Goal: Task Accomplishment & Management: Manage account settings

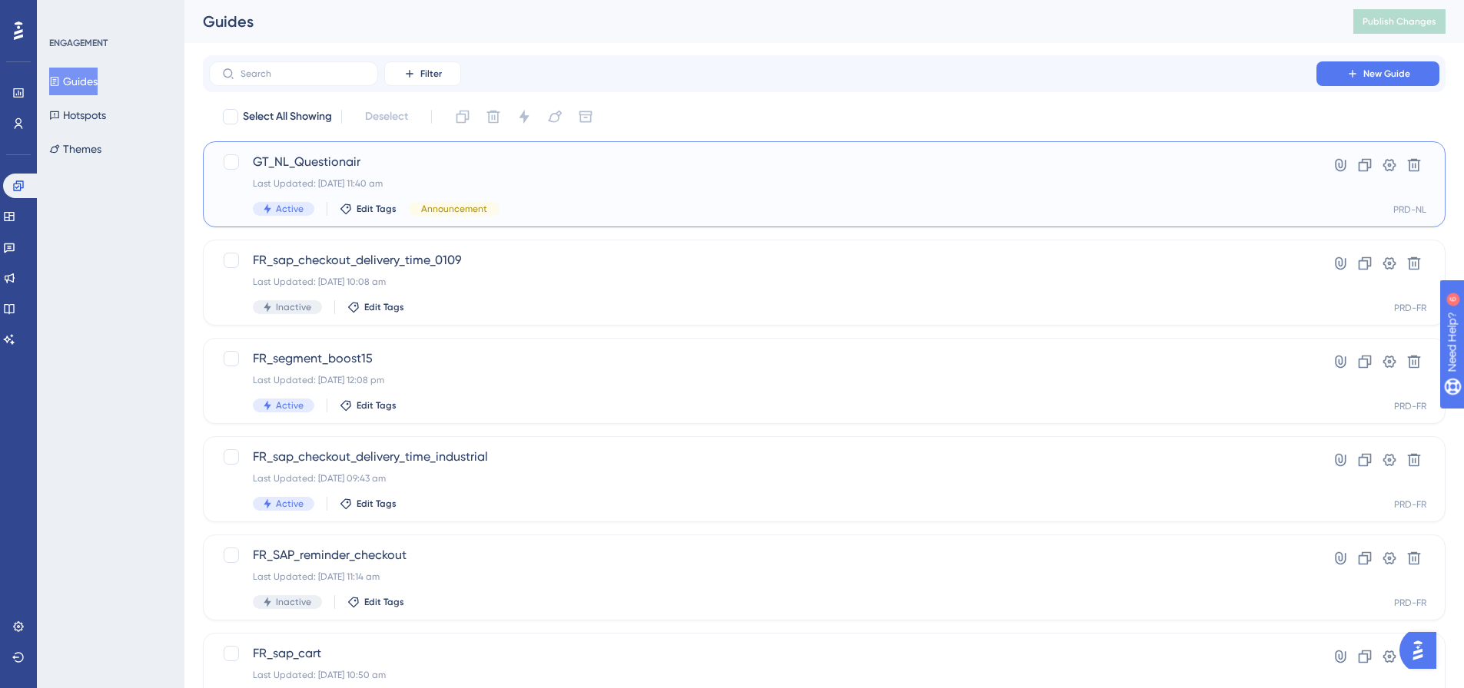
click at [346, 172] on div "GT_NL_Questionair Last Updated: 02 Sept 2025 11:40 am Active Edit Tags Announce…" at bounding box center [763, 184] width 1020 height 63
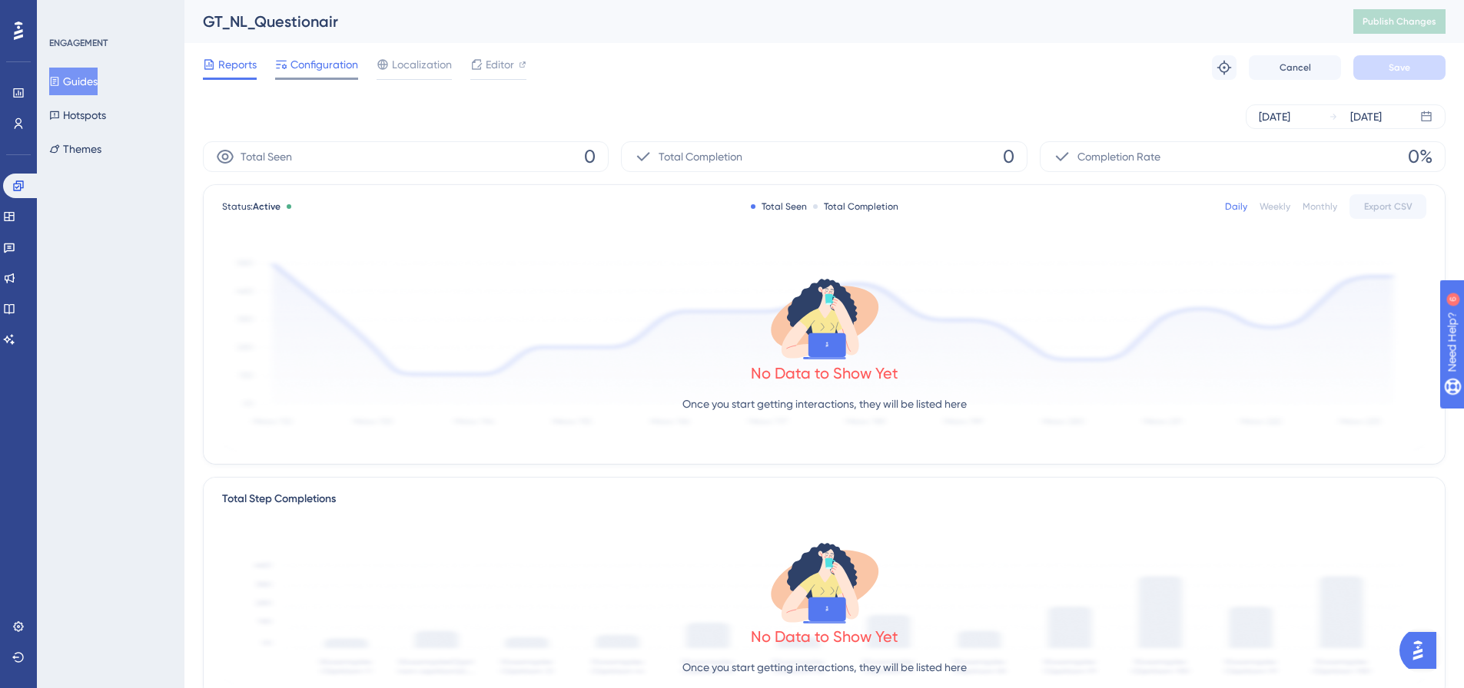
click at [338, 72] on span "Configuration" at bounding box center [324, 64] width 68 height 18
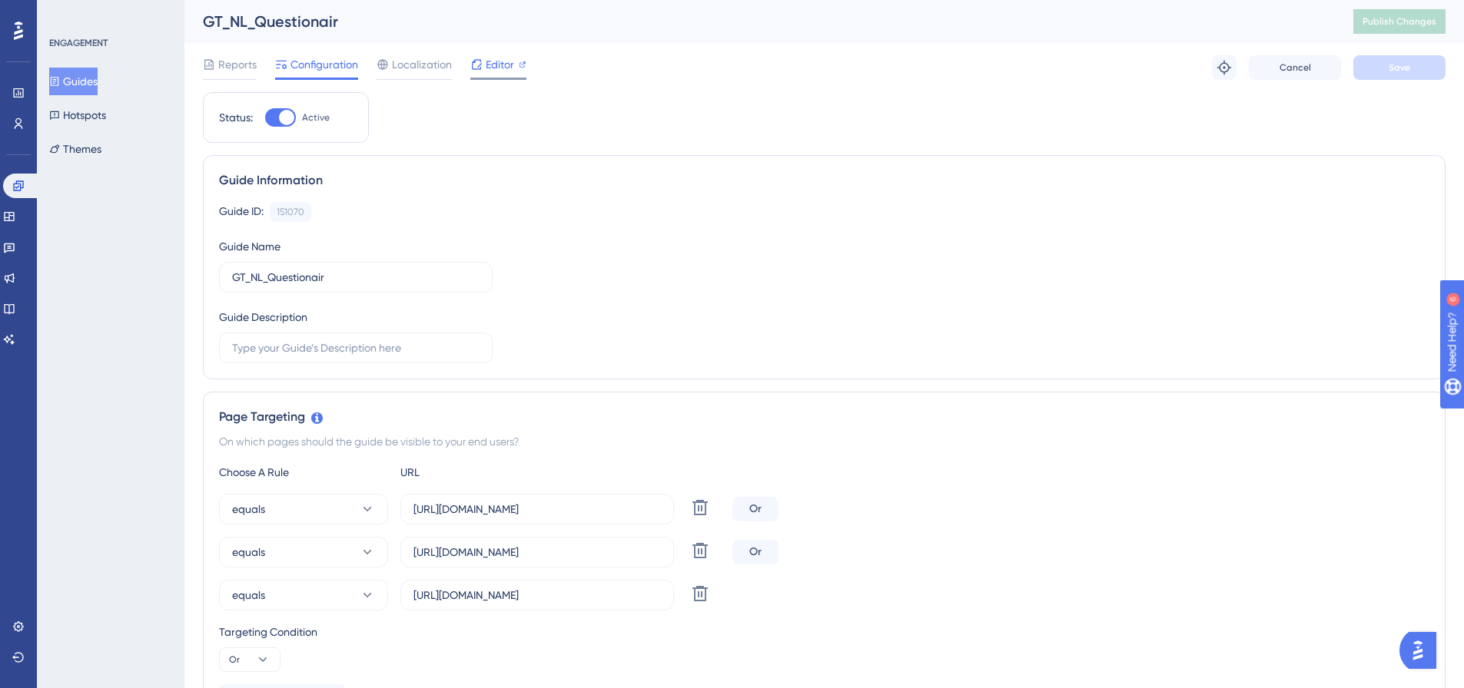
click at [499, 65] on span "Editor" at bounding box center [500, 64] width 28 height 18
click at [1381, 22] on span "Publish Changes" at bounding box center [1399, 21] width 74 height 12
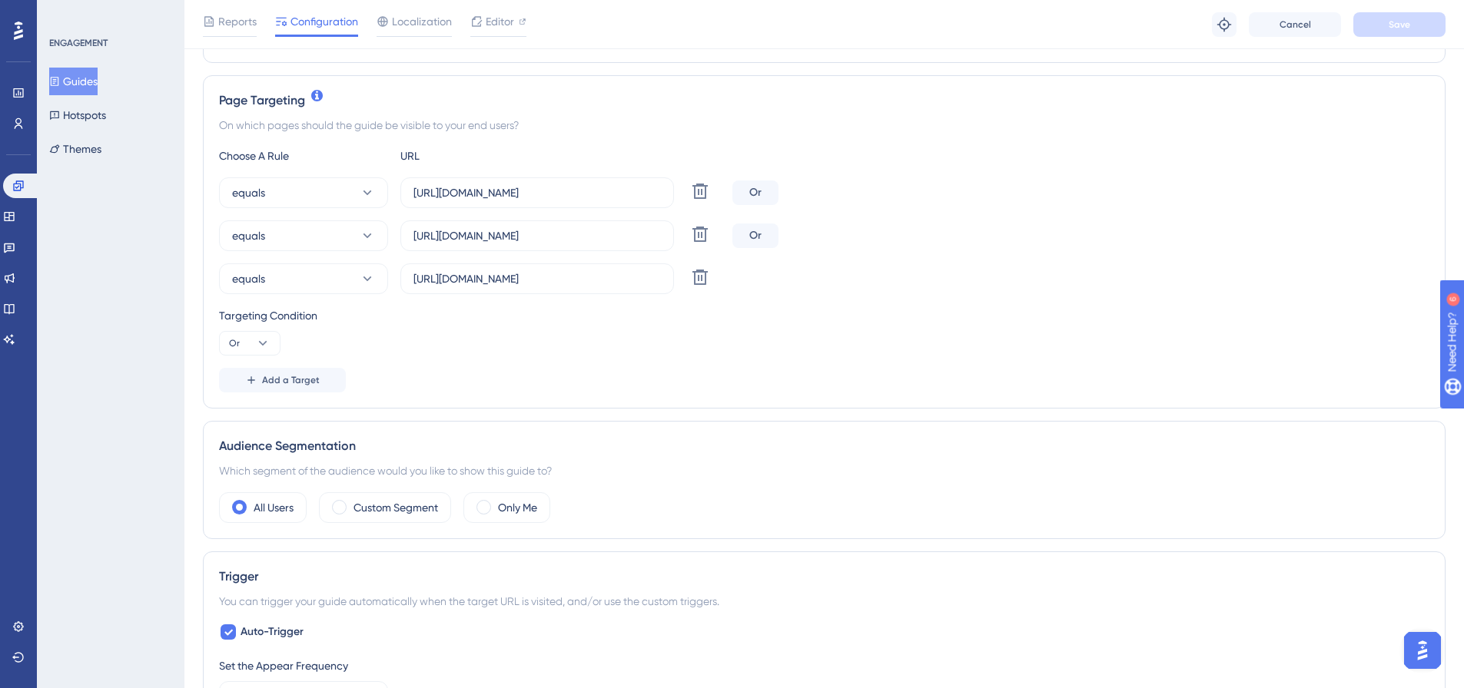
scroll to position [461, 0]
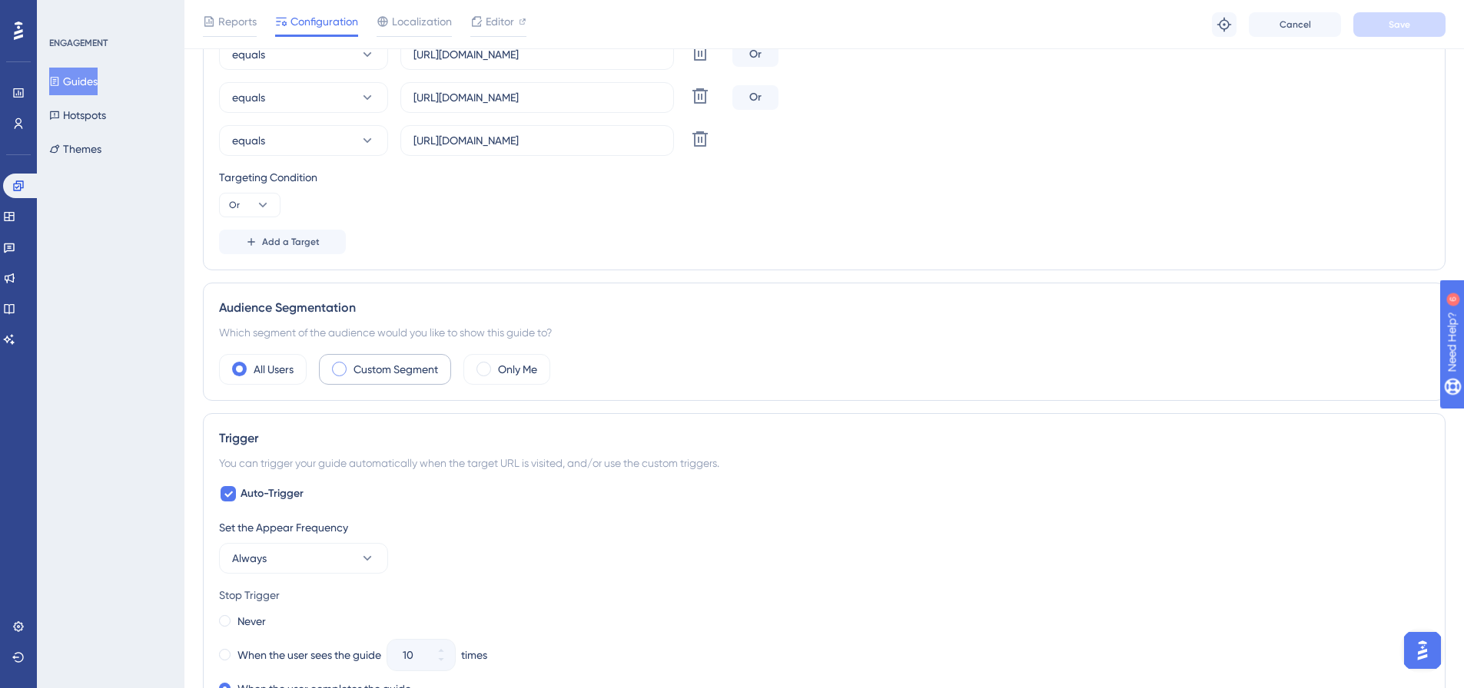
click at [420, 370] on label "Custom Segment" at bounding box center [395, 369] width 85 height 18
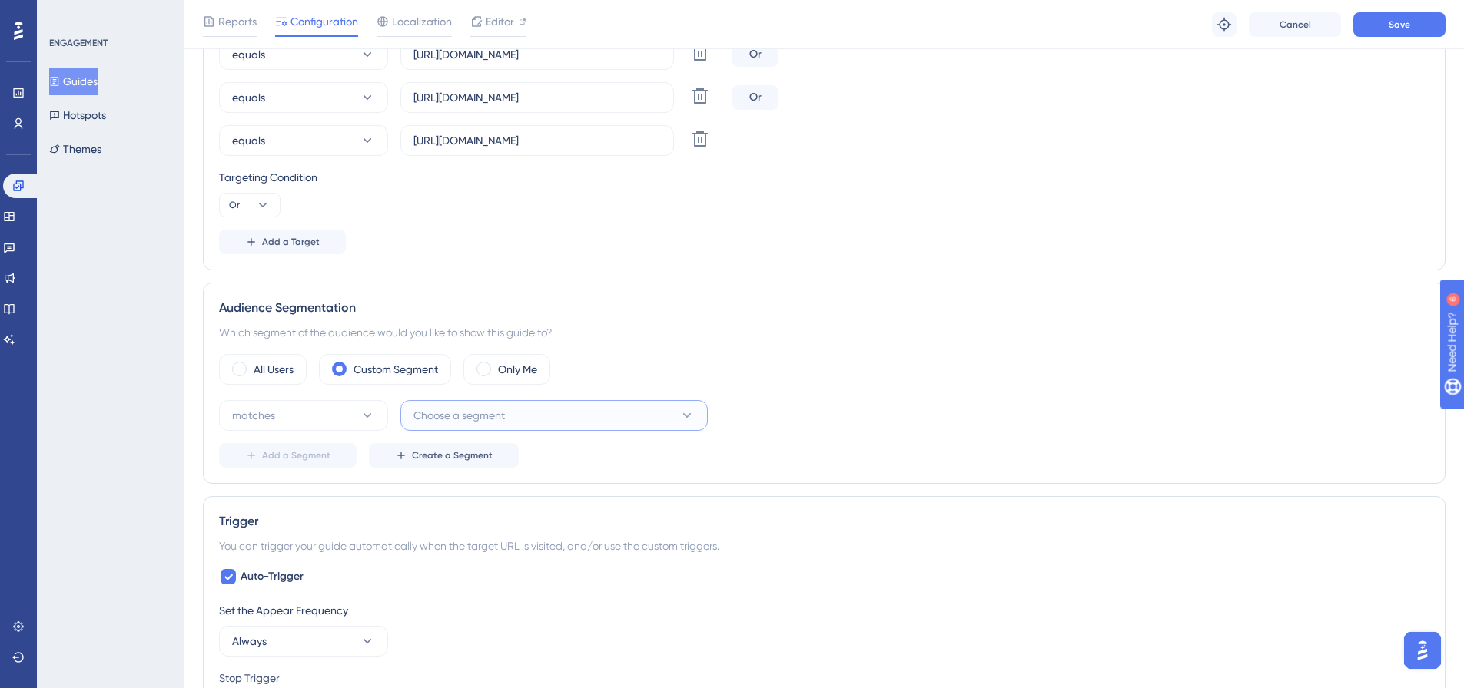
click at [500, 418] on span "Choose a segment" at bounding box center [458, 415] width 91 height 18
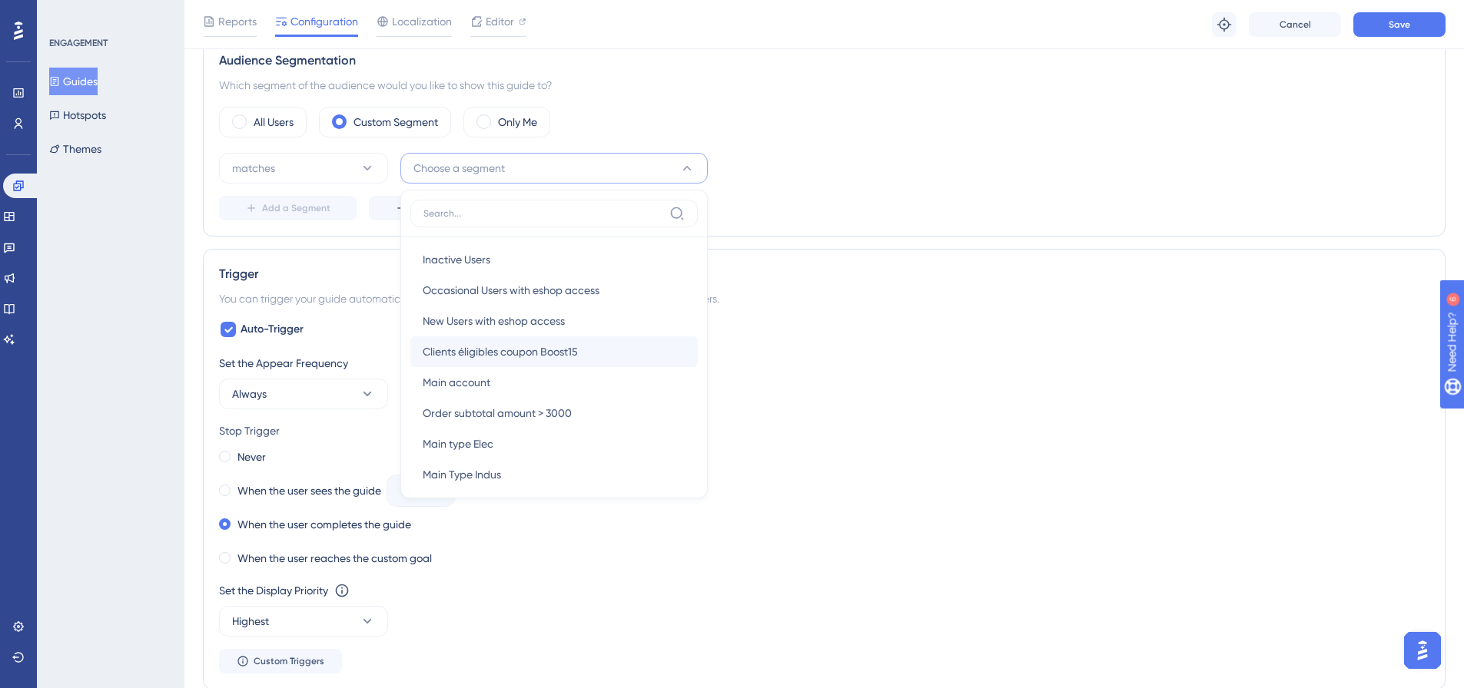
scroll to position [228, 0]
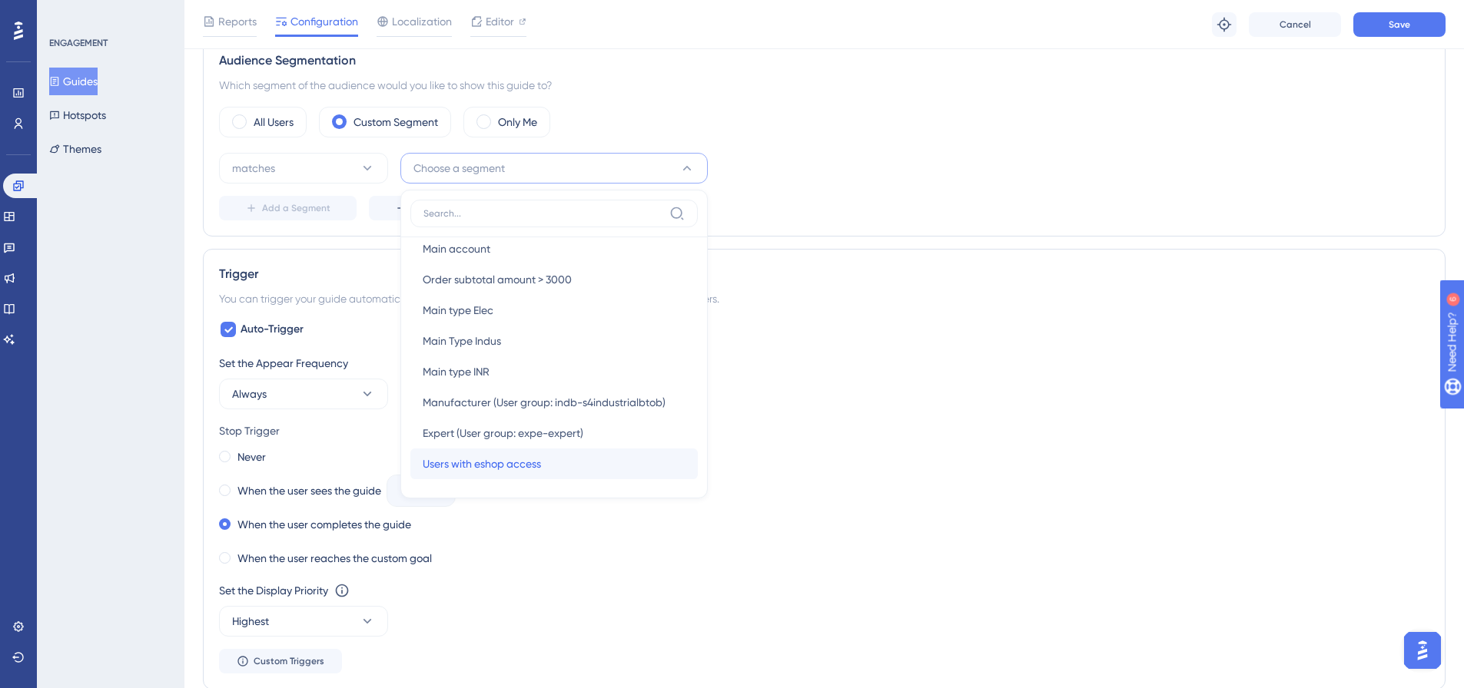
click at [550, 457] on div "Users with eshop access Users with eshop access" at bounding box center [554, 464] width 263 height 31
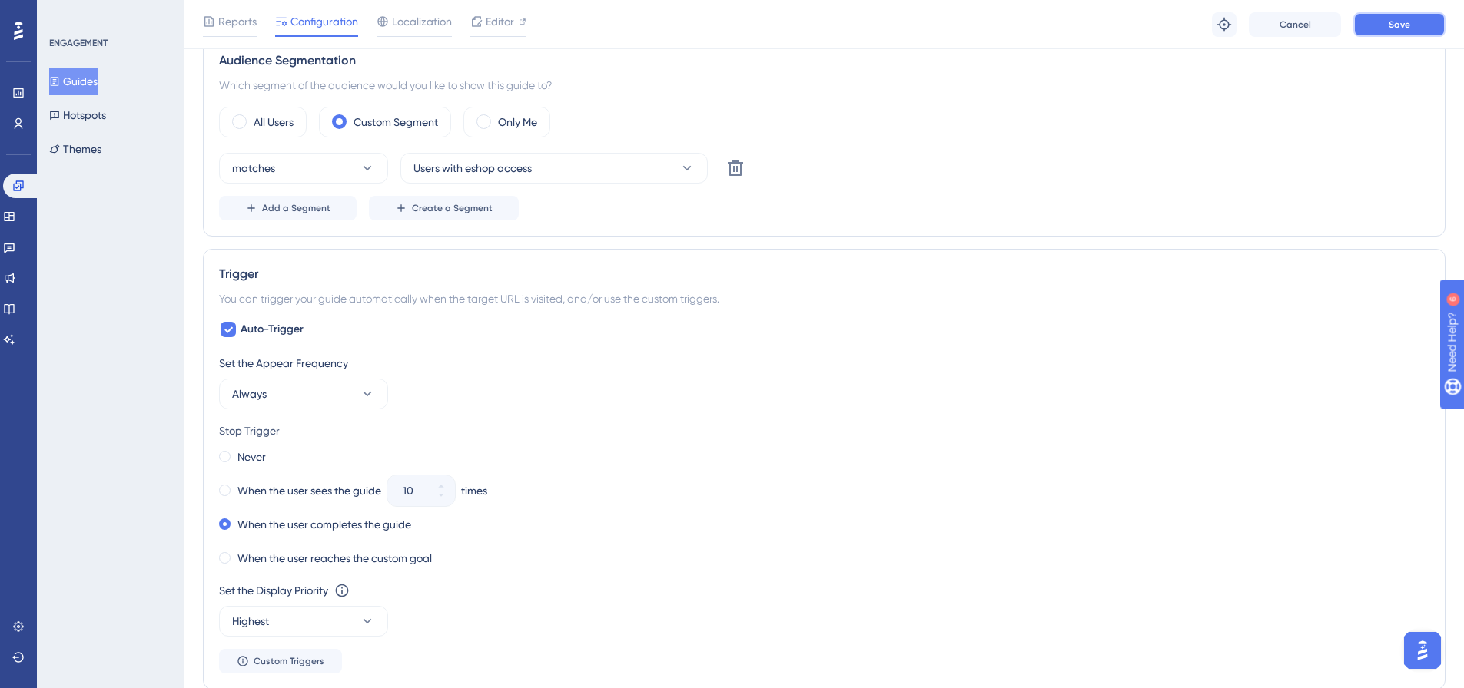
click at [1398, 19] on span "Save" at bounding box center [1399, 24] width 22 height 12
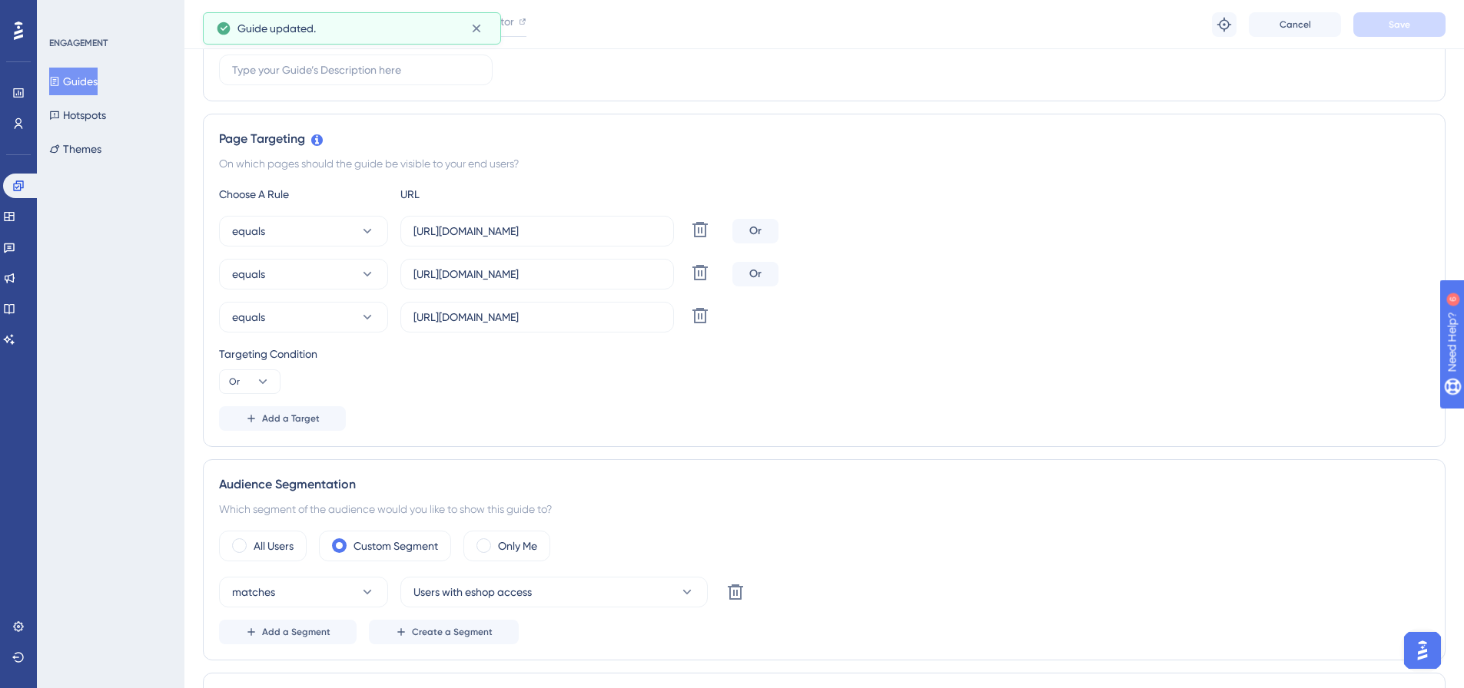
scroll to position [247, 0]
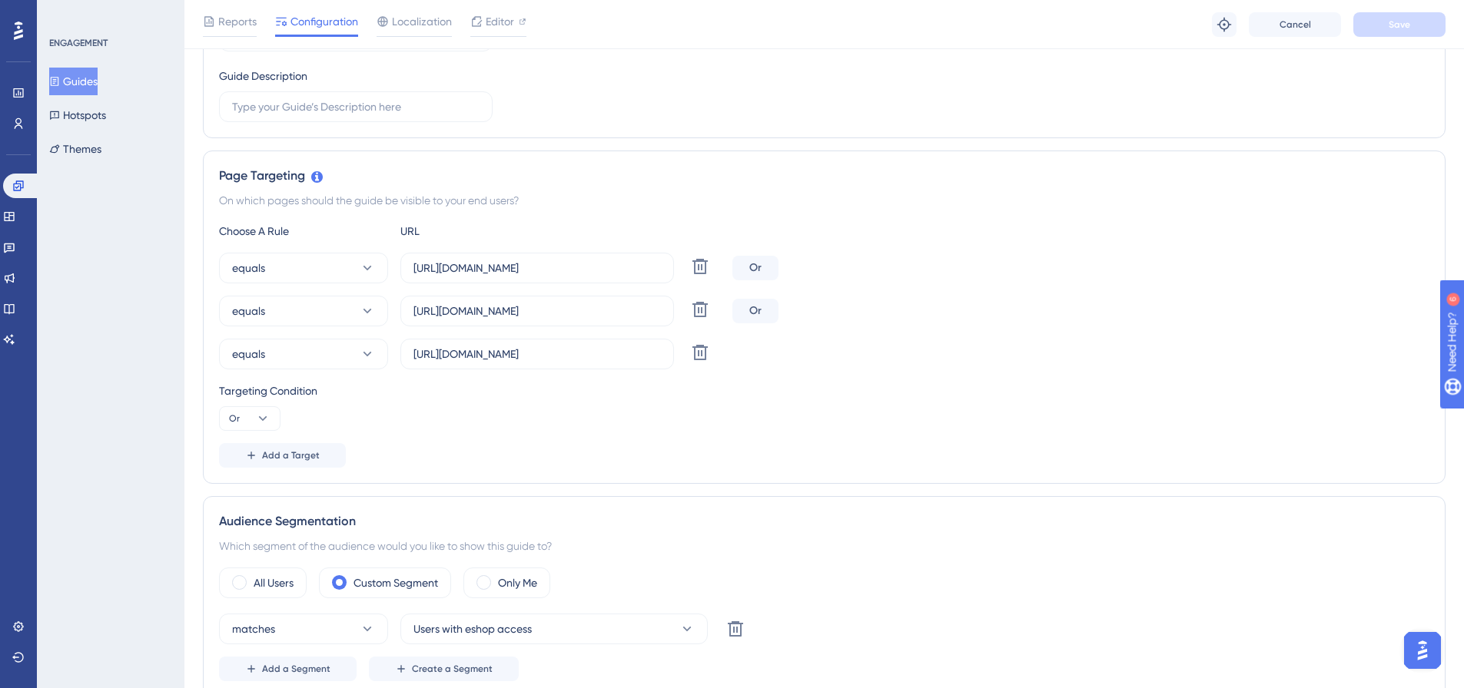
click at [260, 22] on div "Reports Configuration Localization Editor" at bounding box center [364, 24] width 323 height 25
click at [247, 25] on span "Reports" at bounding box center [237, 21] width 38 height 18
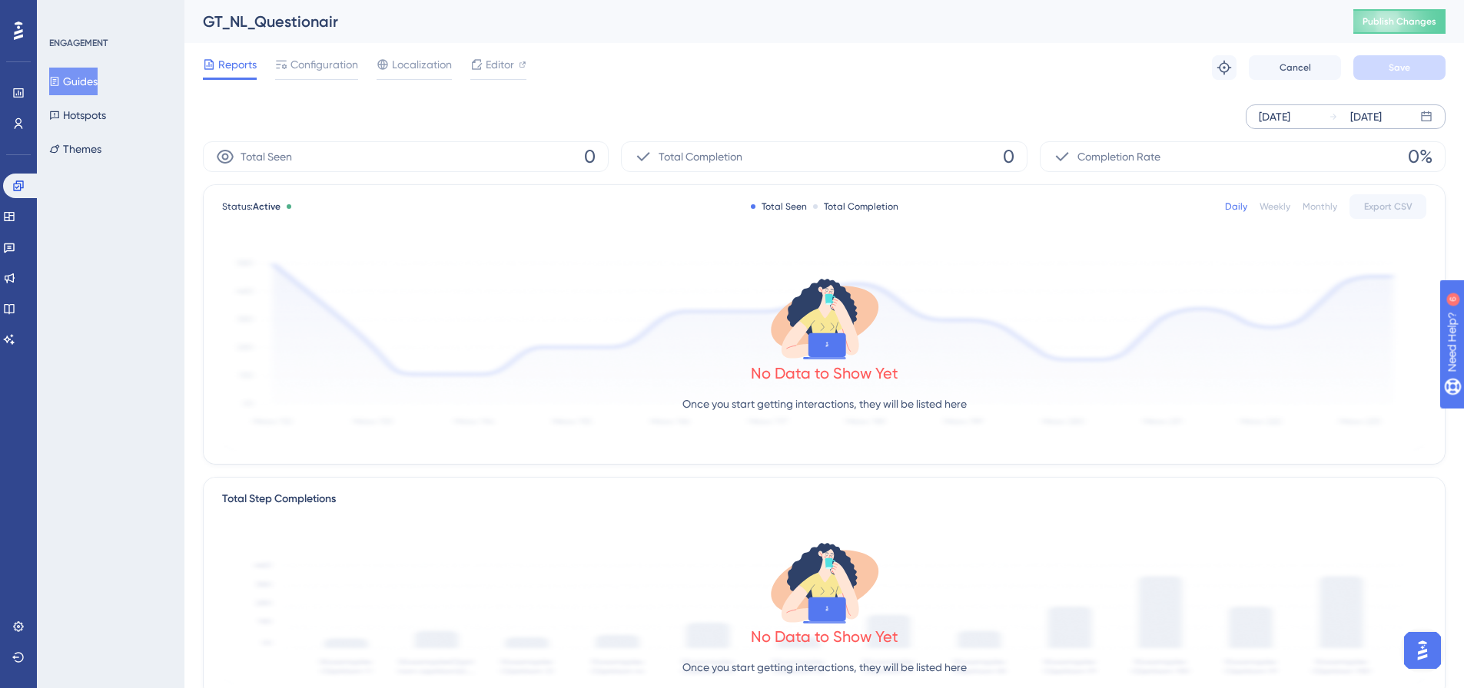
click at [1381, 110] on div "Sep 02 2025" at bounding box center [1366, 117] width 32 height 18
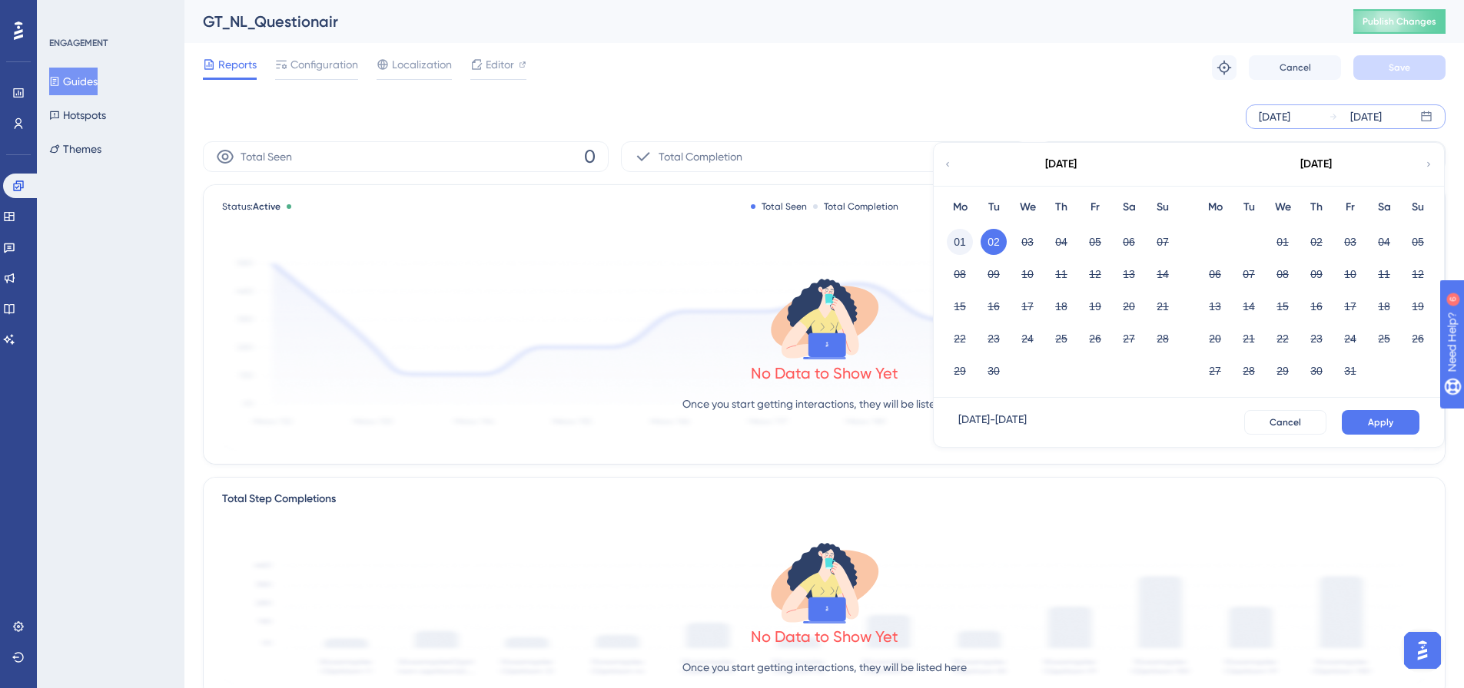
click at [964, 236] on button "01" at bounding box center [960, 242] width 26 height 26
click at [1376, 423] on span "Apply" at bounding box center [1380, 422] width 25 height 12
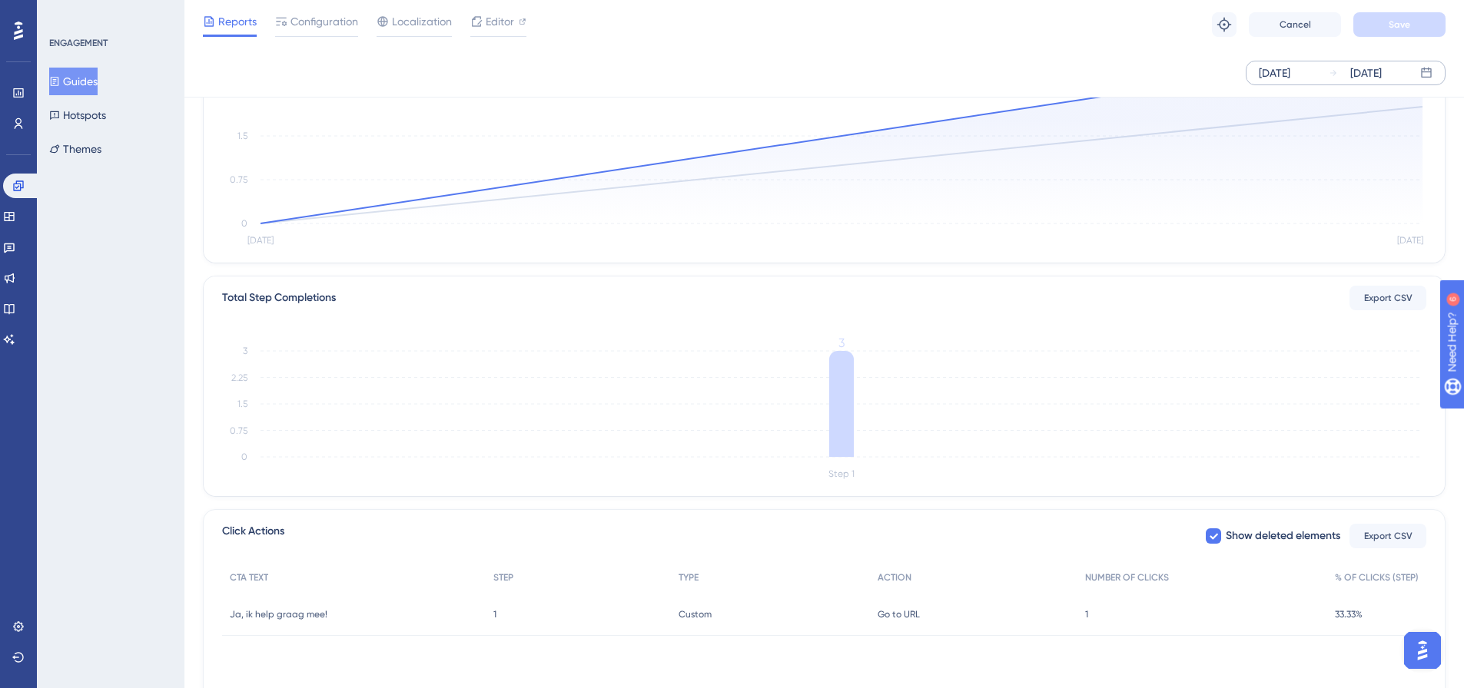
scroll to position [55, 0]
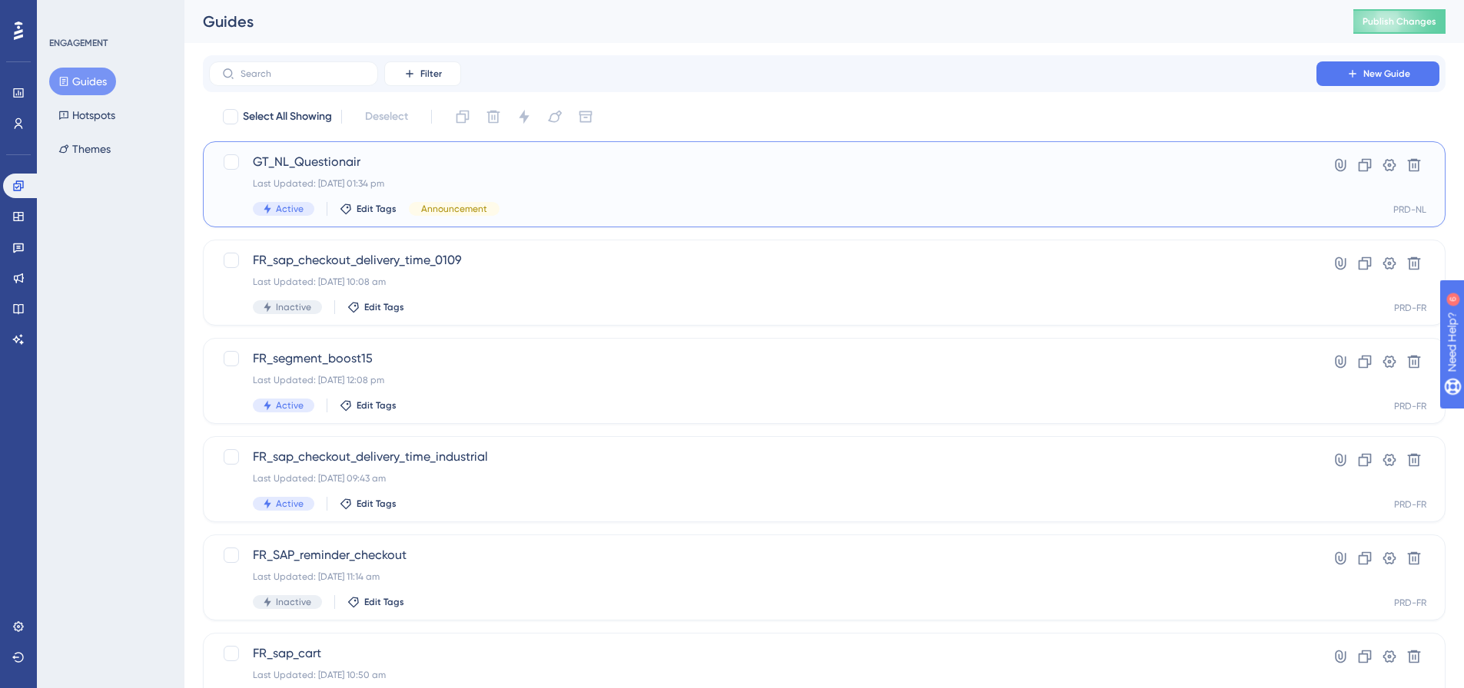
click at [348, 166] on span "GT_NL_Questionair" at bounding box center [763, 162] width 1020 height 18
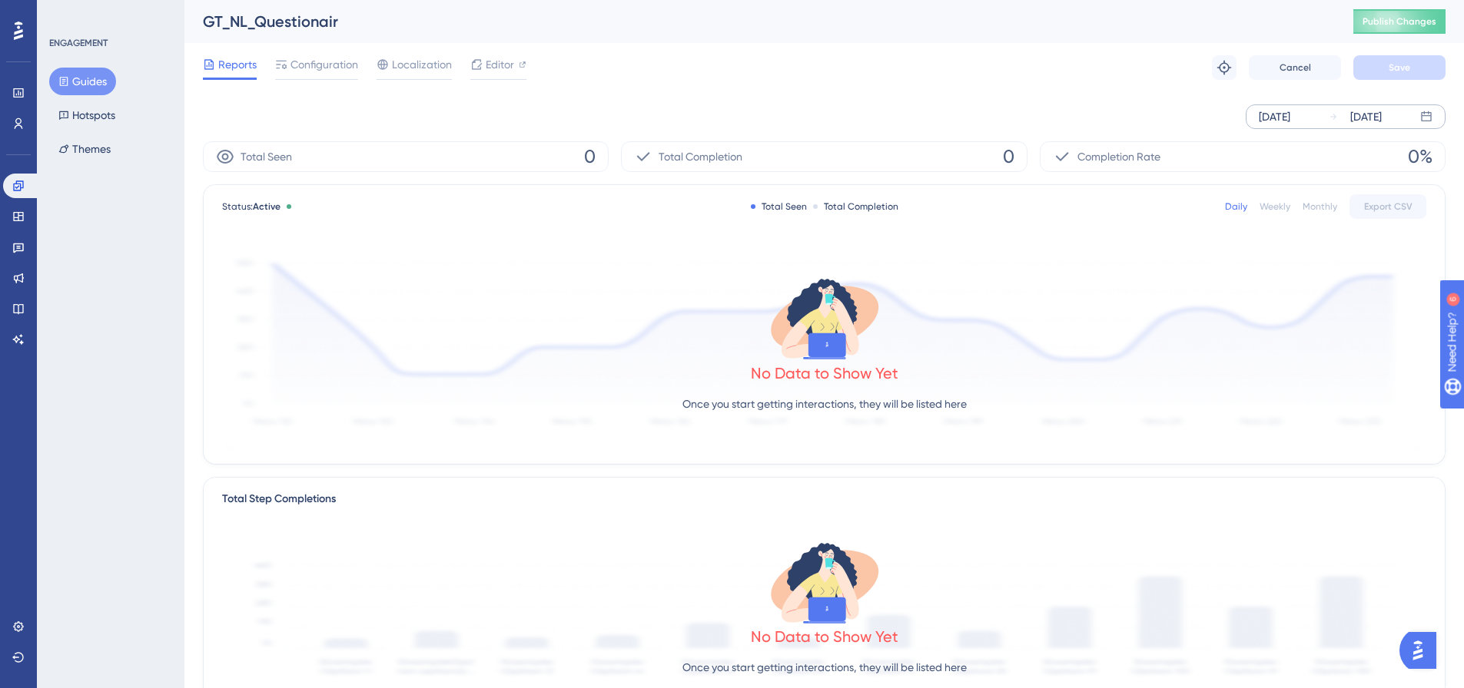
click at [1355, 111] on div "Sep 02 2025" at bounding box center [1366, 117] width 32 height 18
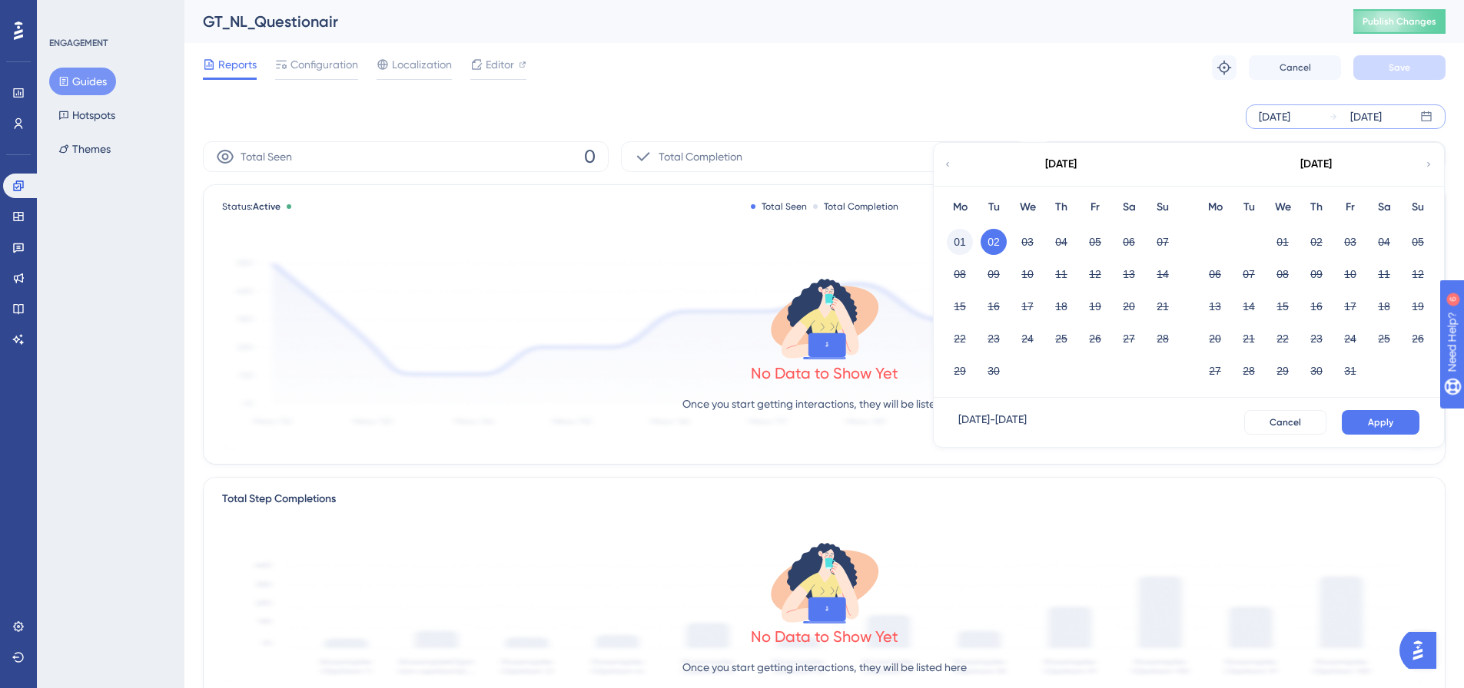
click at [964, 246] on button "01" at bounding box center [960, 242] width 26 height 26
click at [1409, 425] on button "Apply" at bounding box center [1380, 422] width 78 height 25
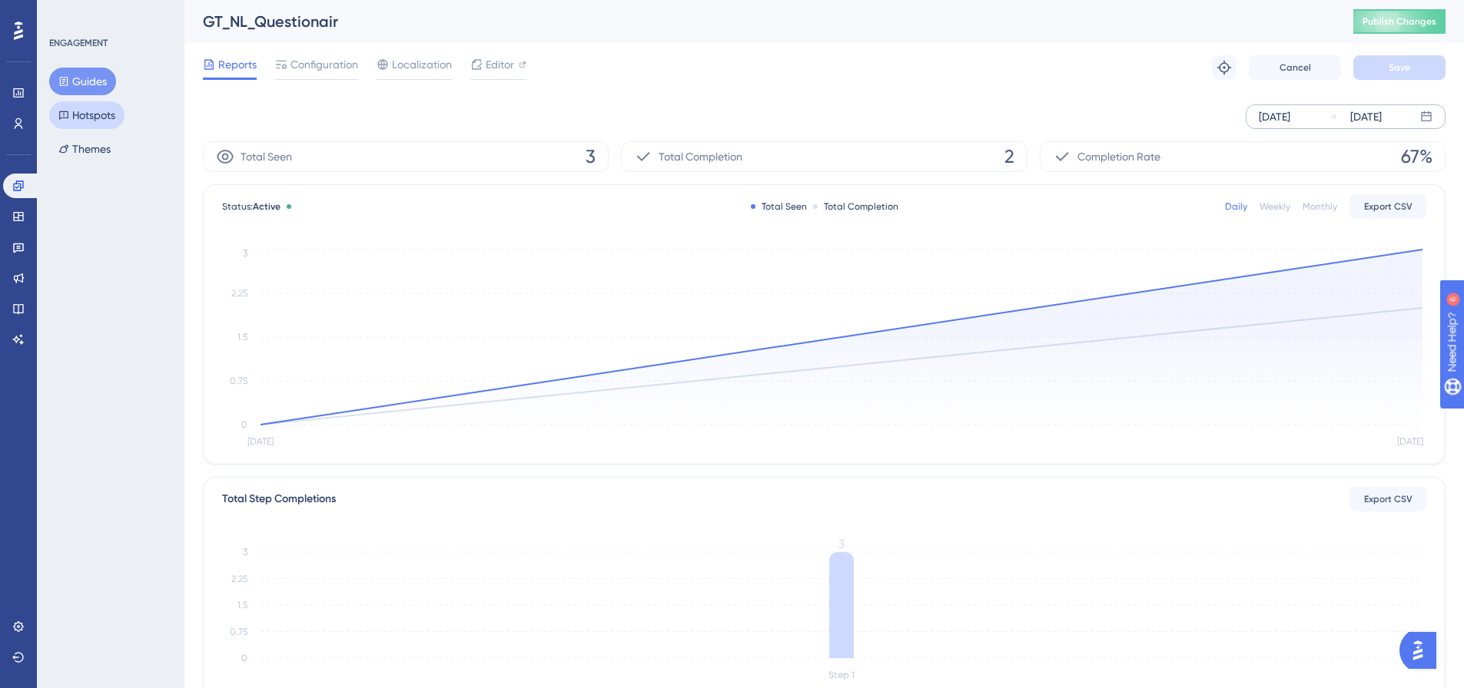
click at [95, 114] on button "Hotspots" at bounding box center [86, 115] width 75 height 28
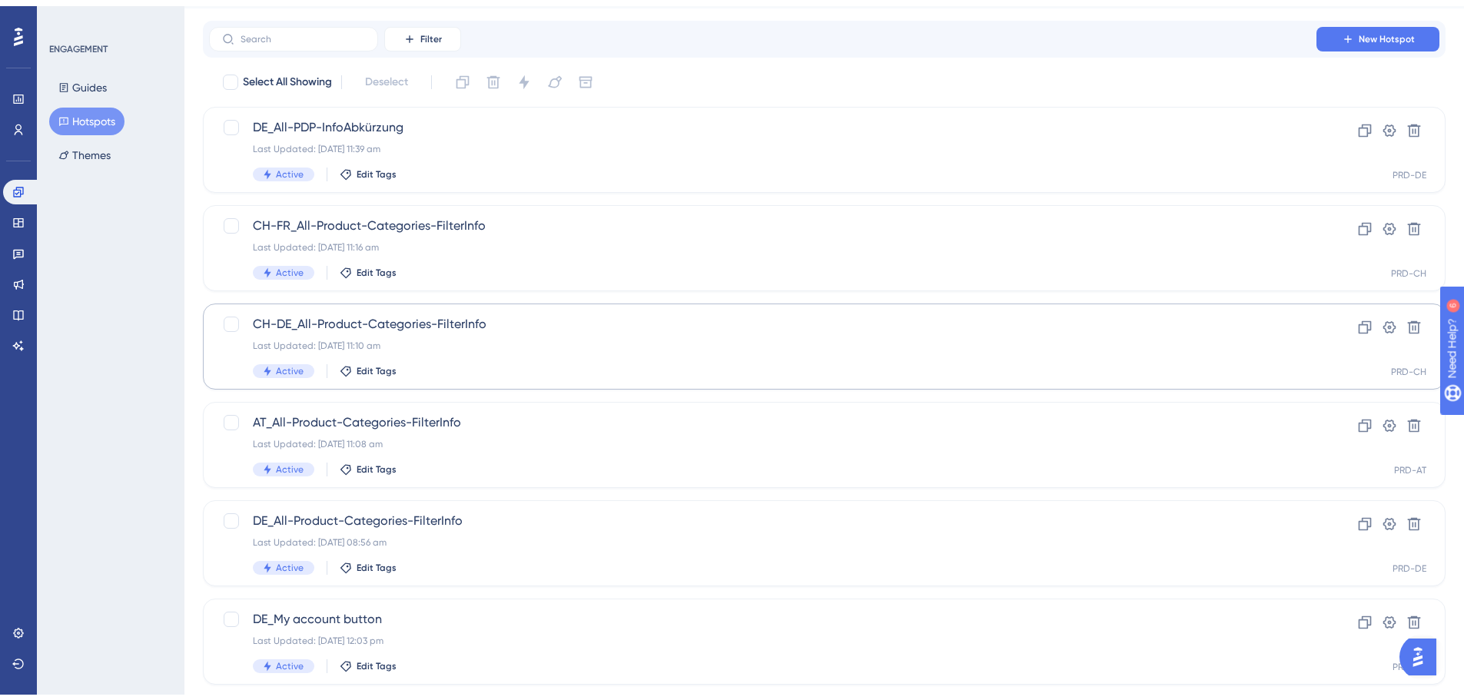
scroll to position [68, 0]
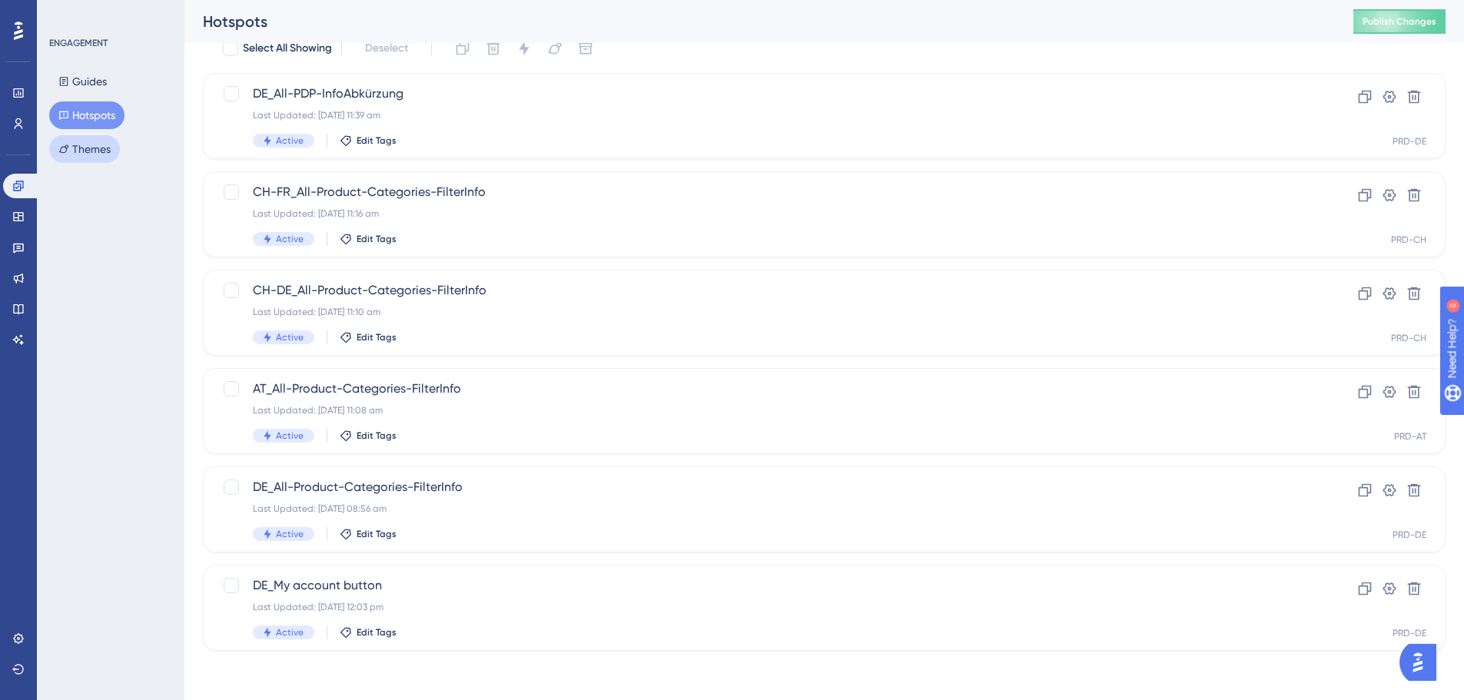
click at [96, 145] on button "Themes" at bounding box center [84, 149] width 71 height 28
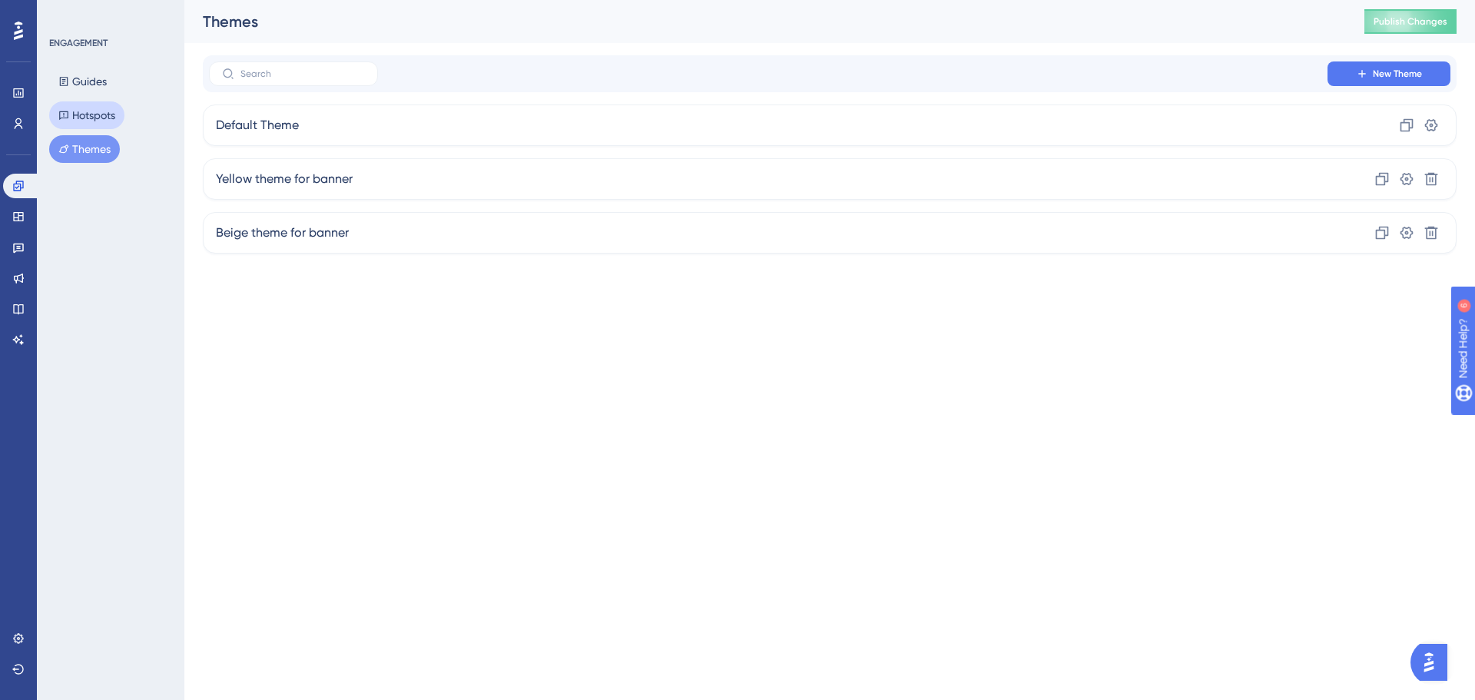
click at [98, 120] on button "Hotspots" at bounding box center [86, 115] width 75 height 28
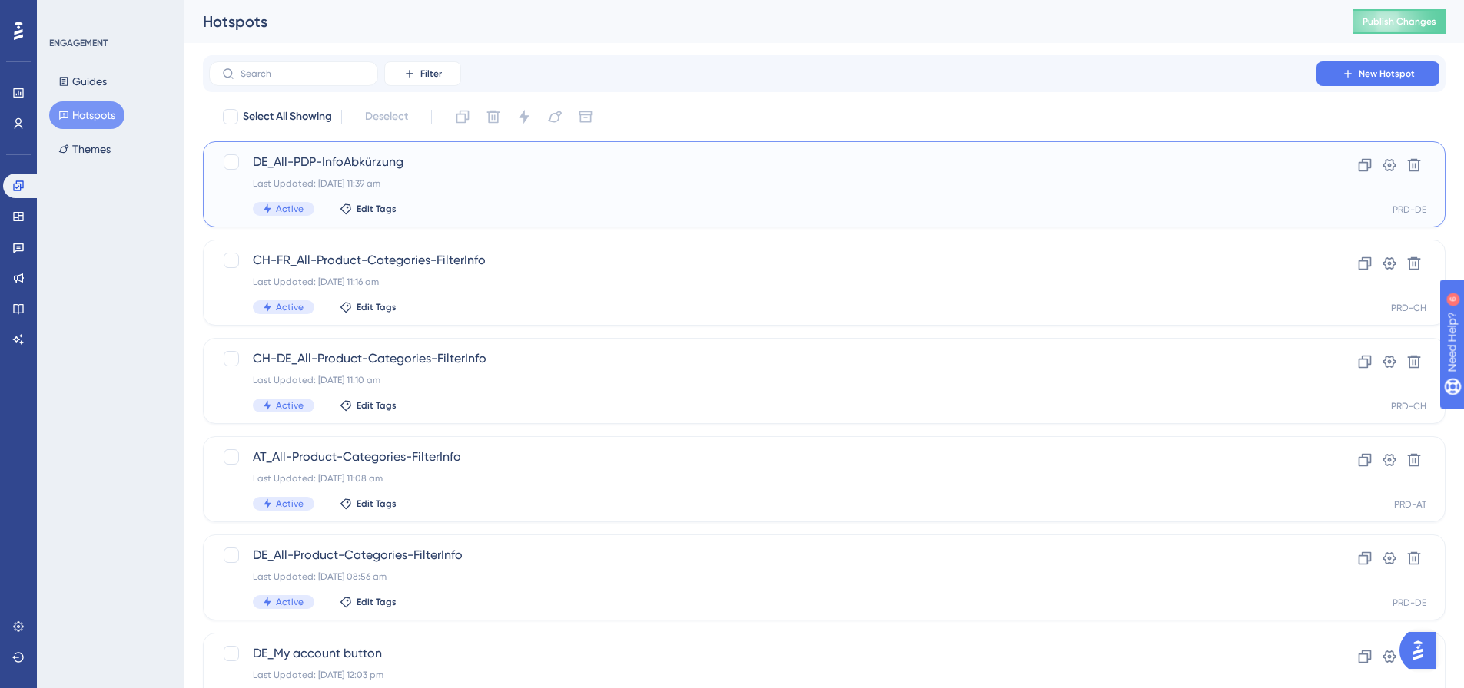
click at [356, 165] on span "DE_All-PDP-InfoAbkürzung" at bounding box center [763, 162] width 1020 height 18
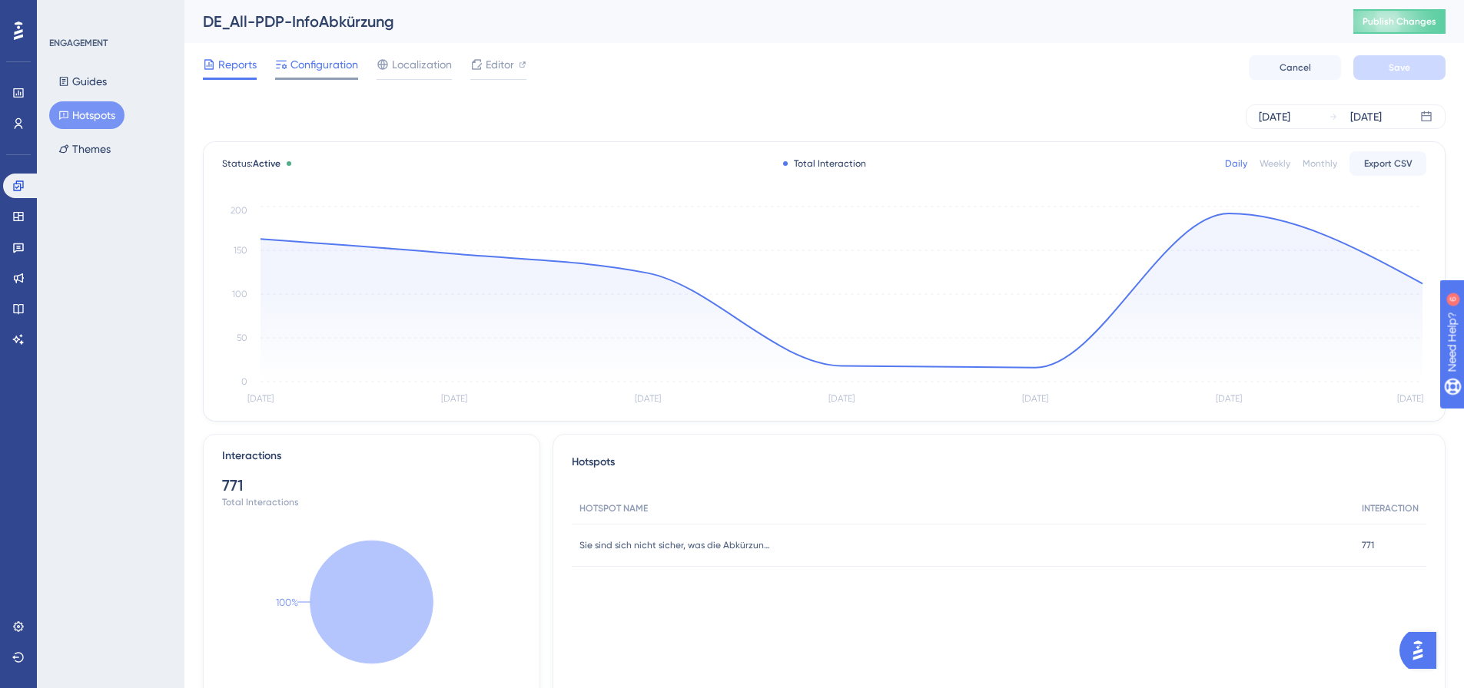
click at [333, 71] on span "Configuration" at bounding box center [324, 64] width 68 height 18
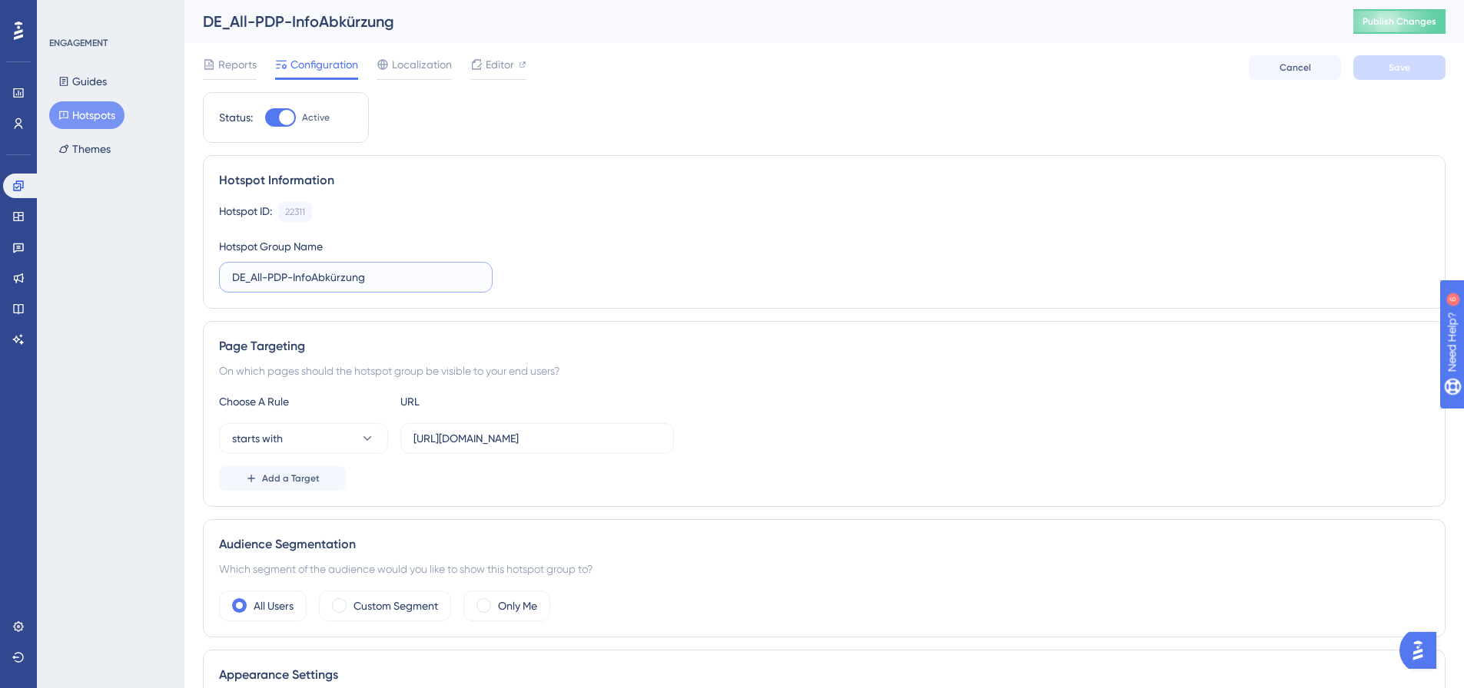
click at [384, 274] on input "DE_All-PDP-InfoAbkürzung" at bounding box center [355, 277] width 247 height 17
click at [489, 230] on div "Hotspot ID: 22311 Copy Hotspot Group Name DE_All-PDP-InfoAbkürzung" at bounding box center [824, 247] width 1210 height 91
click at [492, 62] on span "Editor" at bounding box center [500, 64] width 28 height 18
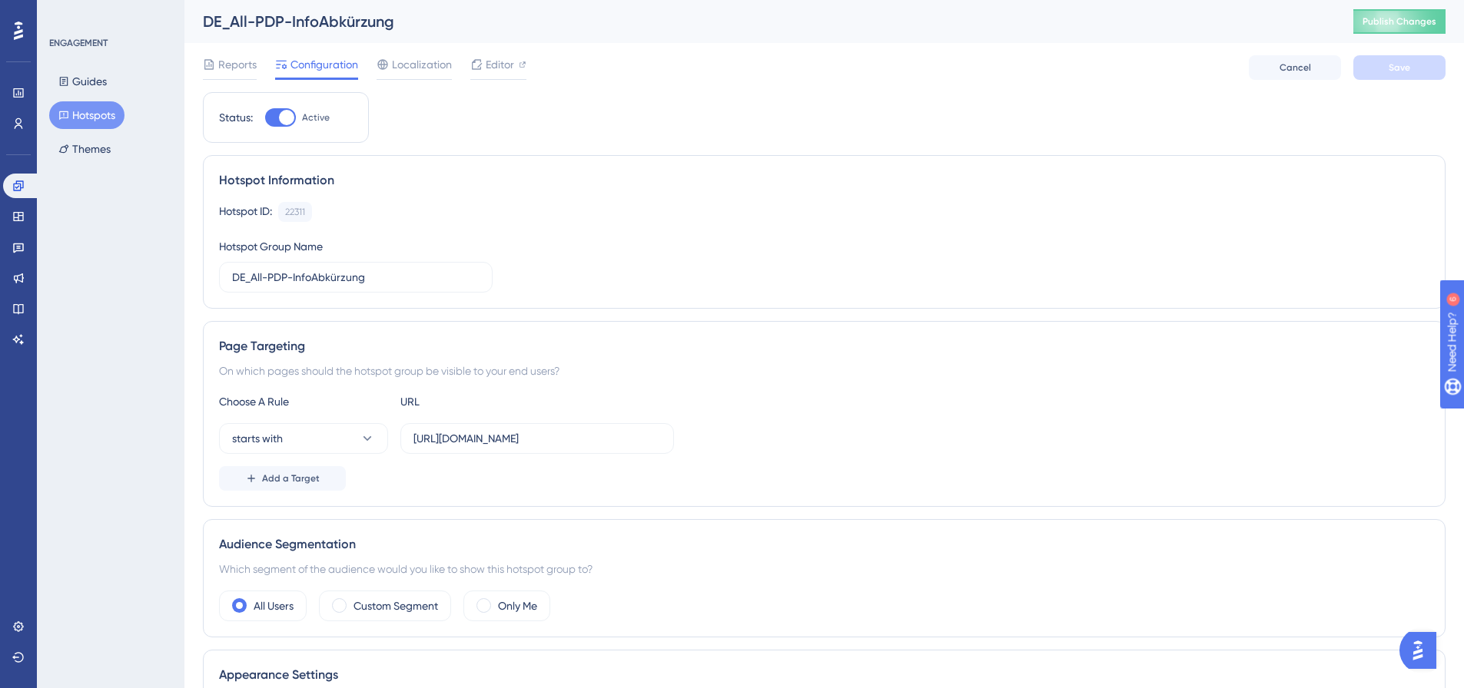
click at [91, 108] on button "Hotspots" at bounding box center [86, 115] width 75 height 28
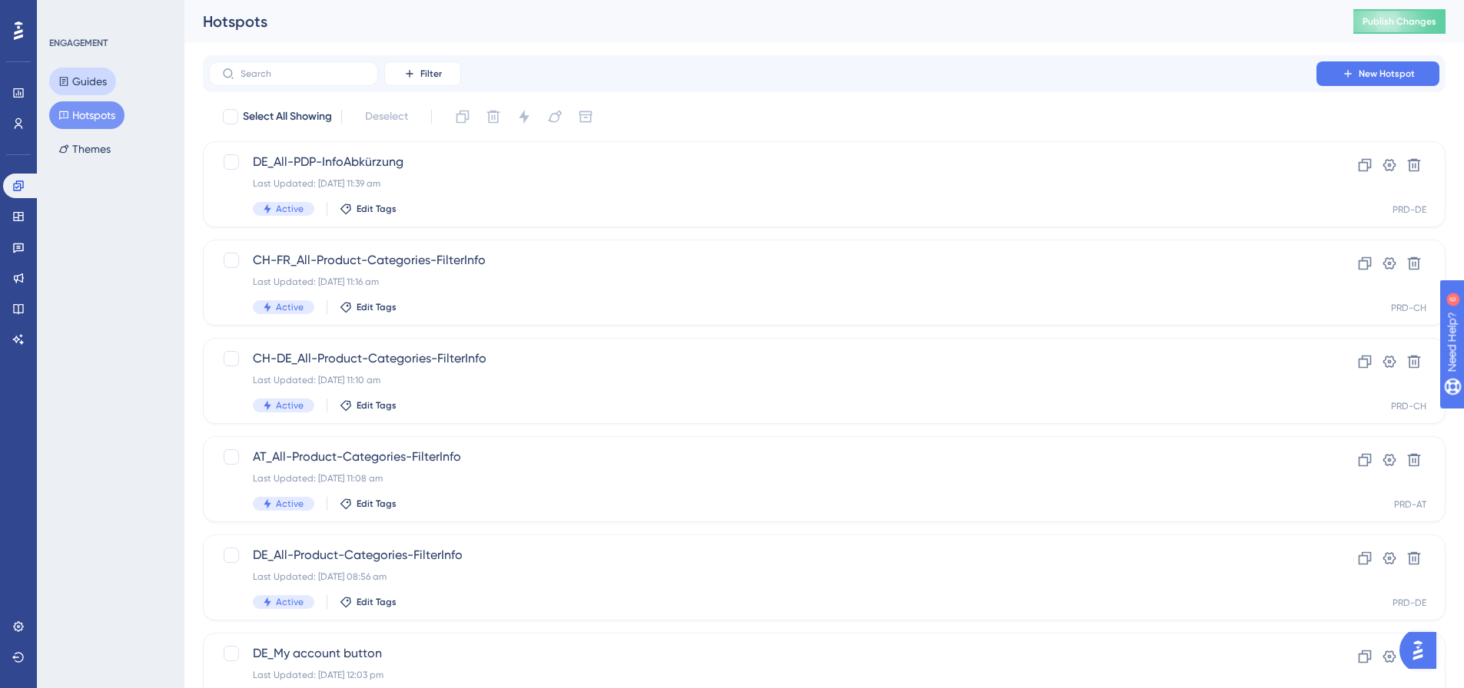
click at [78, 82] on button "Guides" at bounding box center [82, 82] width 67 height 28
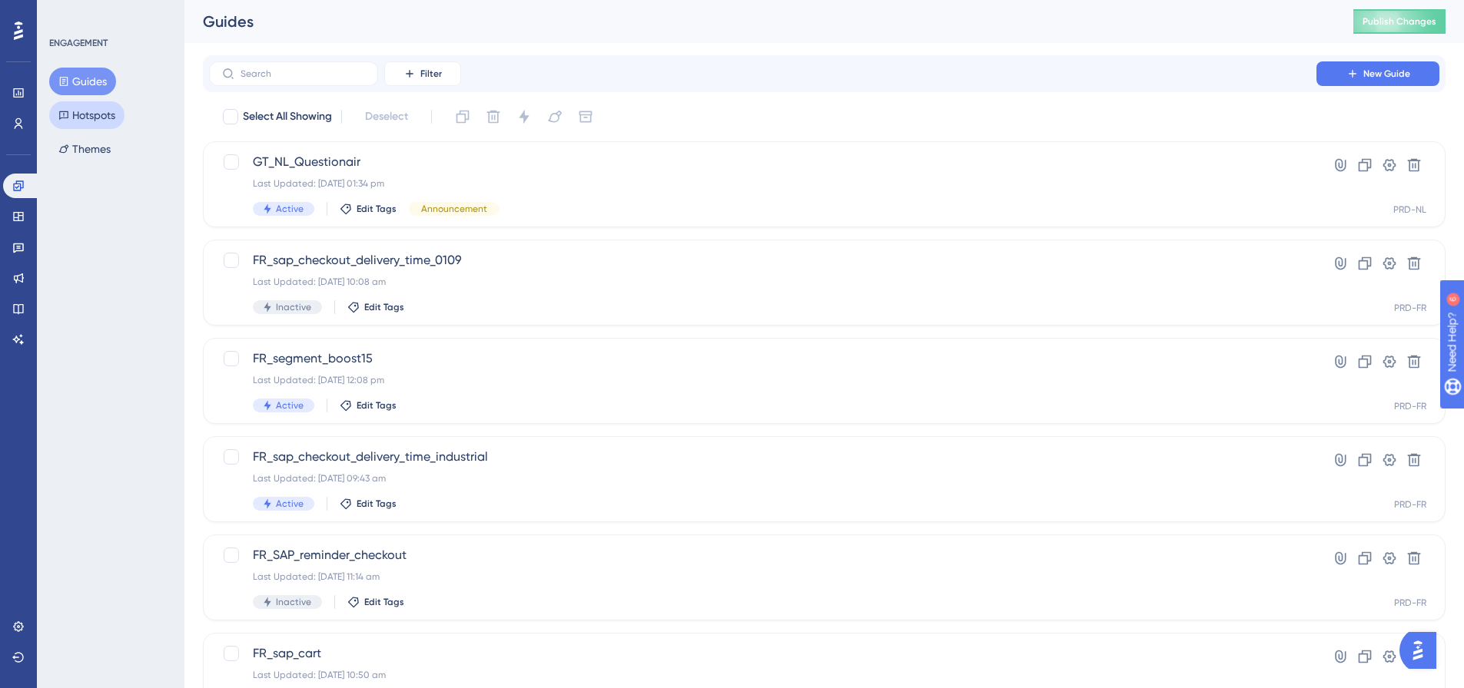
click at [96, 116] on button "Hotspots" at bounding box center [86, 115] width 75 height 28
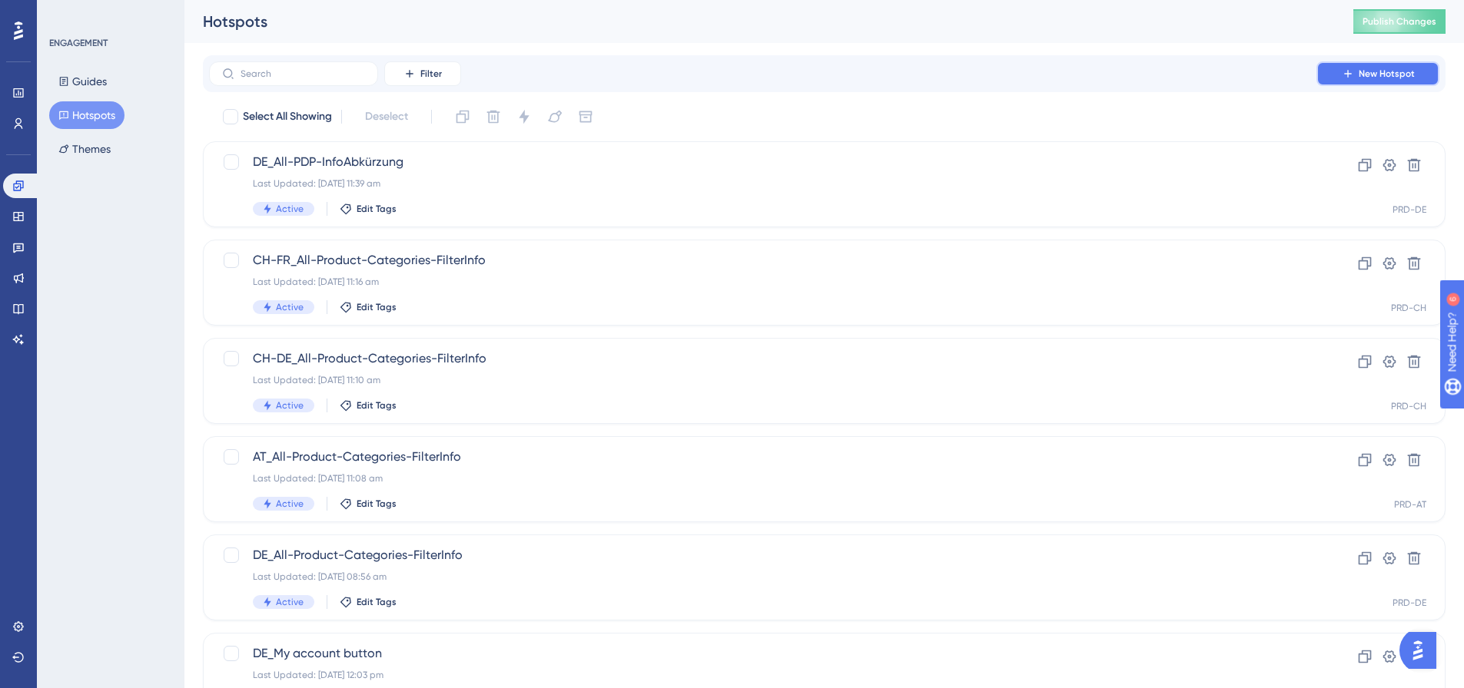
click at [1401, 68] on span "New Hotspot" at bounding box center [1386, 74] width 56 height 12
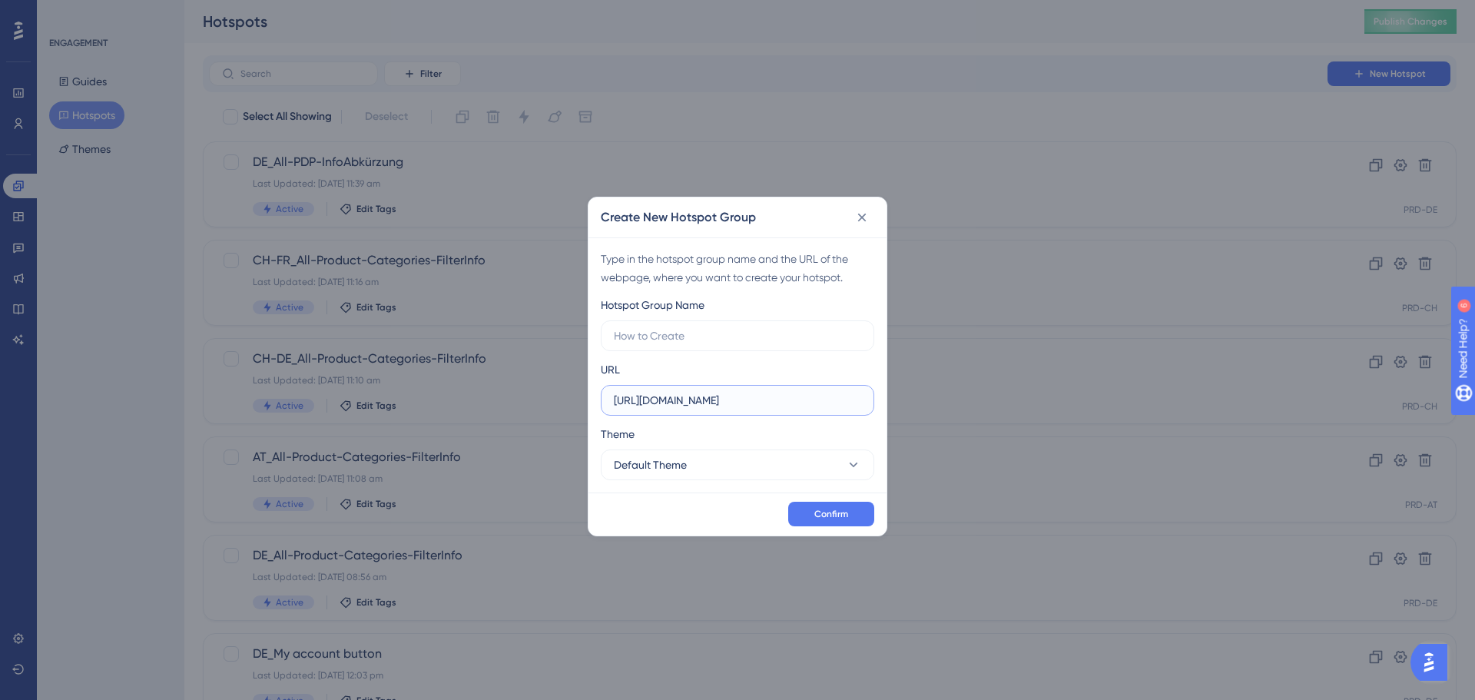
click at [784, 394] on input "https://fr-b2b-pop.test.somfy.com" at bounding box center [737, 400] width 247 height 17
click at [864, 219] on icon at bounding box center [862, 217] width 8 height 8
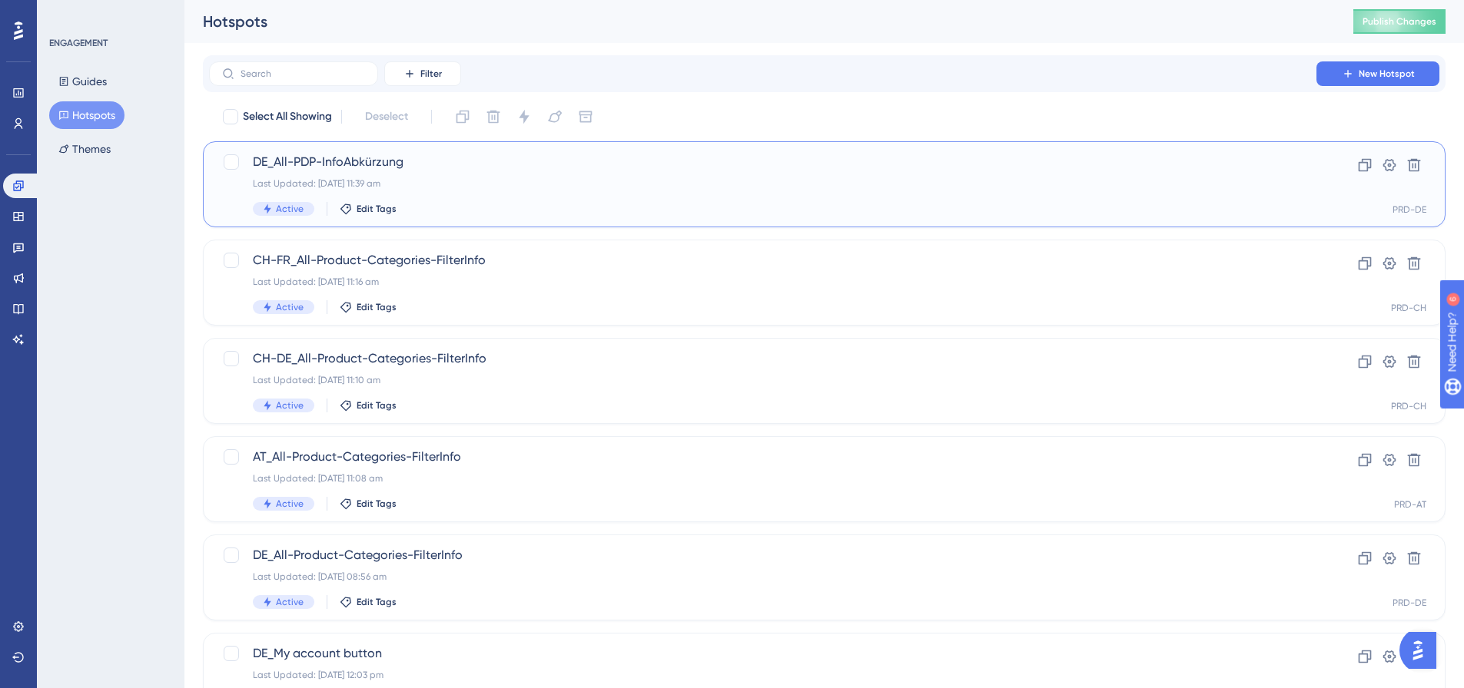
click at [395, 175] on div "DE_All-PDP-InfoAbkürzung Last Updated: 06 Aug 2025 11:39 am Active Edit Tags" at bounding box center [763, 184] width 1020 height 63
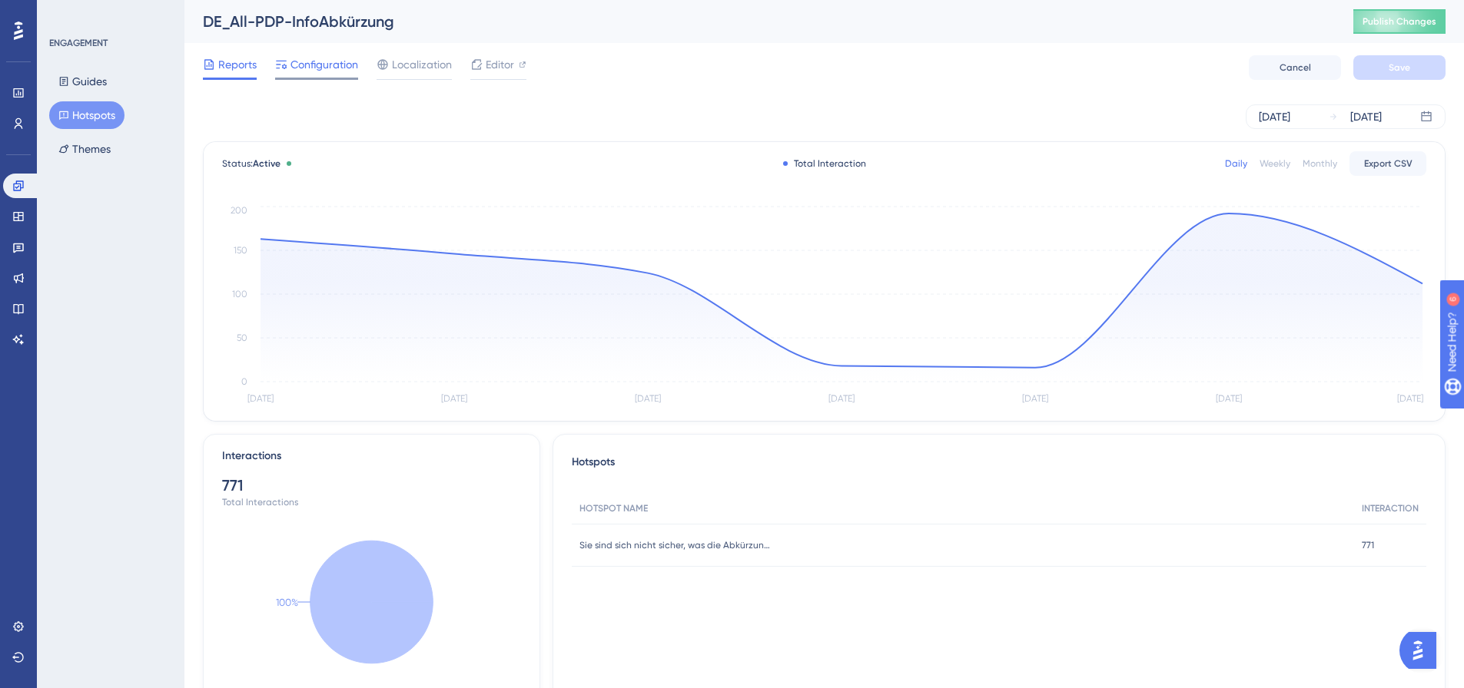
click at [320, 59] on span "Configuration" at bounding box center [324, 64] width 68 height 18
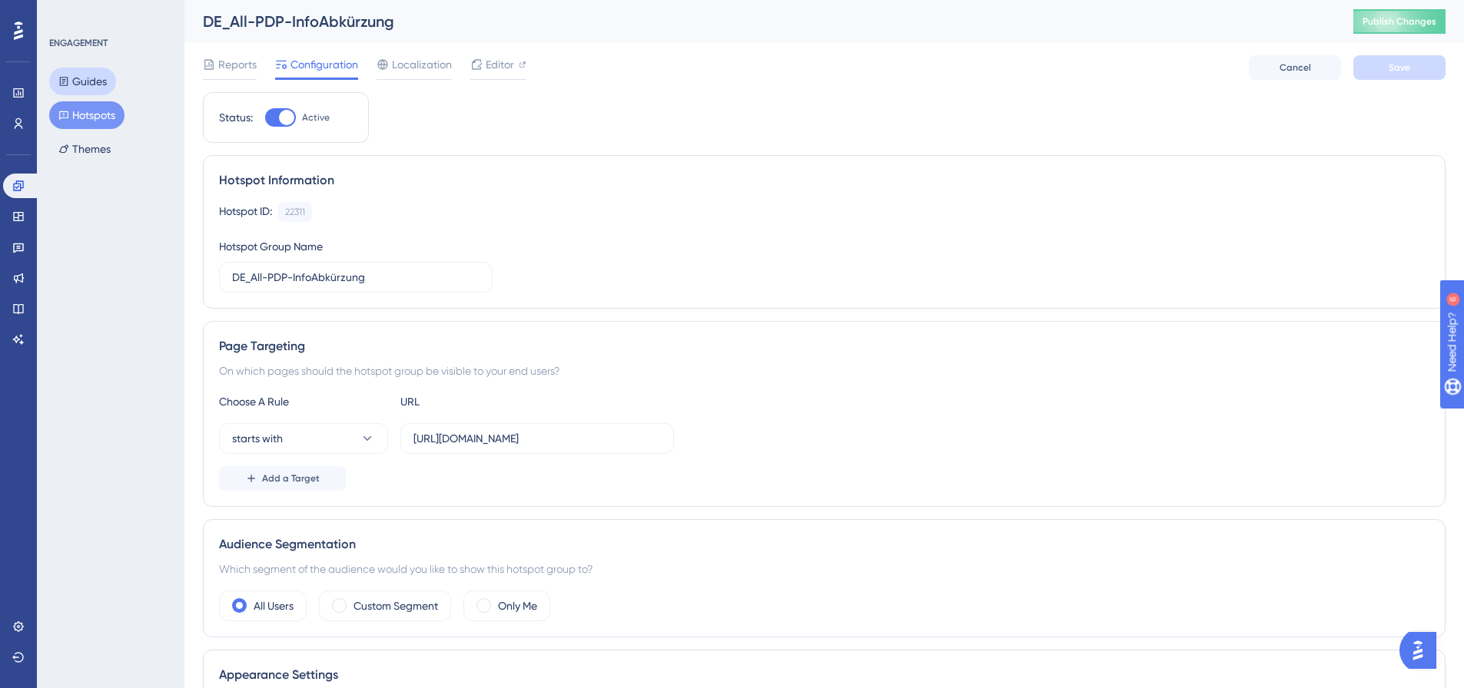
click at [113, 81] on button "Guides" at bounding box center [82, 82] width 67 height 28
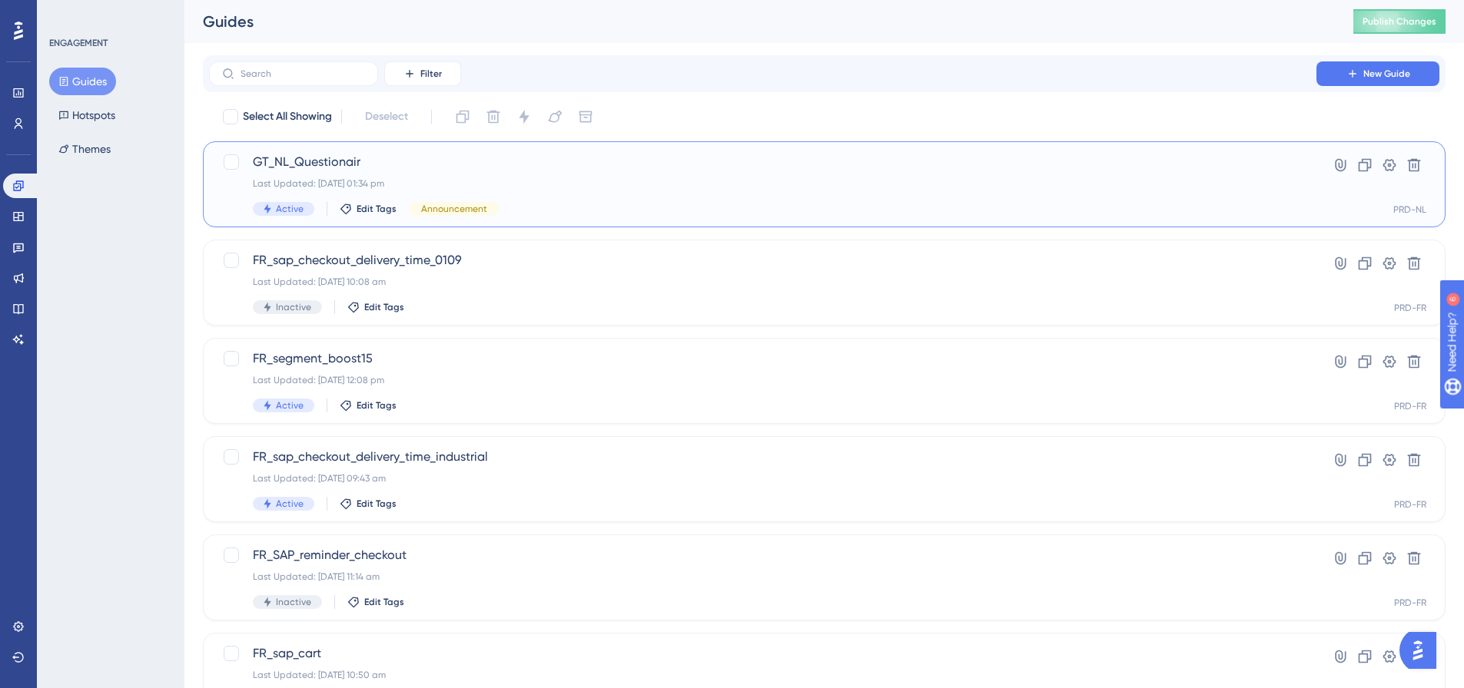
click at [376, 160] on span "GT_NL_Questionair" at bounding box center [763, 162] width 1020 height 18
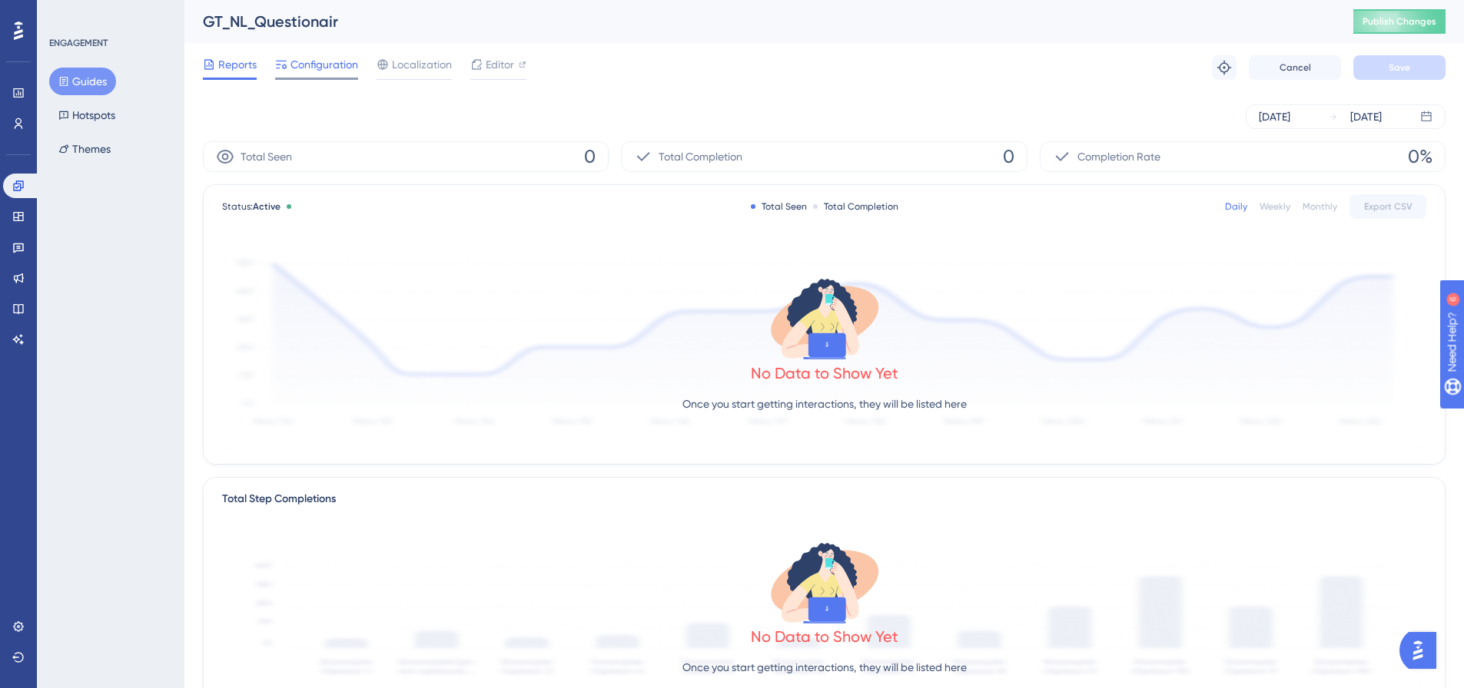
click at [341, 64] on span "Configuration" at bounding box center [324, 64] width 68 height 18
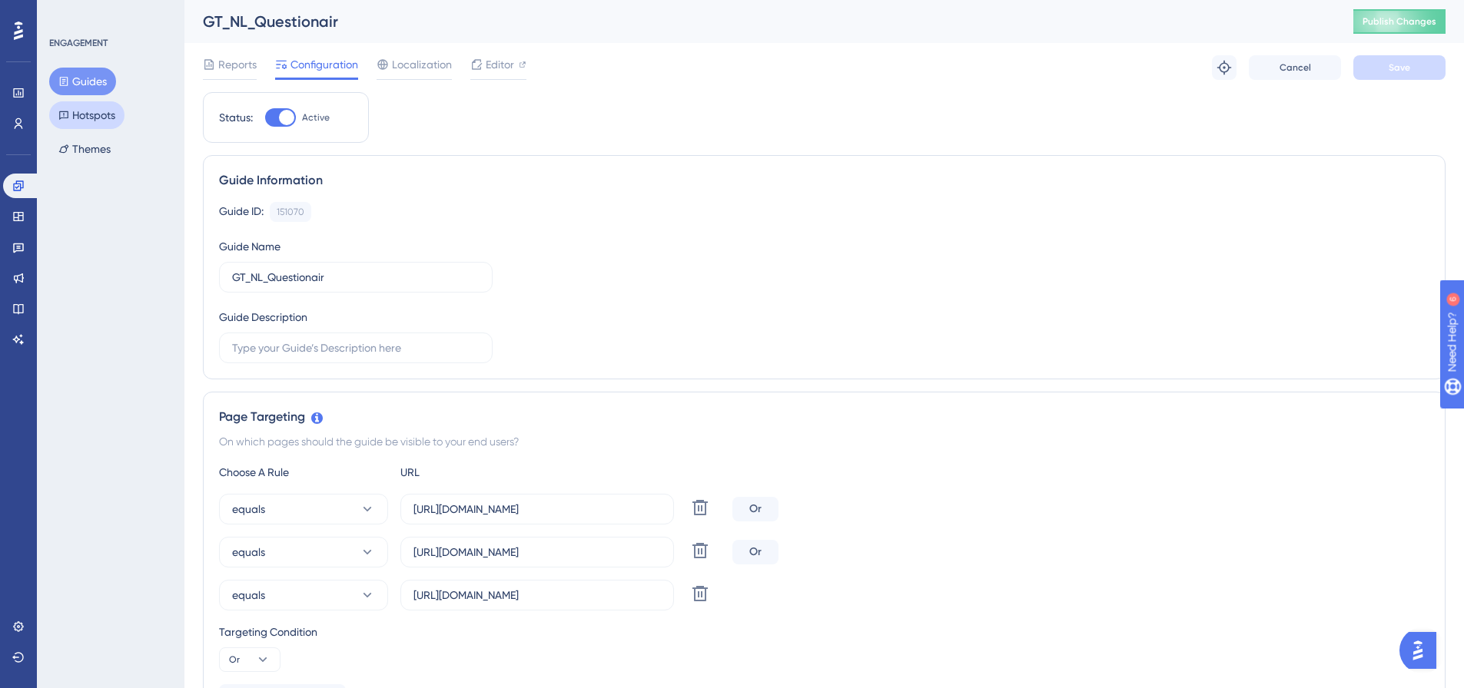
click at [101, 125] on button "Hotspots" at bounding box center [86, 115] width 75 height 28
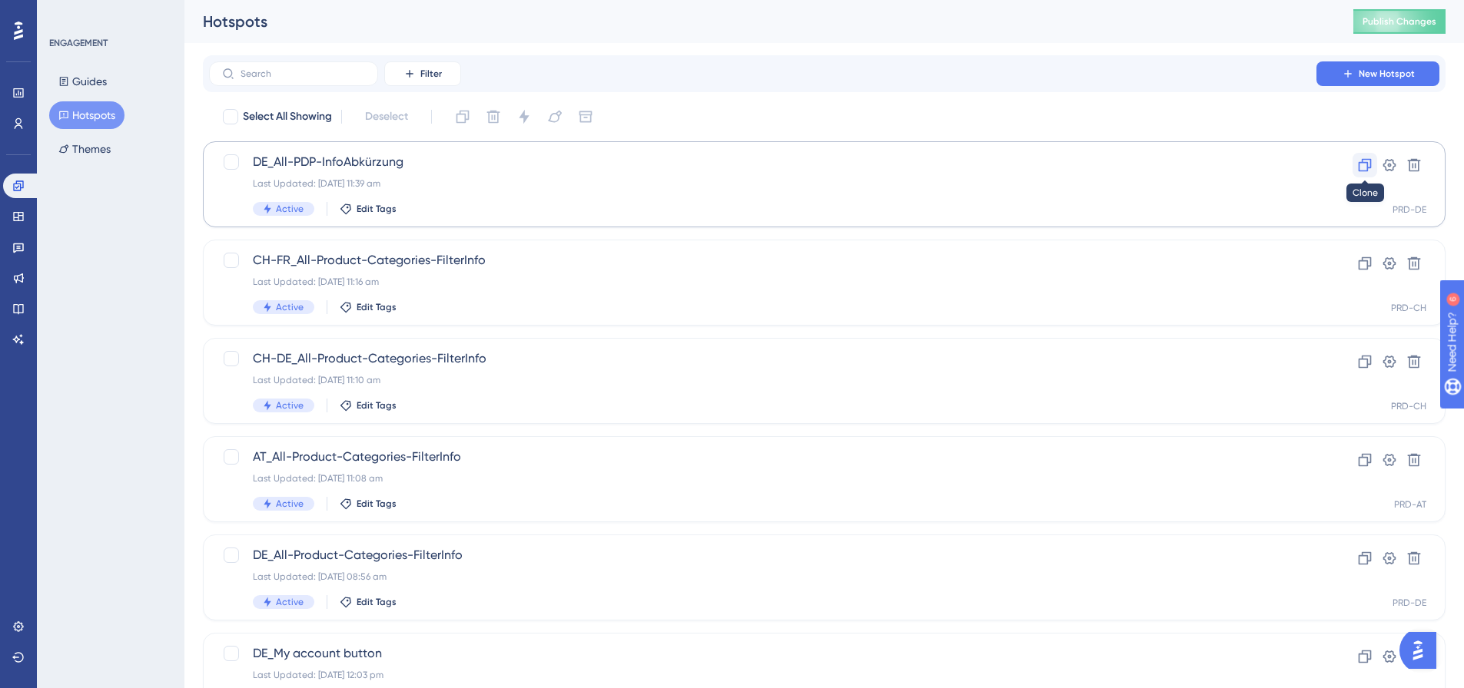
click at [1362, 164] on icon at bounding box center [1364, 165] width 15 height 15
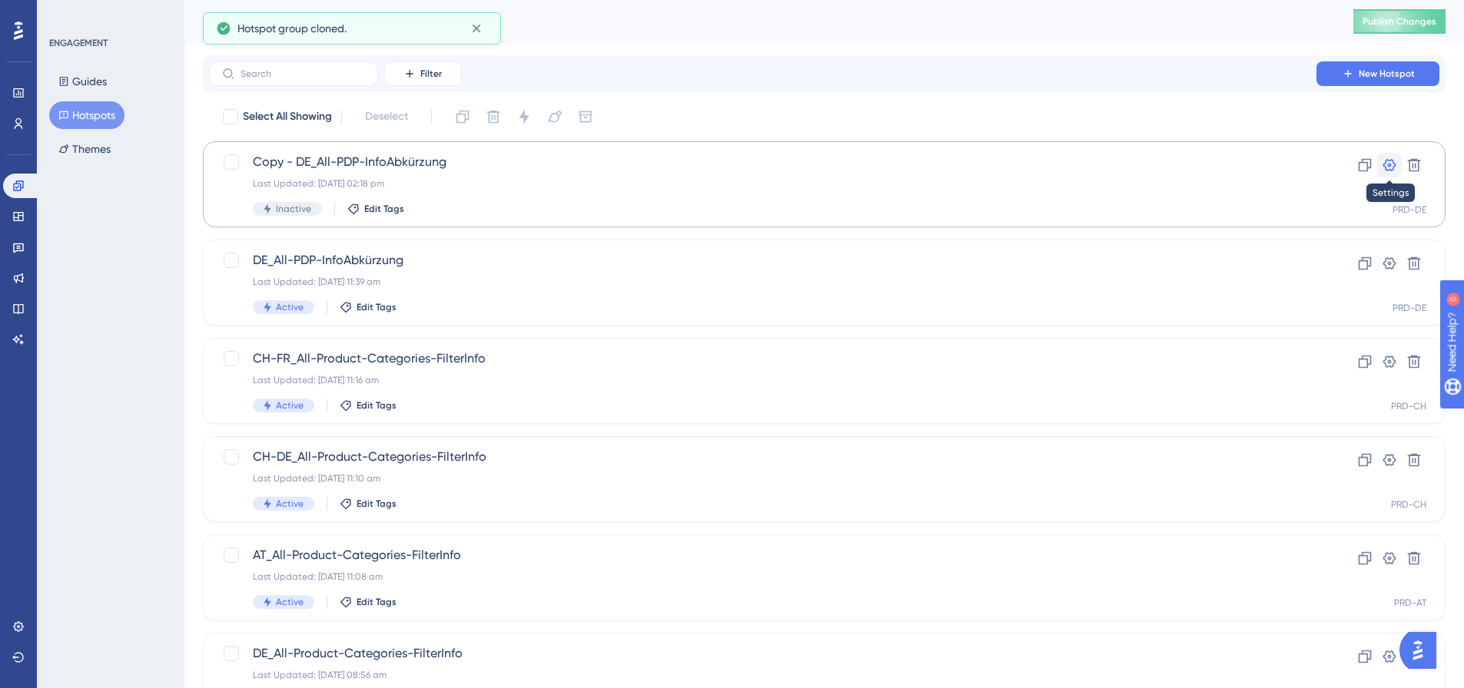
click at [1388, 158] on icon at bounding box center [1388, 165] width 15 height 15
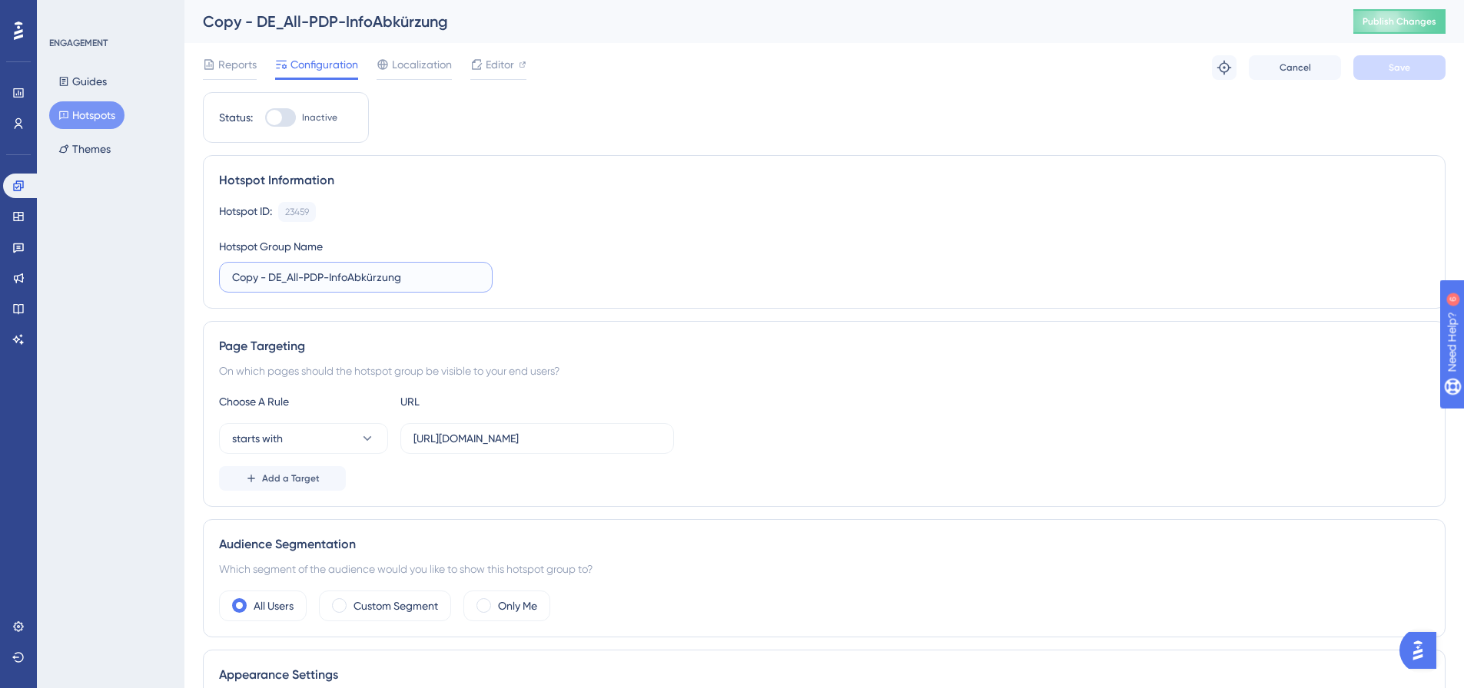
drag, startPoint x: 437, startPoint y: 277, endPoint x: 151, endPoint y: 243, distance: 288.7
click at [184, 243] on div "Performance Users Engagement Widgets Feedback Product Updates Knowledge Base AI…" at bounding box center [823, 574] width 1279 height 1149
type input "NL_Questionair"
click at [505, 431] on input "https://www.somfypro.de/produkte/" at bounding box center [536, 438] width 247 height 17
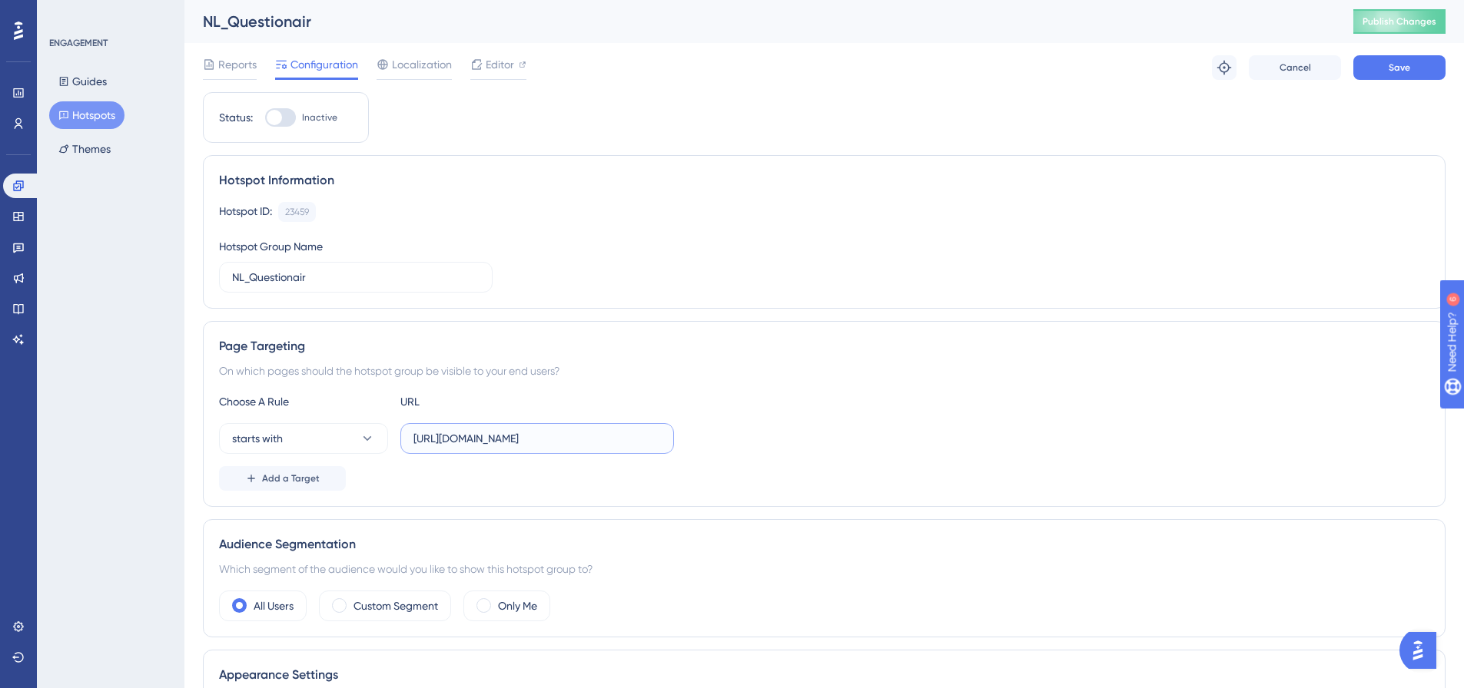
click at [505, 432] on input "https://www.somfypro.de/produkte/" at bounding box center [536, 438] width 247 height 17
paste input "nl/diensten/training"
type input "https://www.somfypro.nl/diensten/training"
click at [331, 443] on button "starts with" at bounding box center [303, 438] width 169 height 31
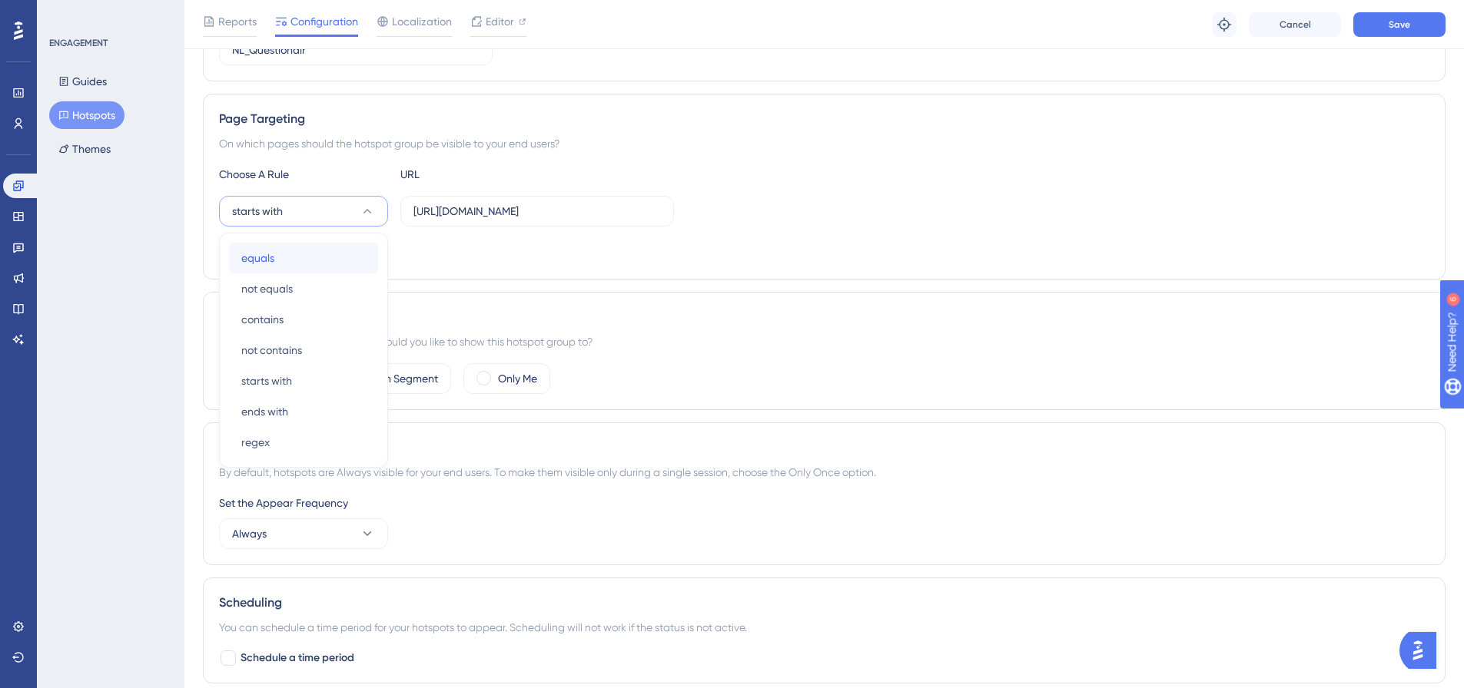
click at [353, 254] on div "equals equals" at bounding box center [303, 258] width 124 height 31
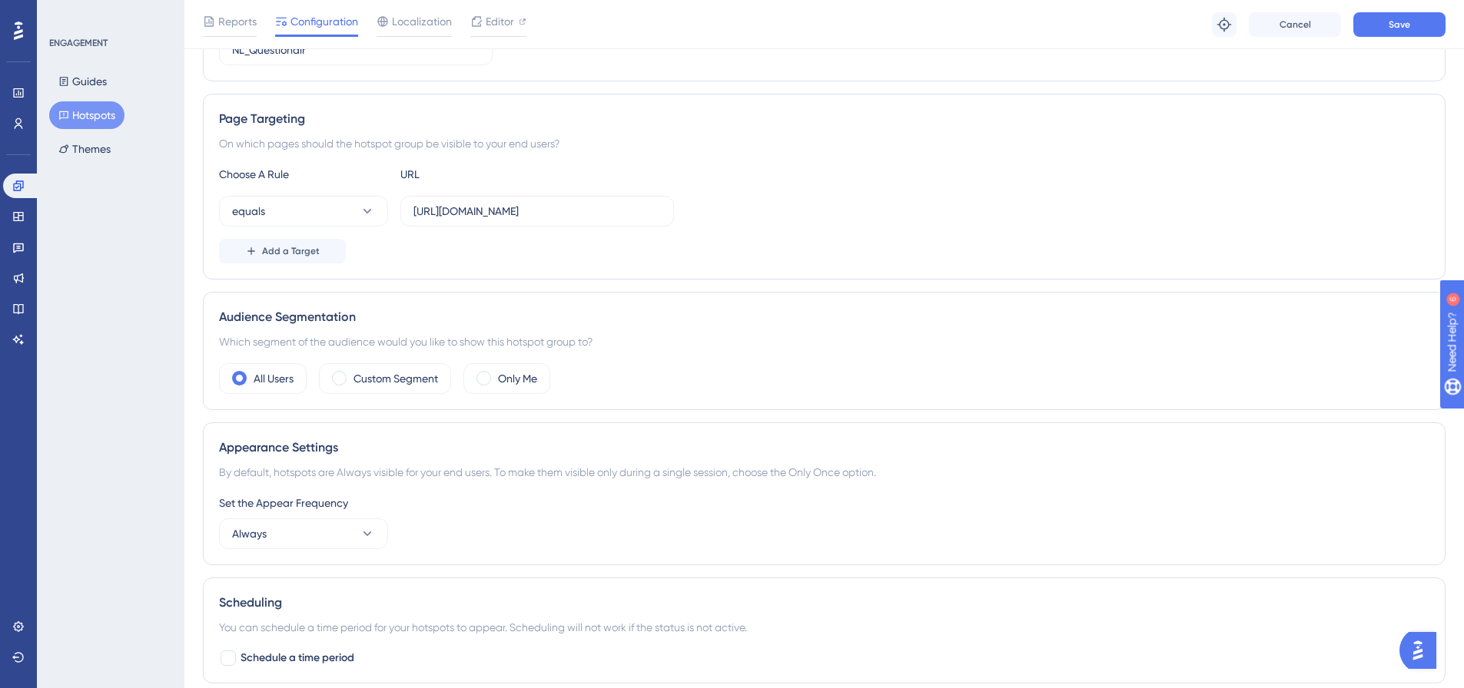
click at [522, 277] on div "Page Targeting On which pages should the hotspot group be visible to your end u…" at bounding box center [824, 187] width 1242 height 186
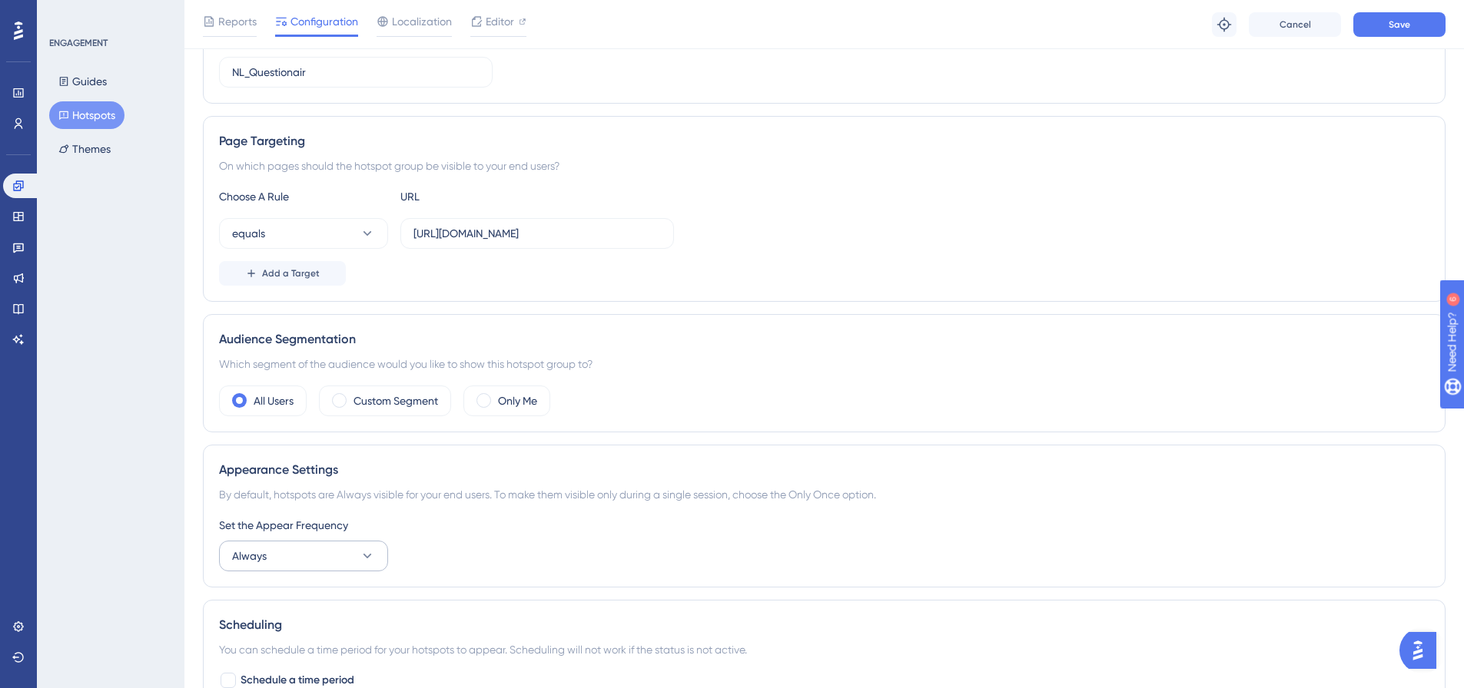
scroll to position [307, 0]
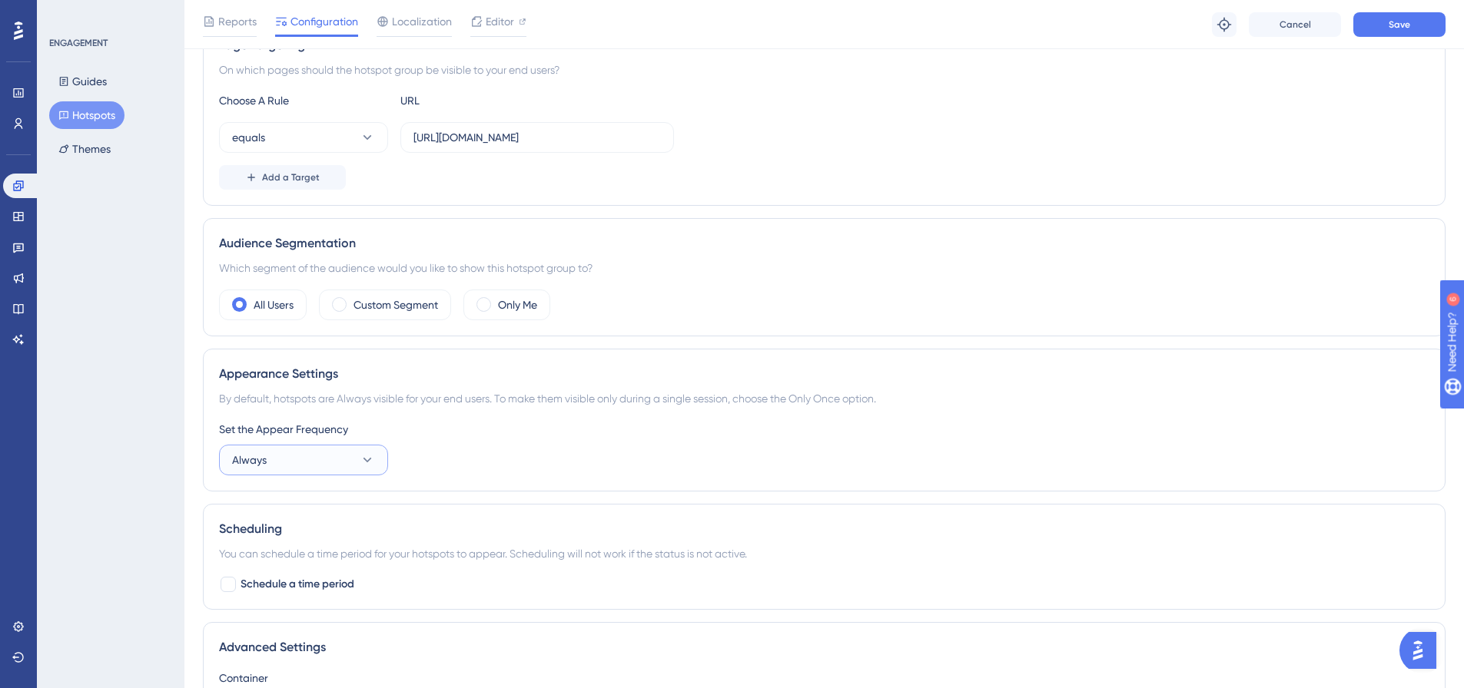
click at [324, 463] on button "Always" at bounding box center [303, 460] width 169 height 31
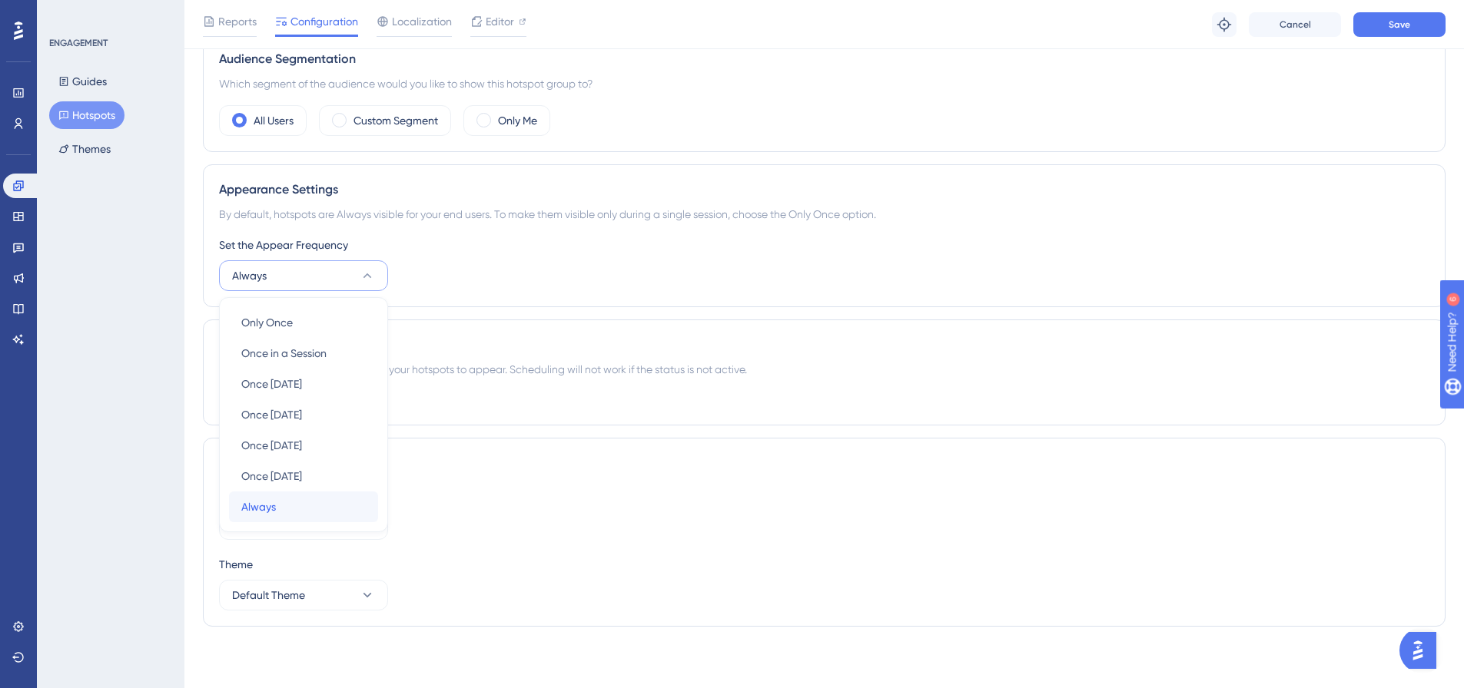
click at [328, 506] on div "Always Always" at bounding box center [303, 507] width 124 height 31
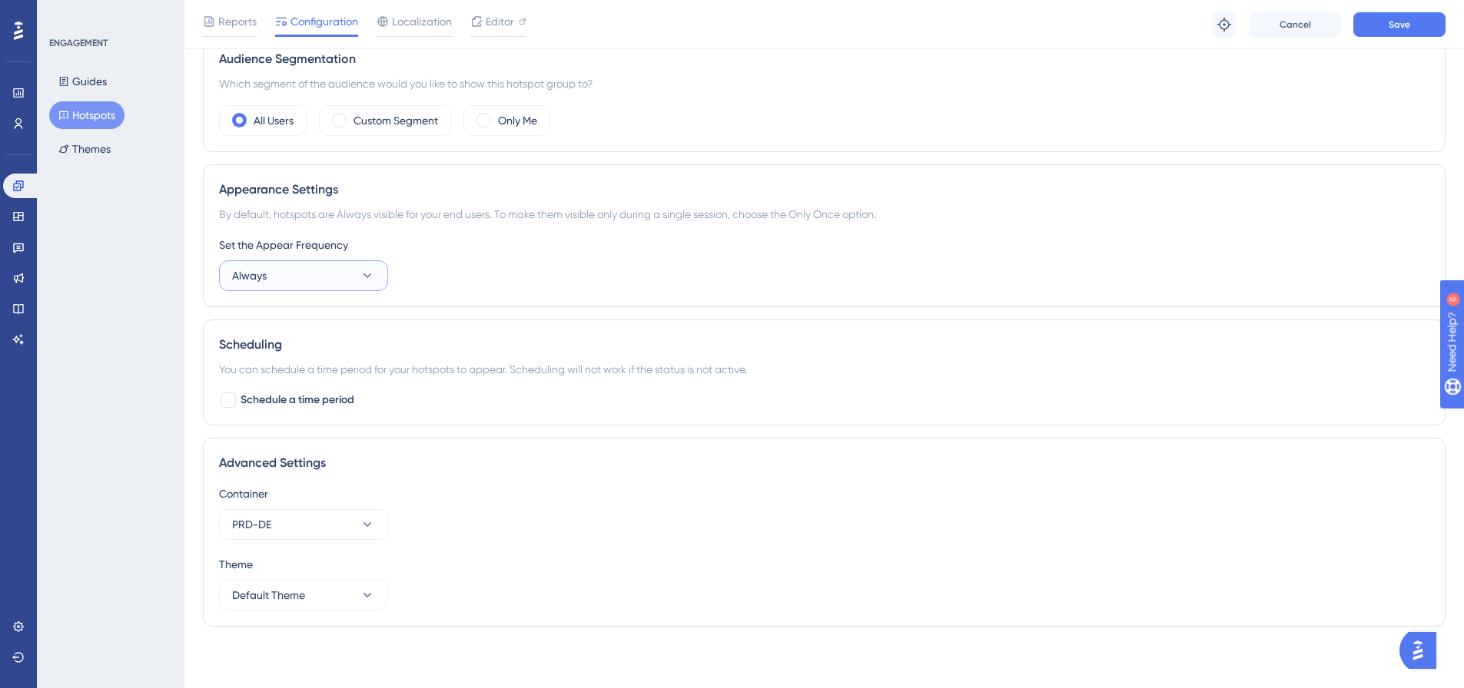
click at [364, 285] on button "Always" at bounding box center [303, 275] width 169 height 31
click at [364, 287] on button "Always" at bounding box center [303, 275] width 169 height 31
click at [324, 532] on button "PRD-DE" at bounding box center [303, 524] width 169 height 31
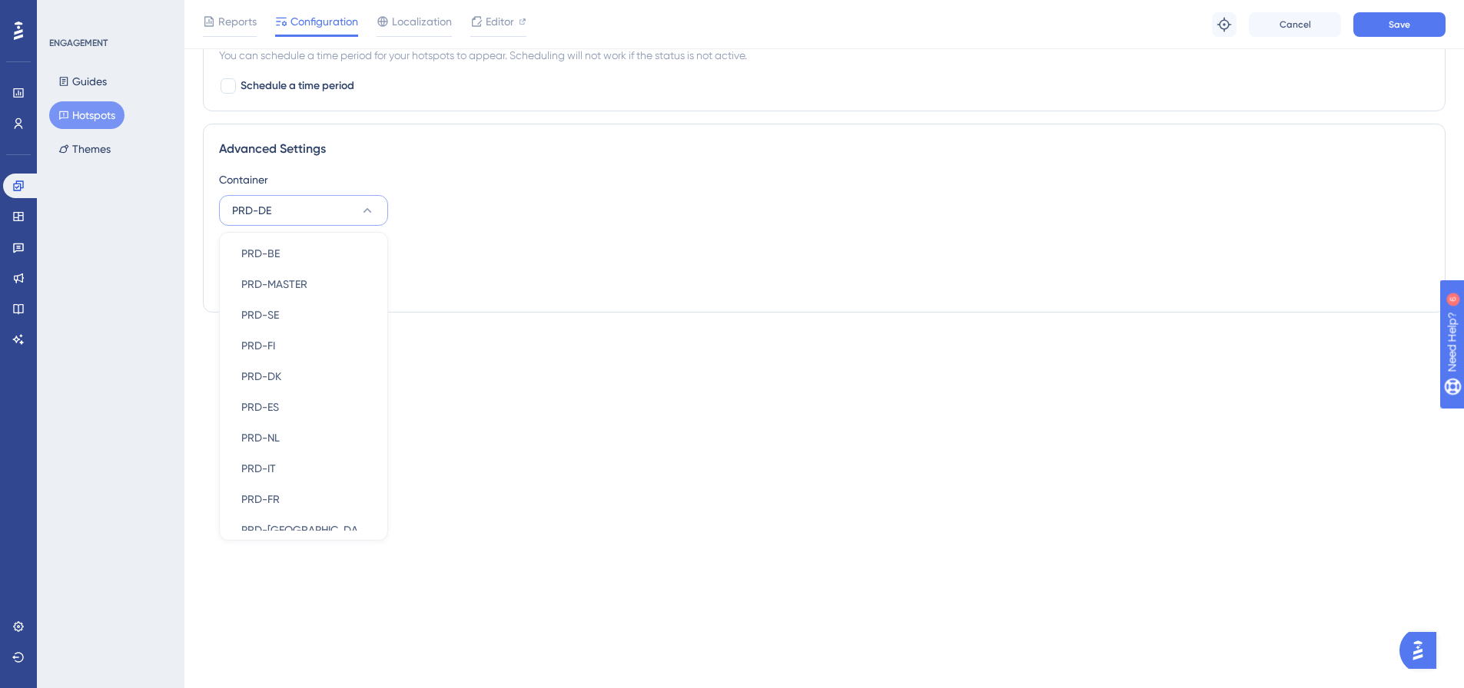
scroll to position [104, 0]
click at [310, 432] on div "PRD-NL PRD-NL" at bounding box center [303, 430] width 124 height 31
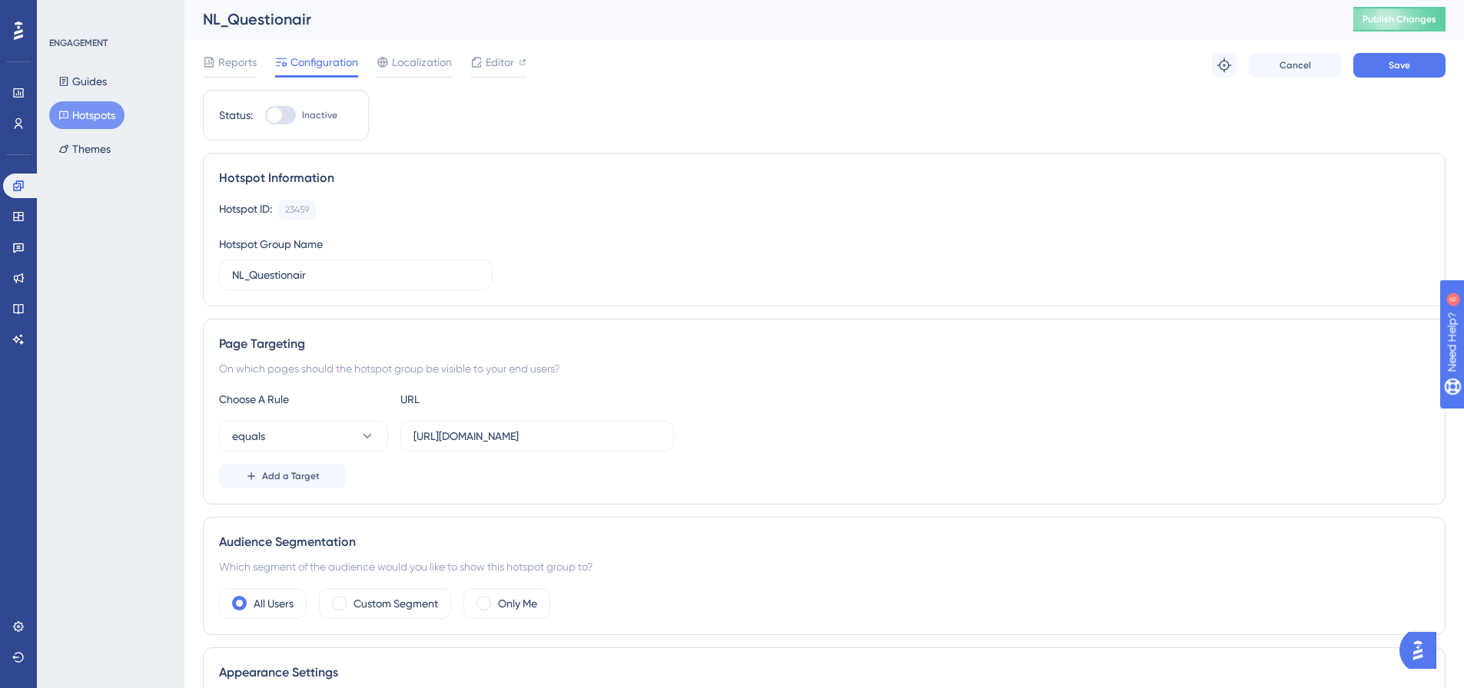
scroll to position [0, 0]
click at [1388, 61] on span "Save" at bounding box center [1399, 67] width 22 height 12
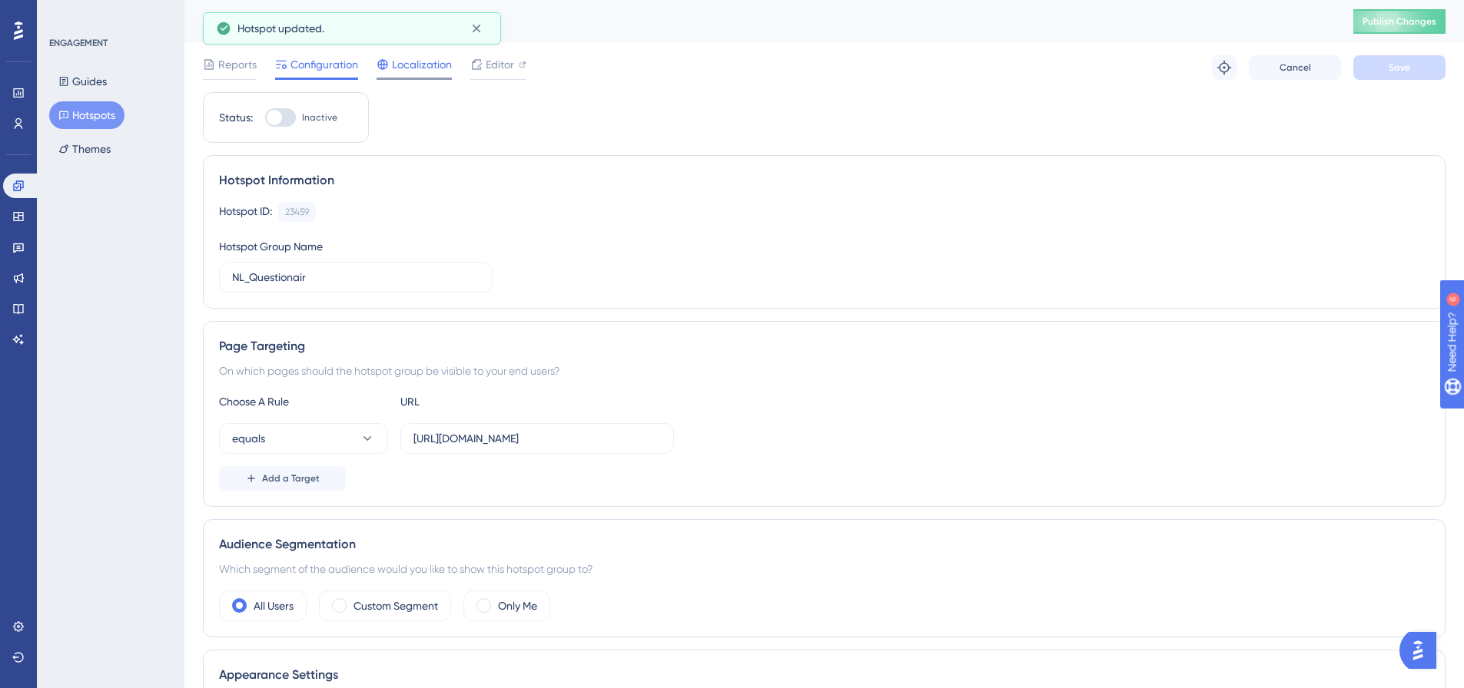
click at [419, 71] on span "Localization" at bounding box center [422, 64] width 60 height 18
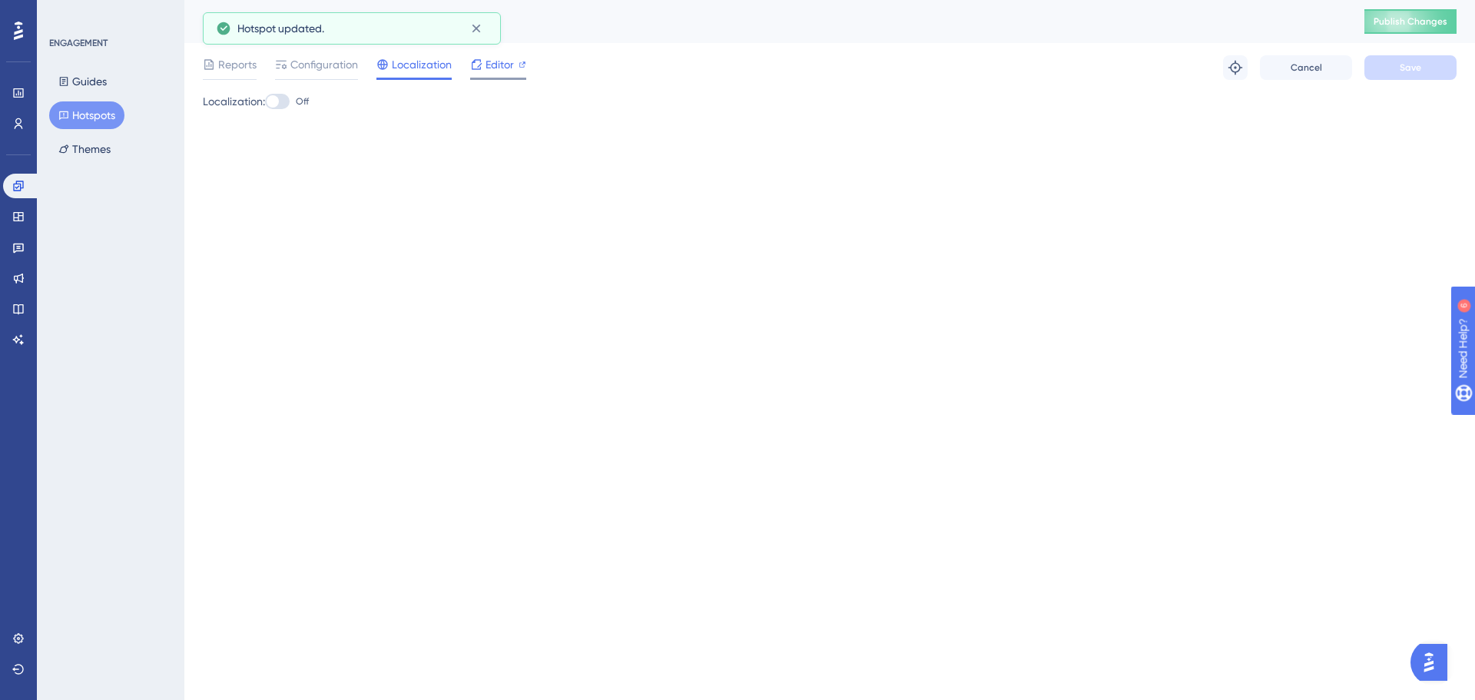
click at [497, 72] on div "Editor" at bounding box center [498, 67] width 56 height 25
click at [303, 79] on div "Reports Configuration Localization Editor Troubleshoot Cancel Save" at bounding box center [830, 67] width 1254 height 49
click at [310, 70] on span "Configuration" at bounding box center [324, 64] width 68 height 18
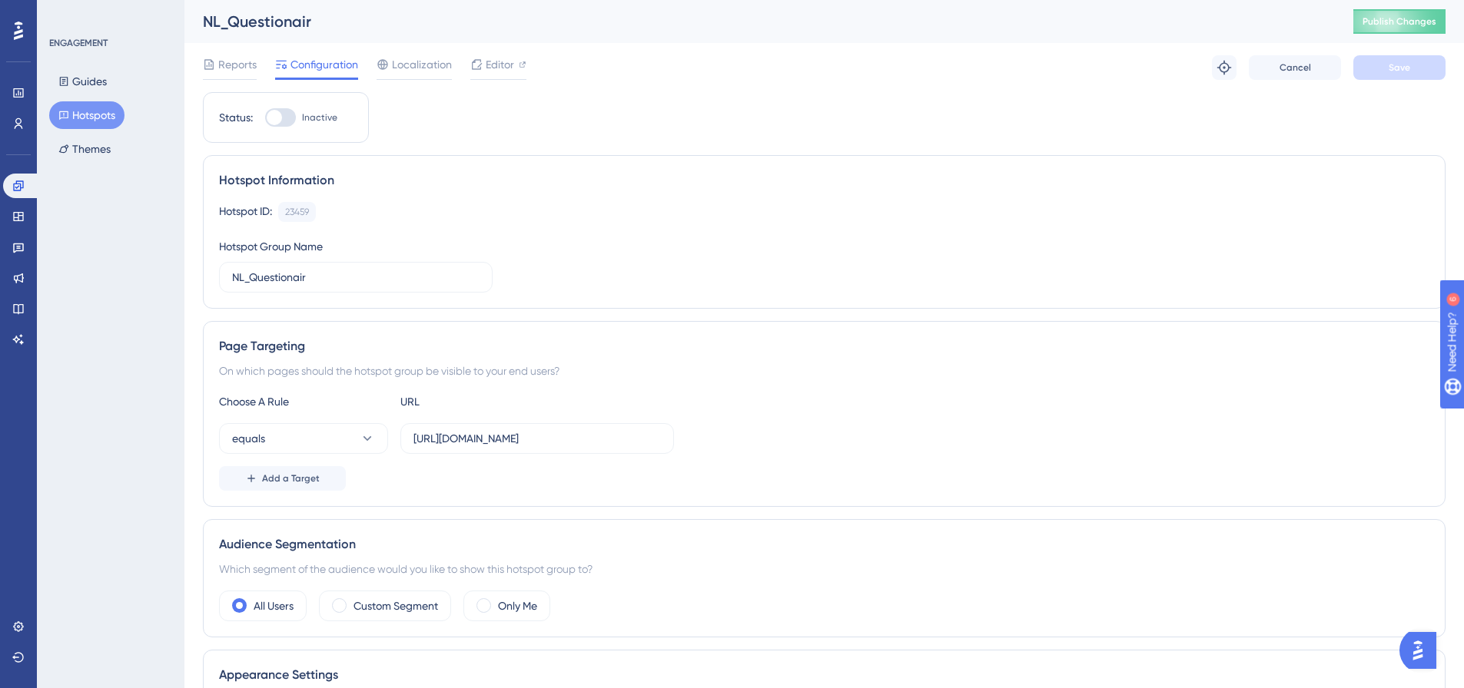
click at [511, 54] on div "Reports Configuration Localization Editor Troubleshoot Cancel Save" at bounding box center [824, 67] width 1242 height 49
click at [511, 58] on span "Editor" at bounding box center [500, 64] width 28 height 18
click at [476, 63] on icon at bounding box center [476, 64] width 12 height 12
click at [426, 72] on span "Localization" at bounding box center [422, 64] width 60 height 18
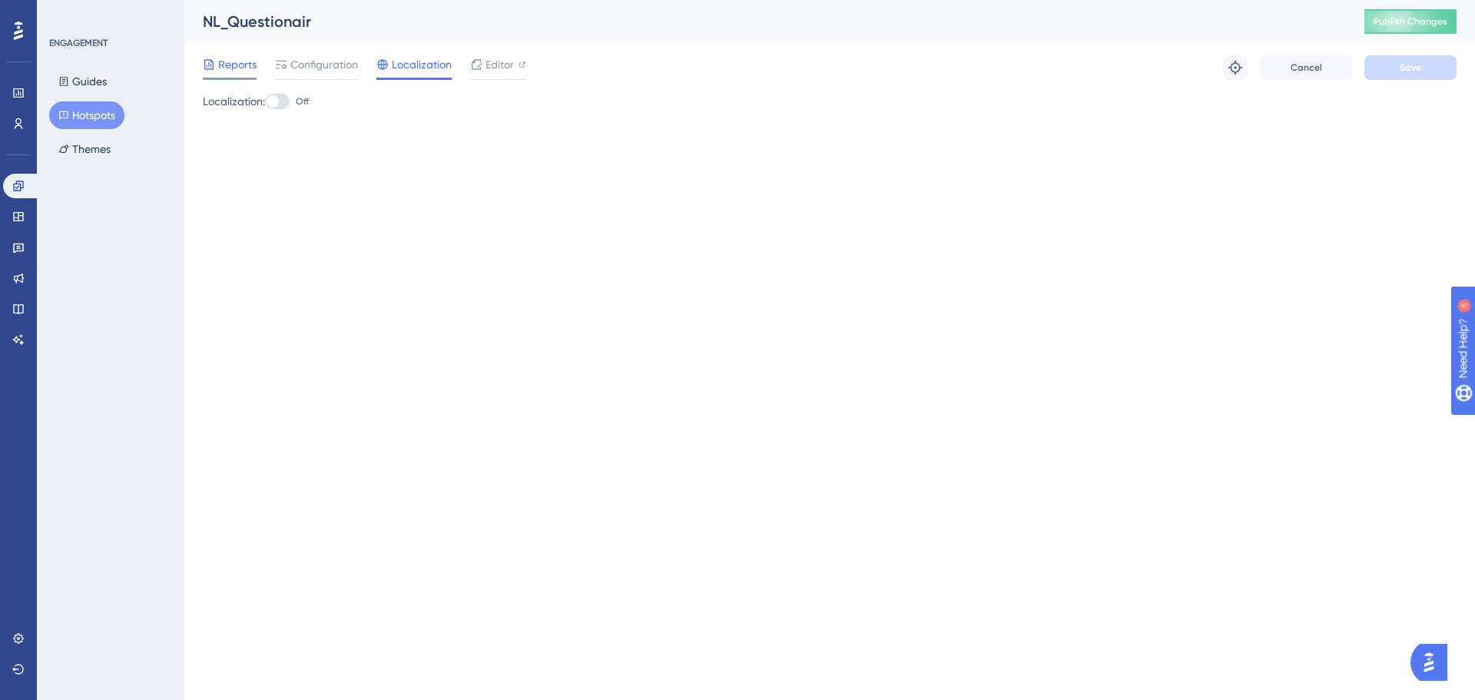
click at [247, 64] on span "Reports" at bounding box center [237, 64] width 38 height 18
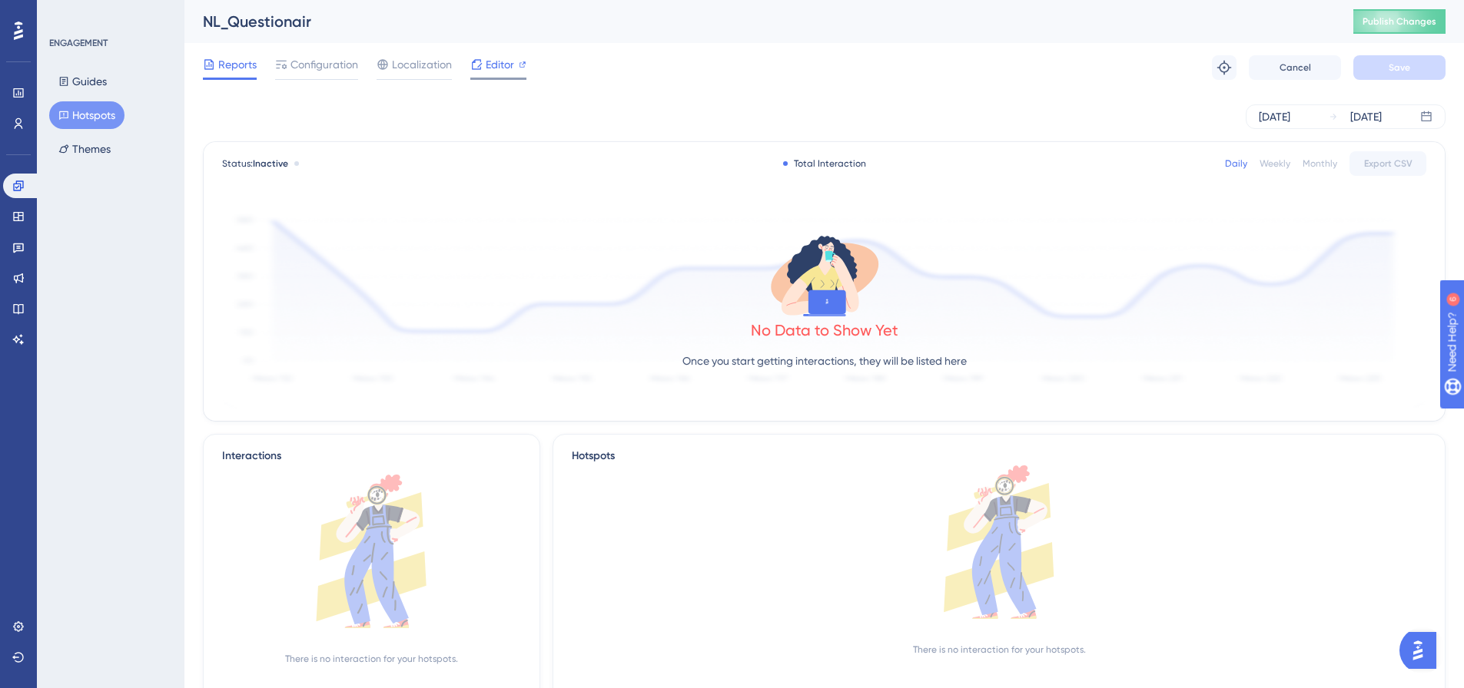
click at [476, 64] on icon at bounding box center [476, 64] width 12 height 12
click at [1292, 74] on button "Cancel" at bounding box center [1295, 67] width 92 height 25
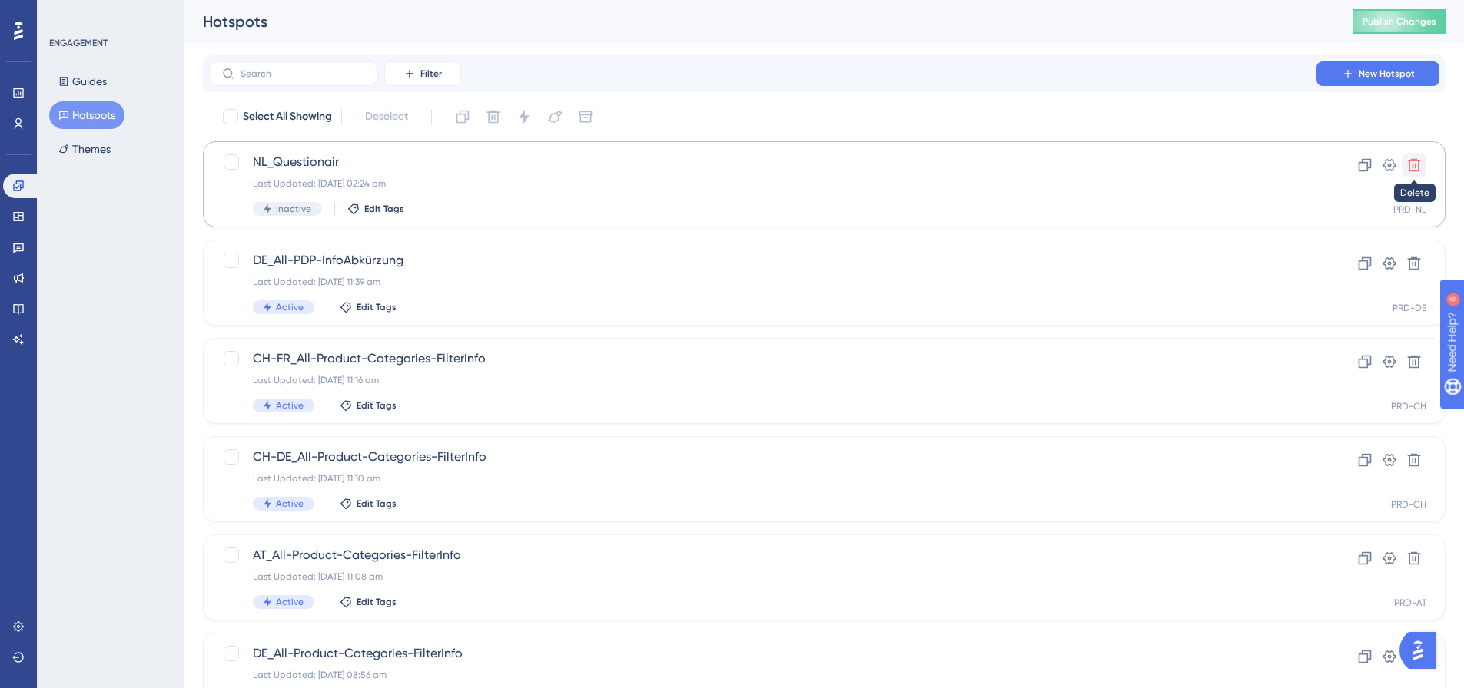
click at [1421, 162] on icon at bounding box center [1413, 165] width 15 height 15
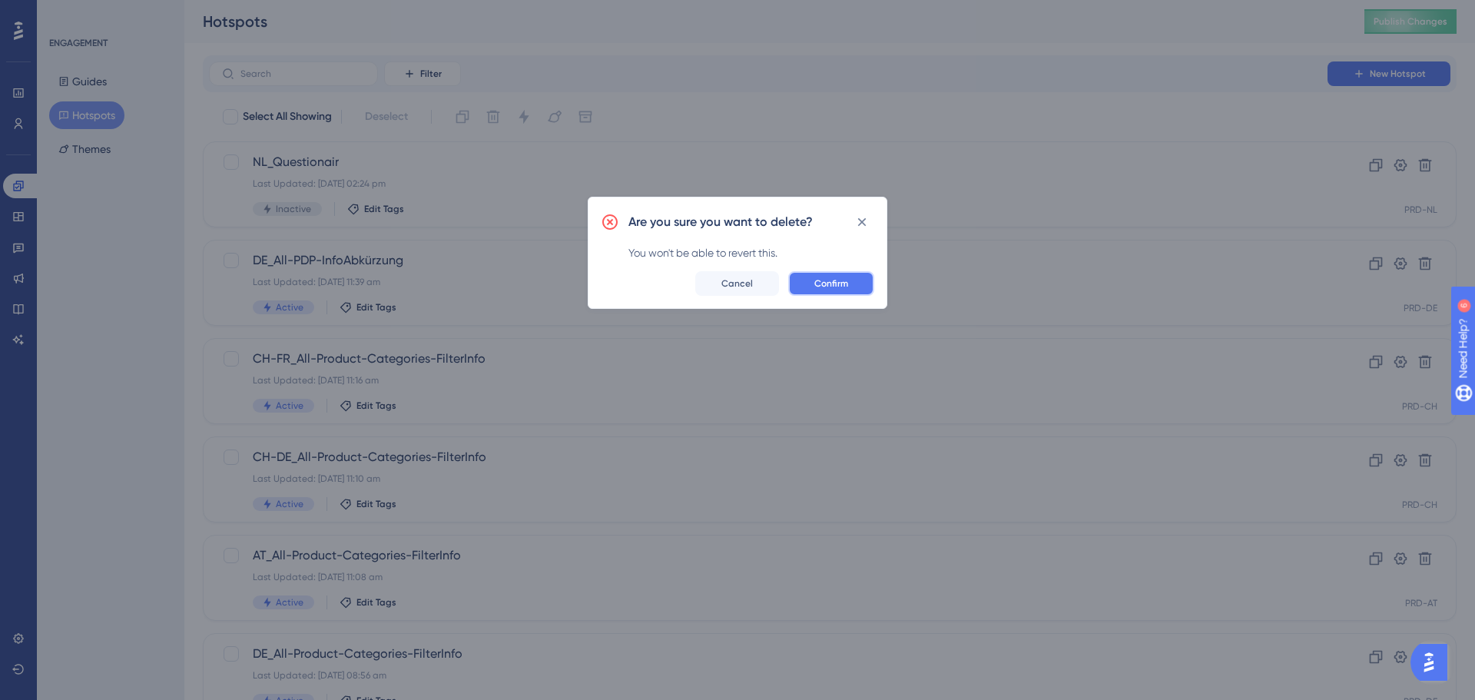
click at [822, 284] on span "Confirm" at bounding box center [831, 283] width 34 height 12
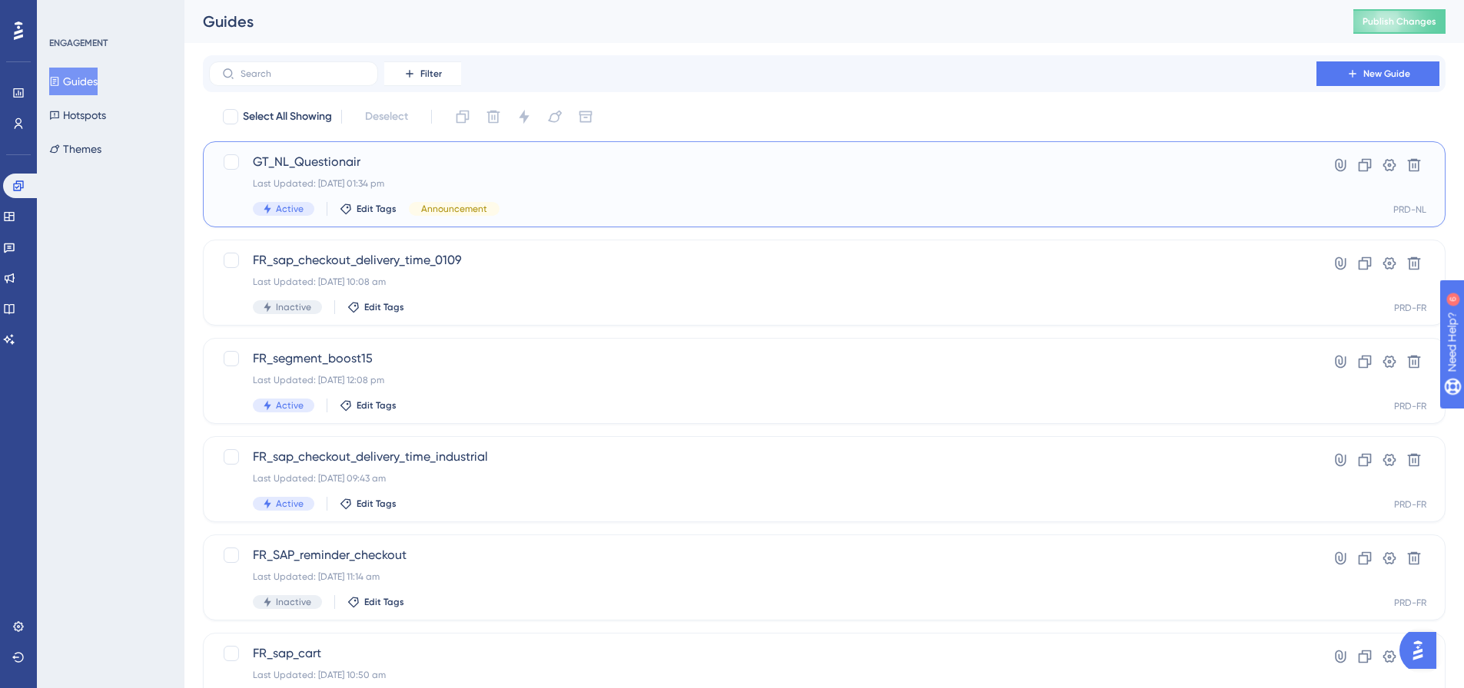
click at [319, 154] on span "GT_NL_Questionair" at bounding box center [763, 162] width 1020 height 18
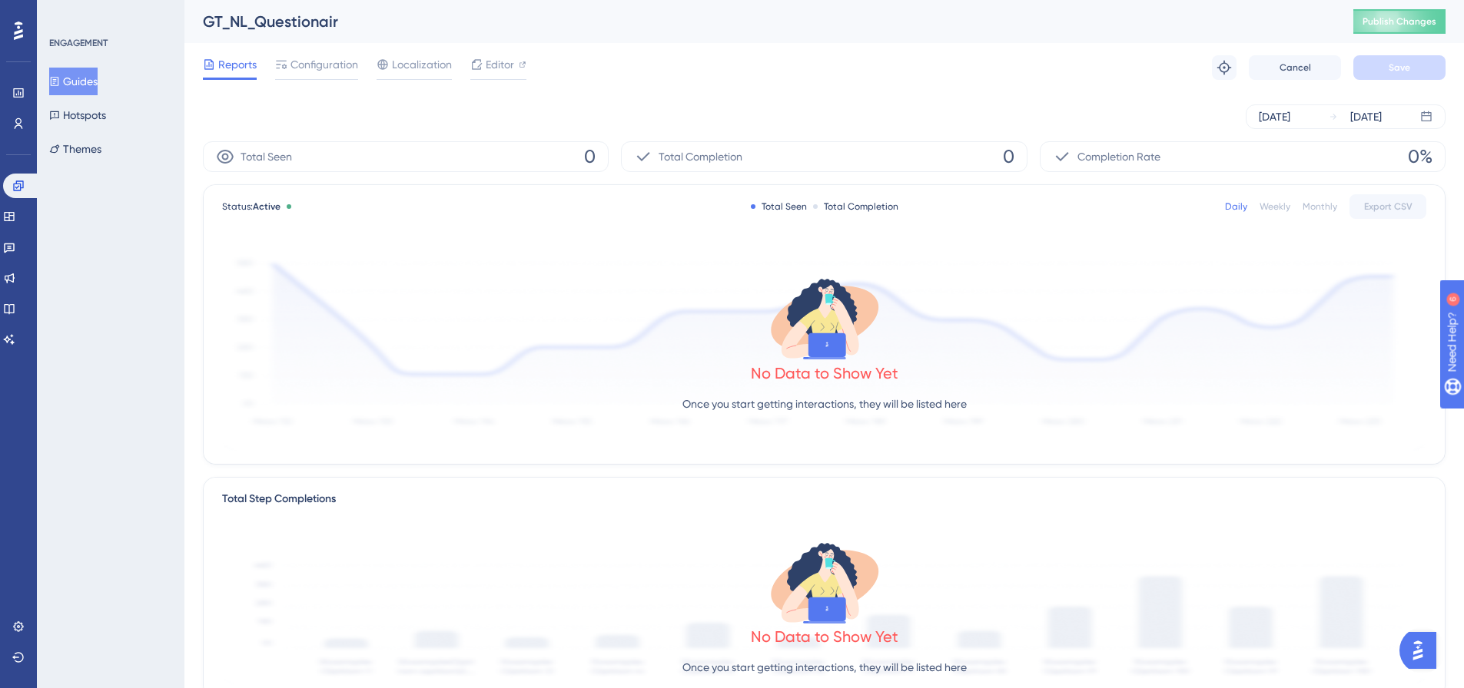
click at [327, 58] on span "Configuration" at bounding box center [324, 64] width 68 height 18
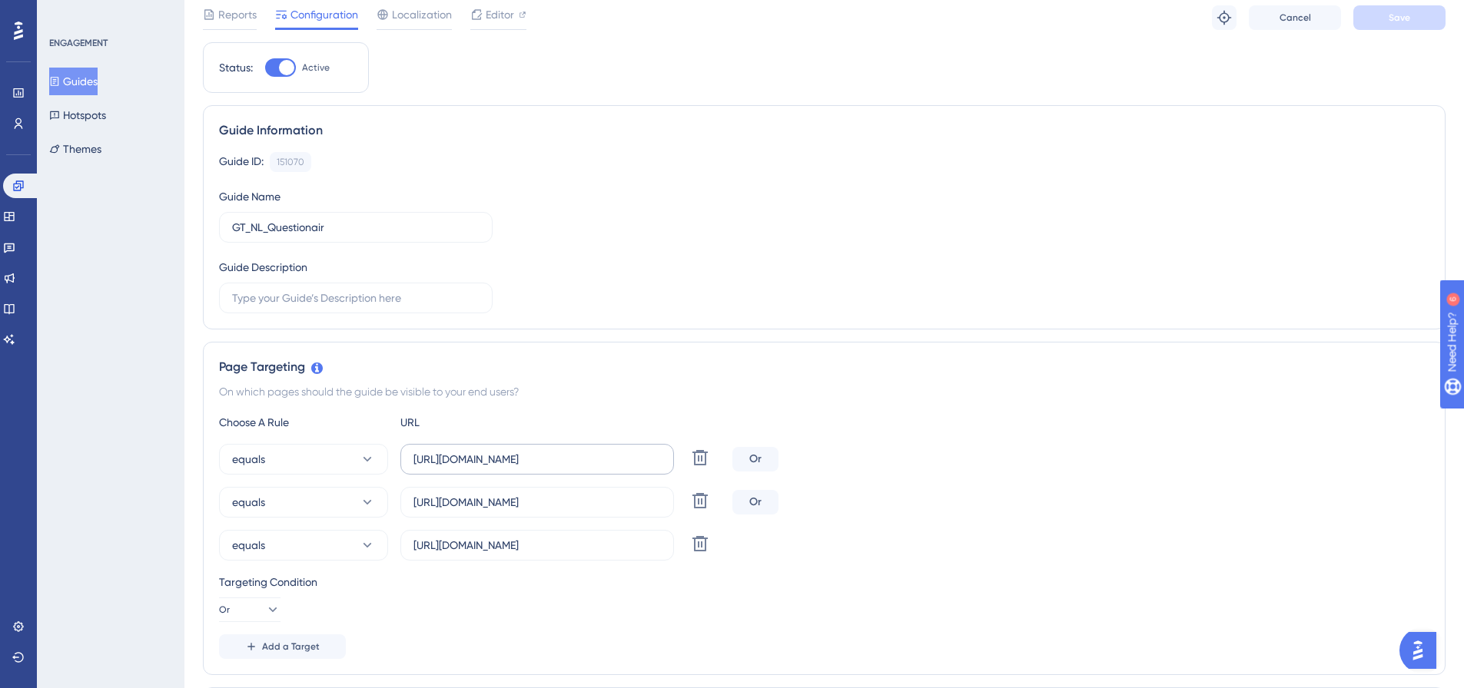
scroll to position [77, 0]
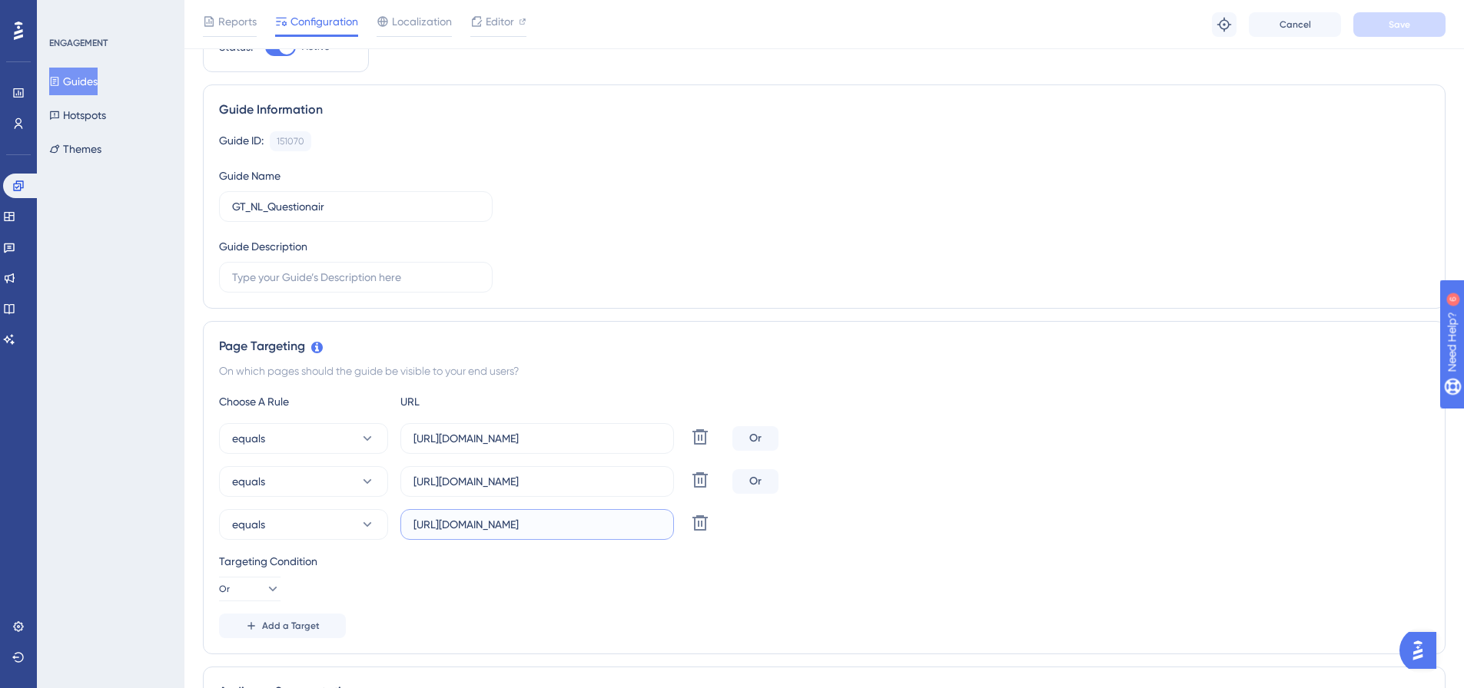
click at [641, 531] on input "https://www.somfypro.nl/diensten/training" at bounding box center [536, 524] width 247 height 17
click at [708, 446] on icon at bounding box center [700, 437] width 18 height 18
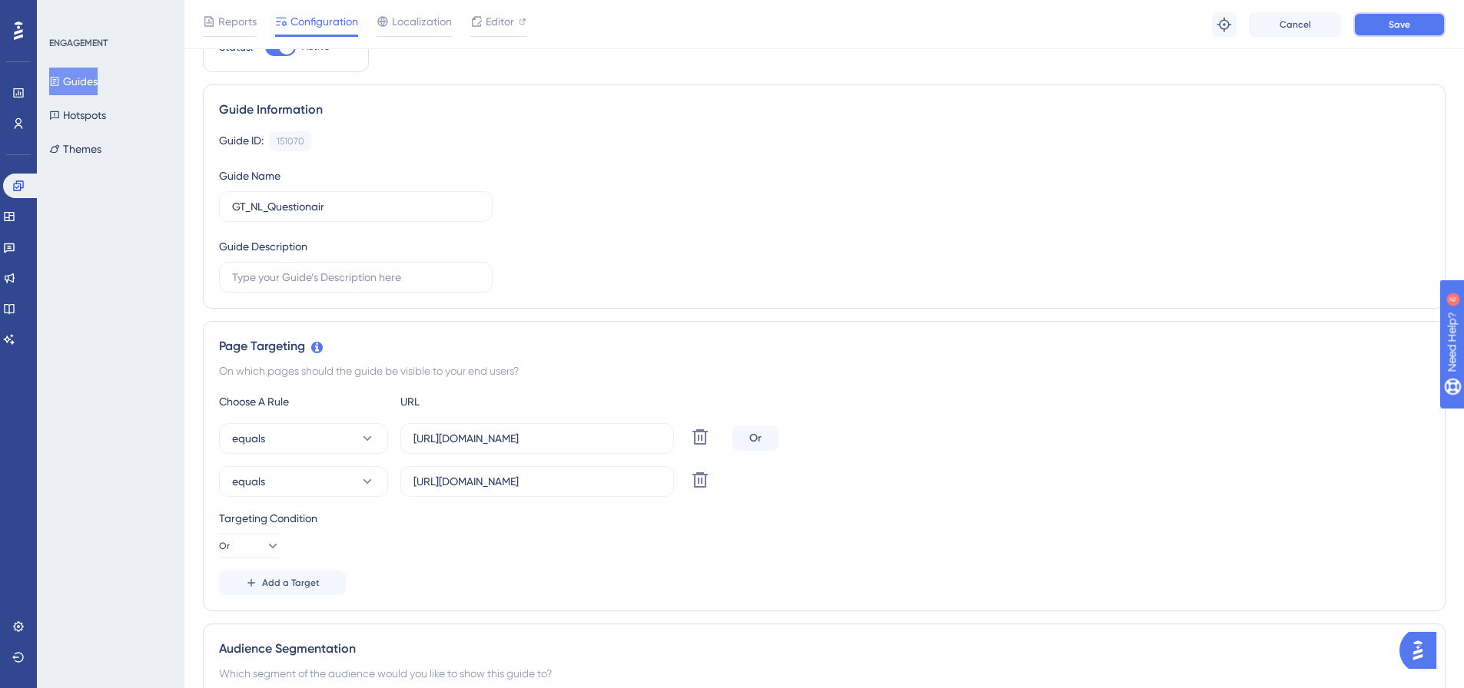
click at [1400, 12] on button "Save" at bounding box center [1399, 24] width 92 height 25
click at [413, 25] on span "Localization" at bounding box center [422, 21] width 60 height 18
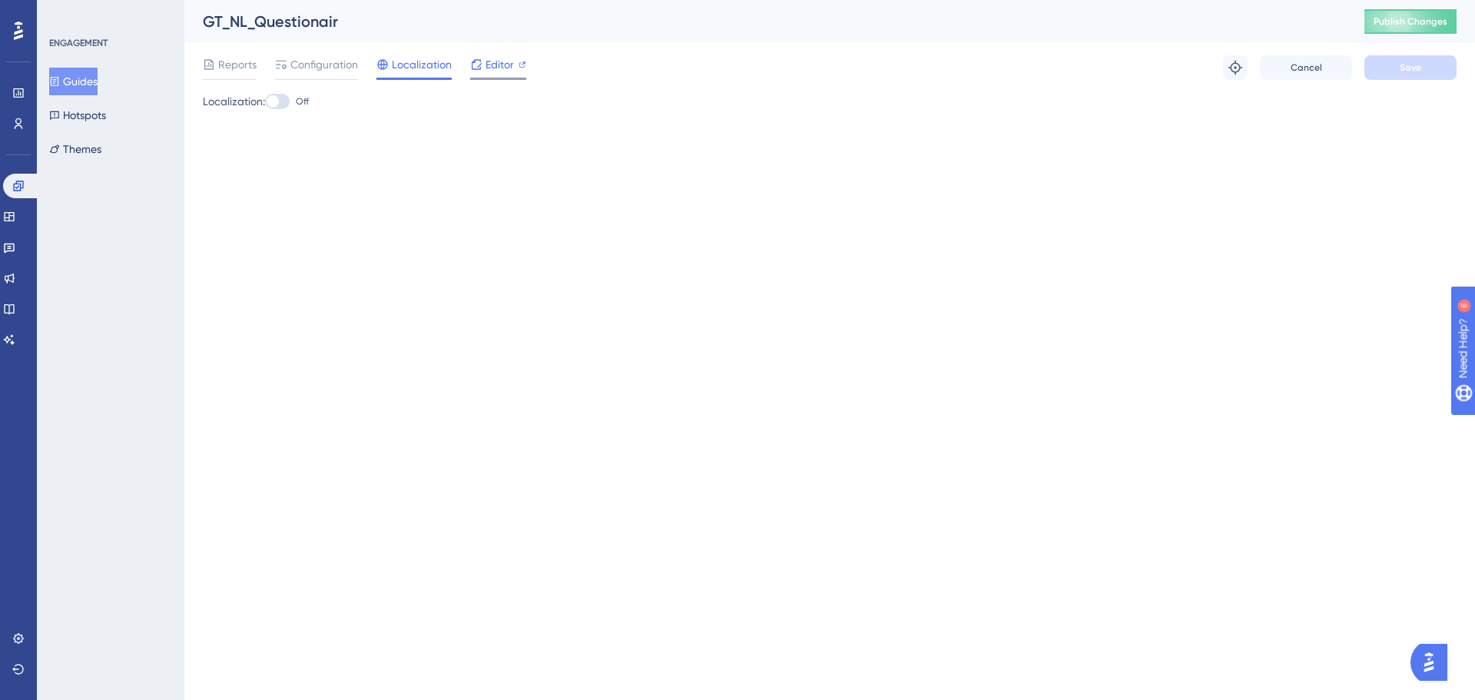
click at [486, 69] on div "Editor" at bounding box center [498, 64] width 56 height 18
click at [331, 61] on span "Configuration" at bounding box center [324, 64] width 68 height 18
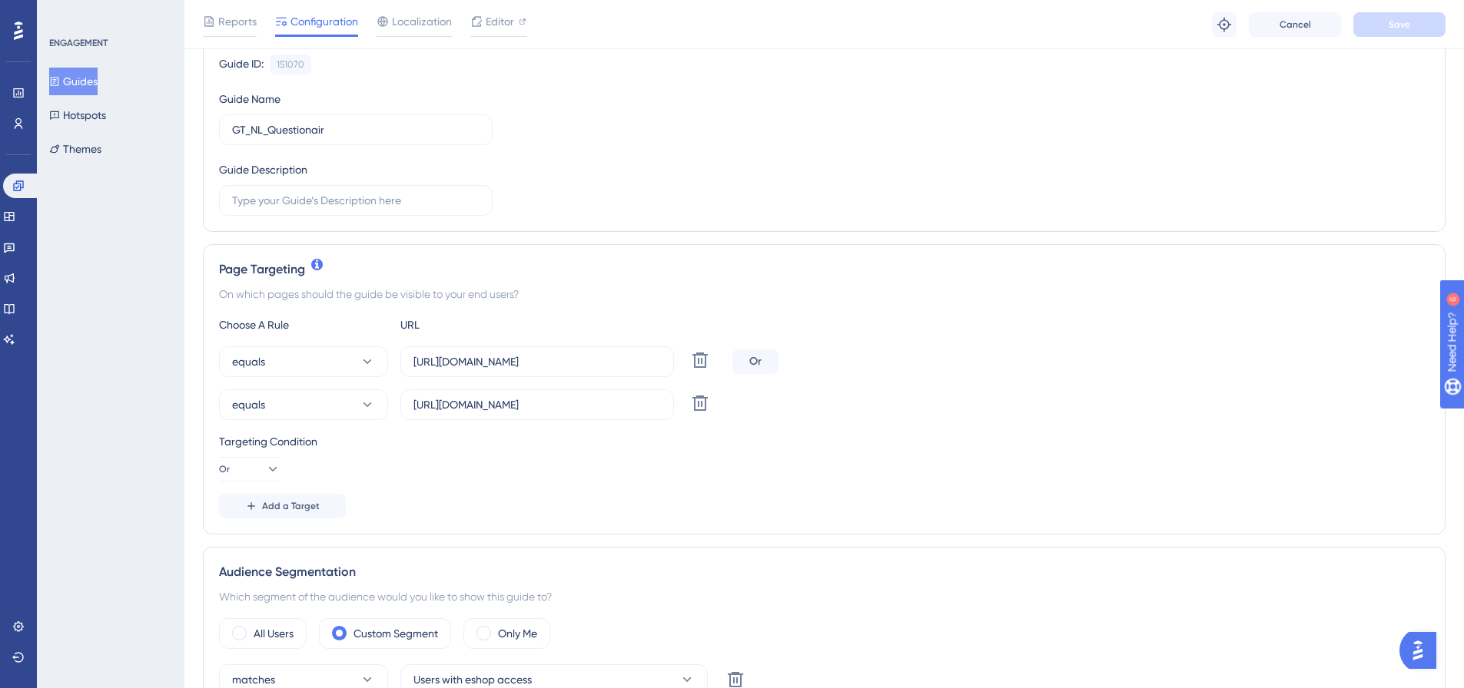
scroll to position [384, 0]
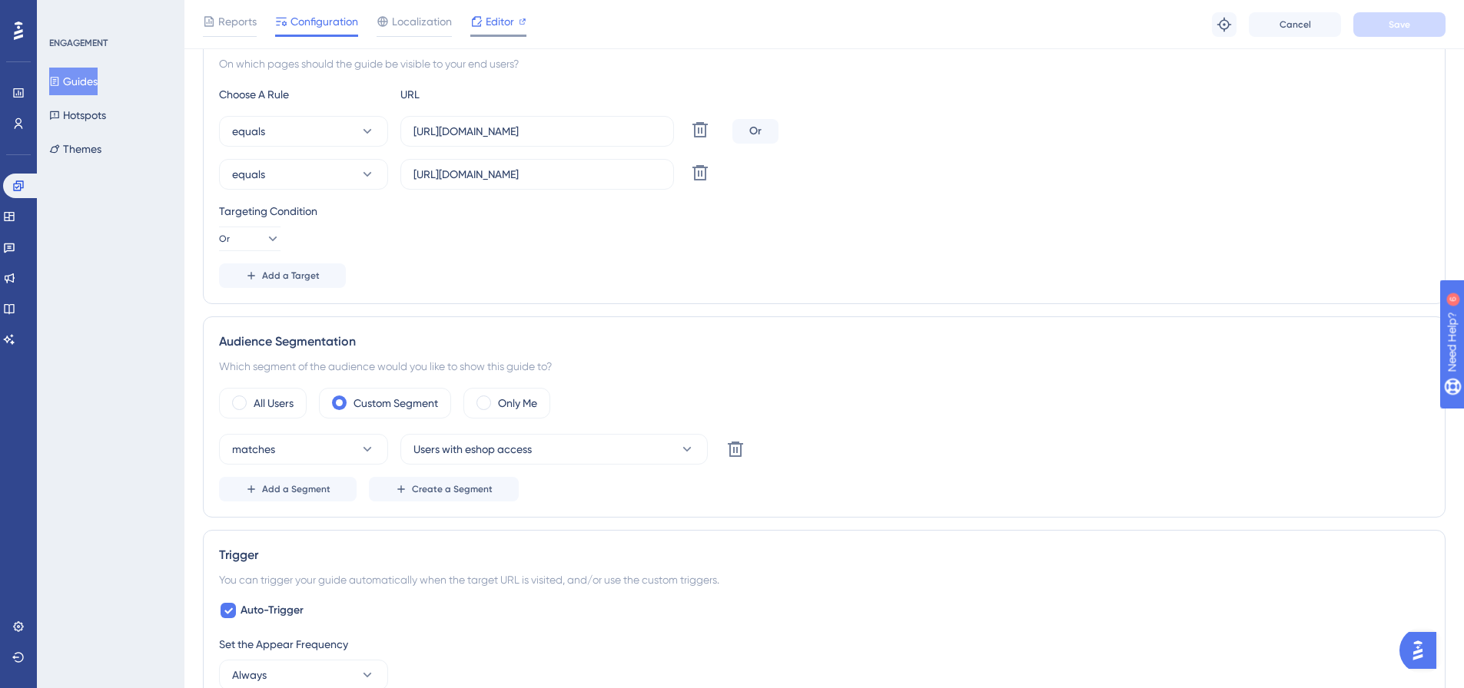
click at [496, 25] on span "Editor" at bounding box center [500, 21] width 28 height 18
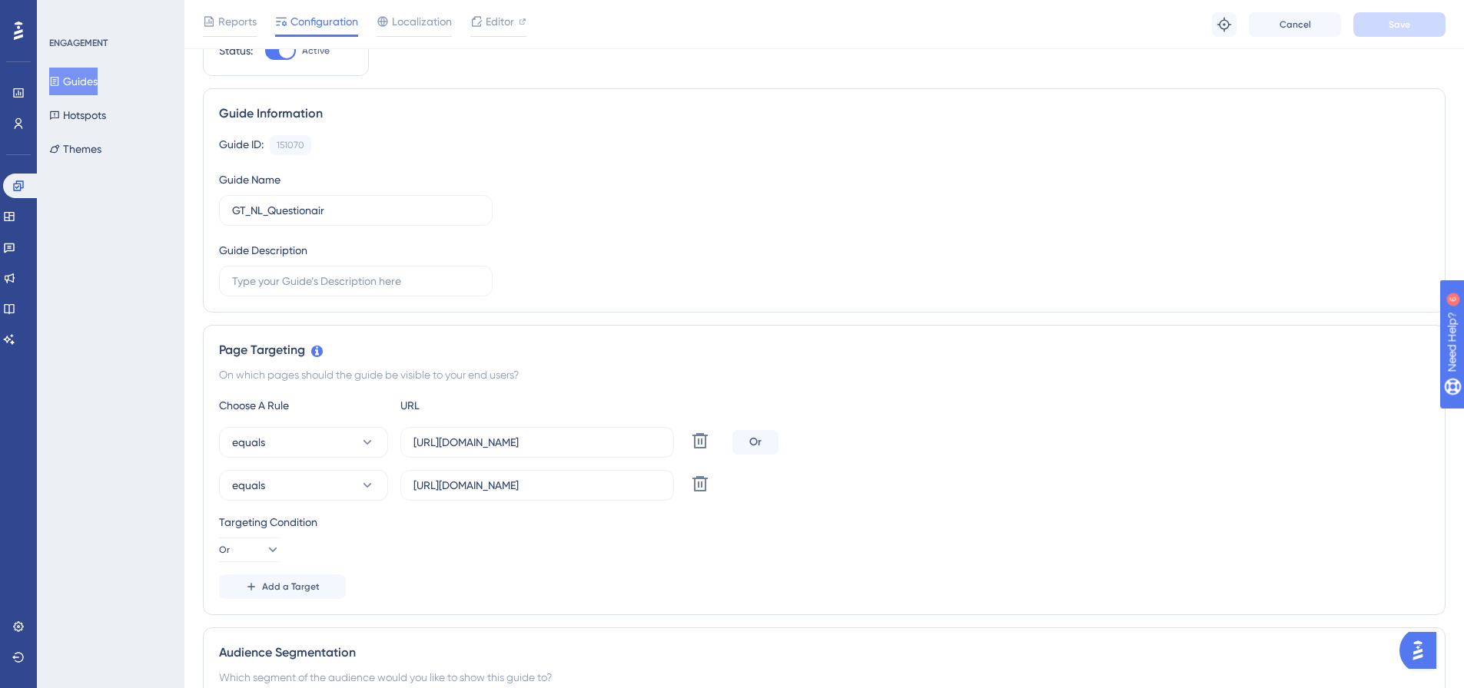
scroll to position [0, 0]
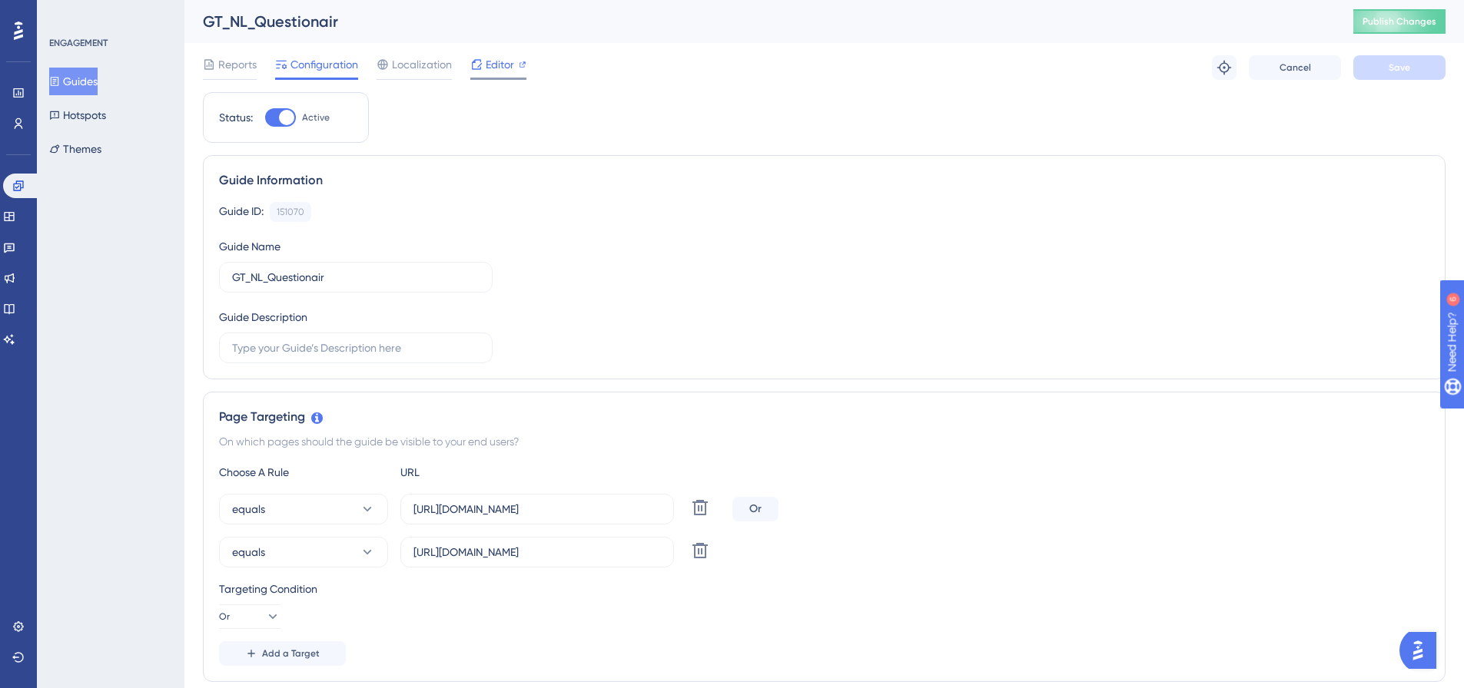
click at [507, 65] on span "Editor" at bounding box center [500, 64] width 28 height 18
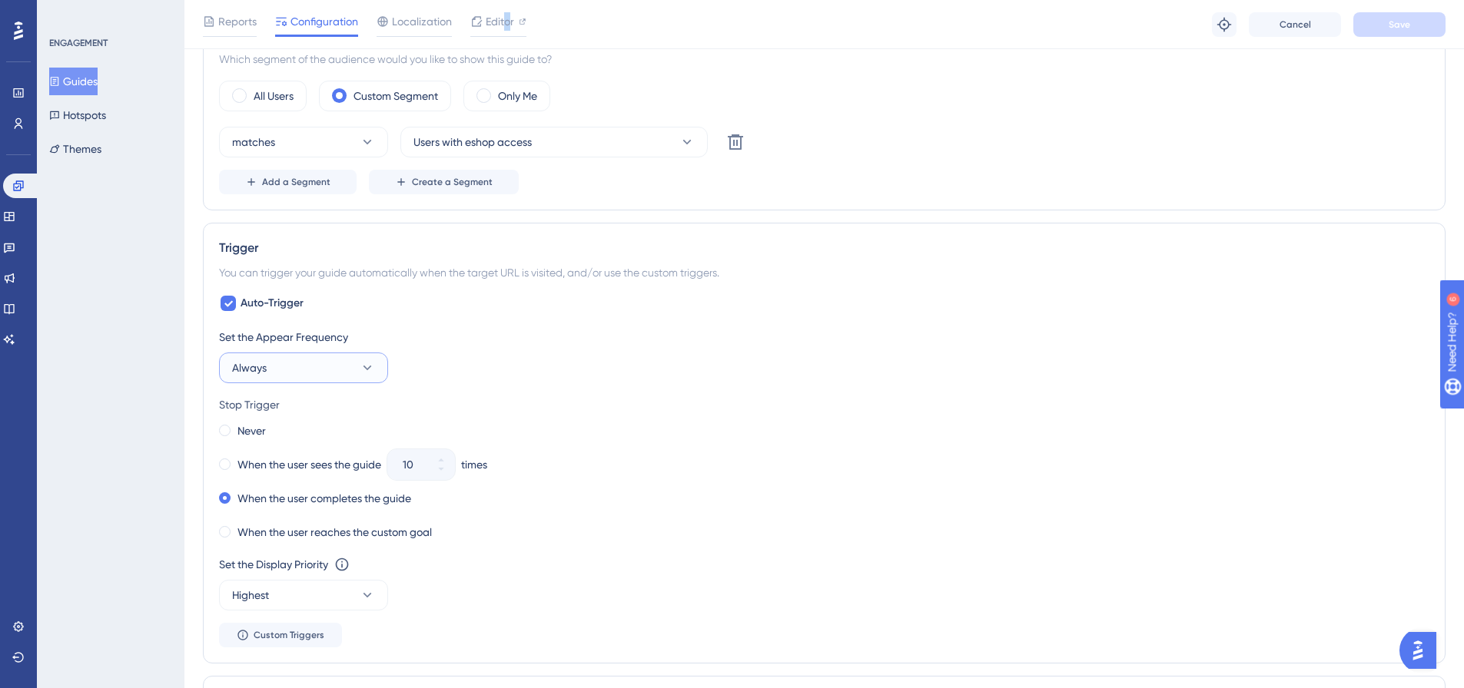
click at [332, 380] on button "Always" at bounding box center [303, 368] width 169 height 31
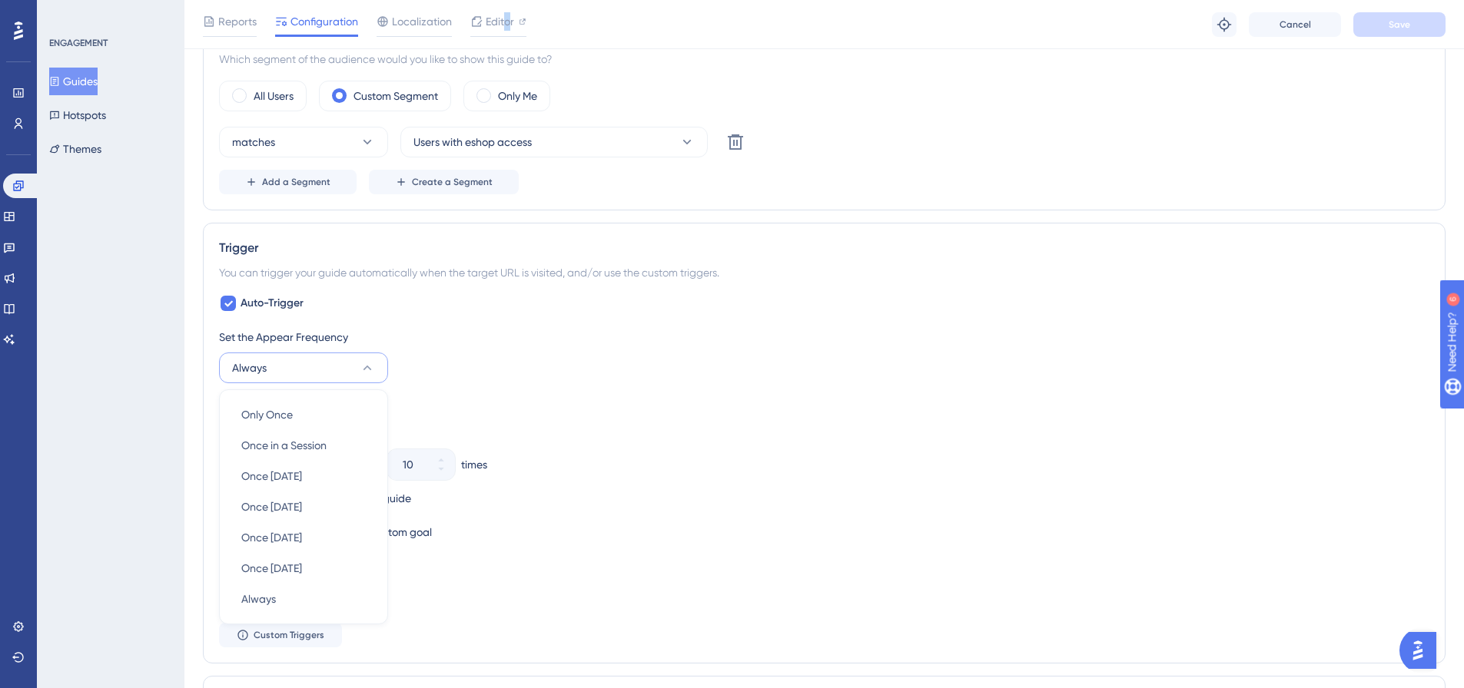
scroll to position [854, 0]
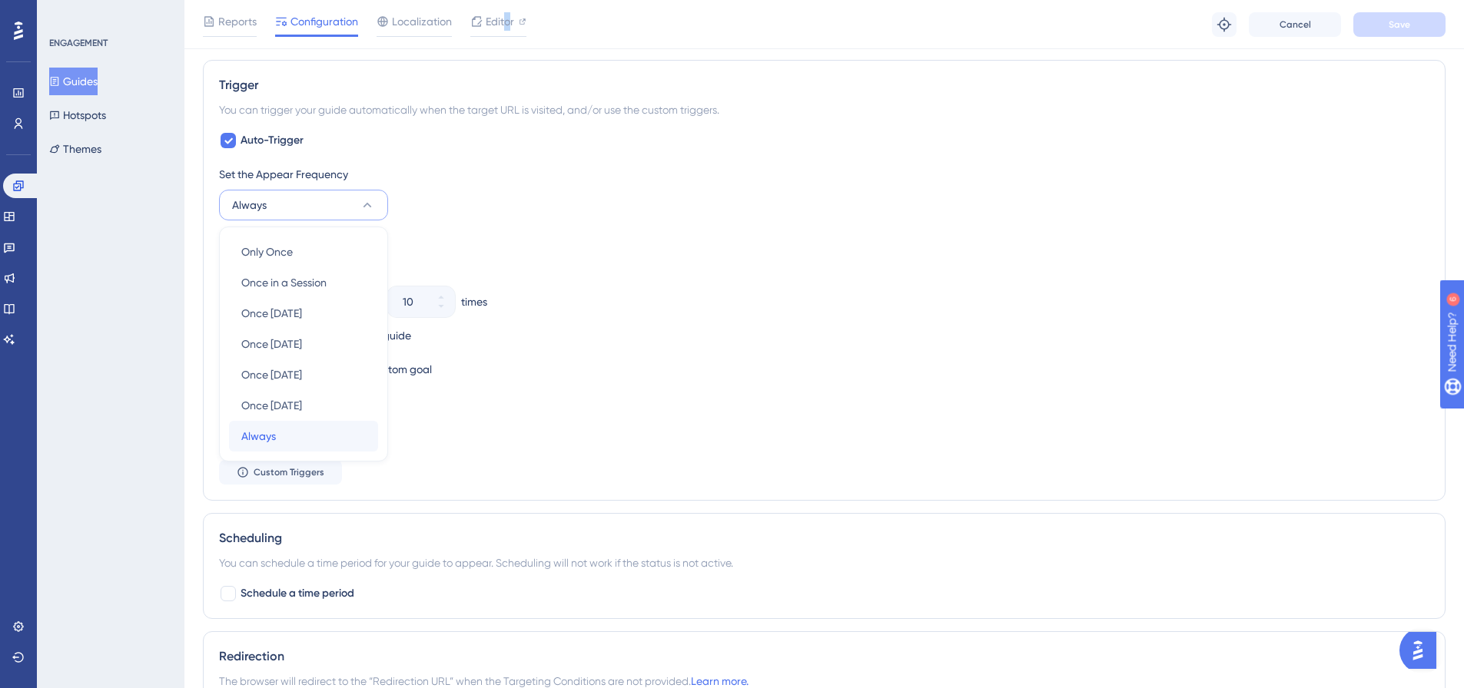
click at [317, 424] on div "Always Always" at bounding box center [303, 436] width 124 height 31
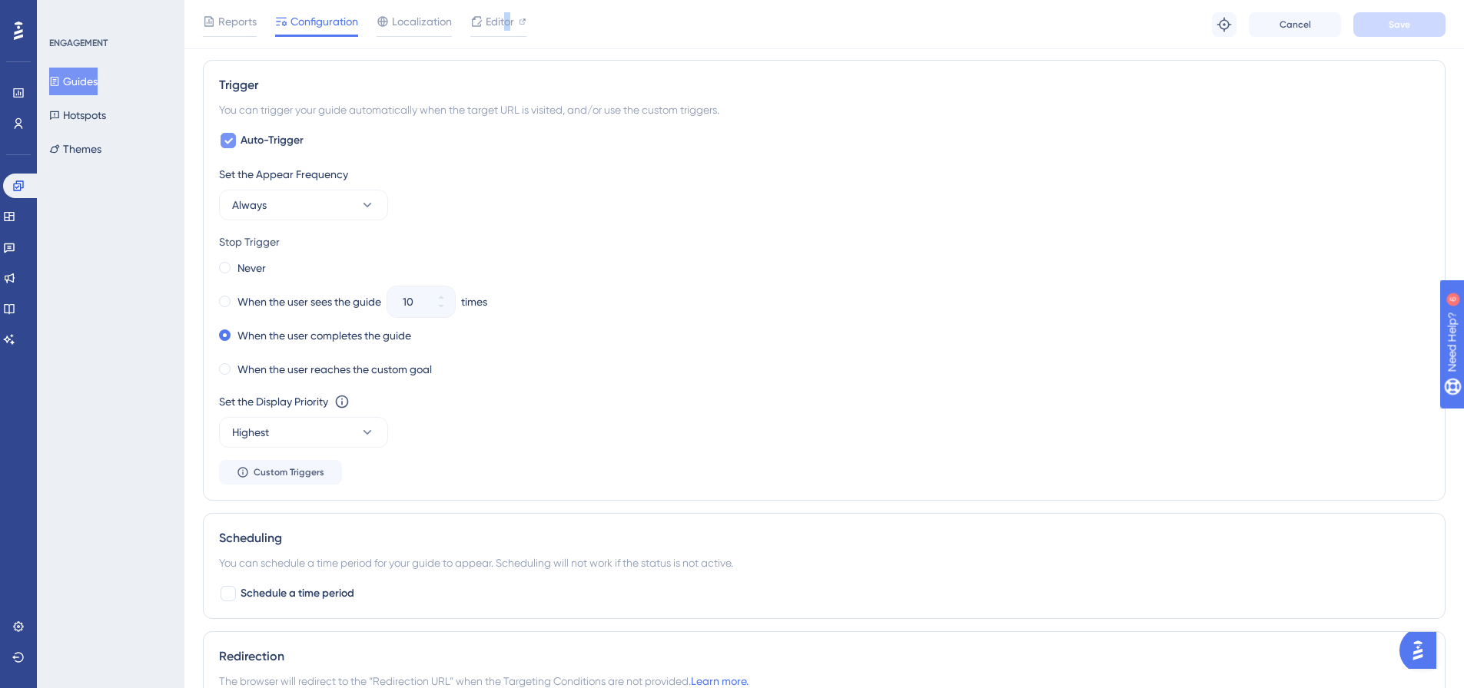
click at [286, 141] on span "Auto-Trigger" at bounding box center [271, 140] width 63 height 18
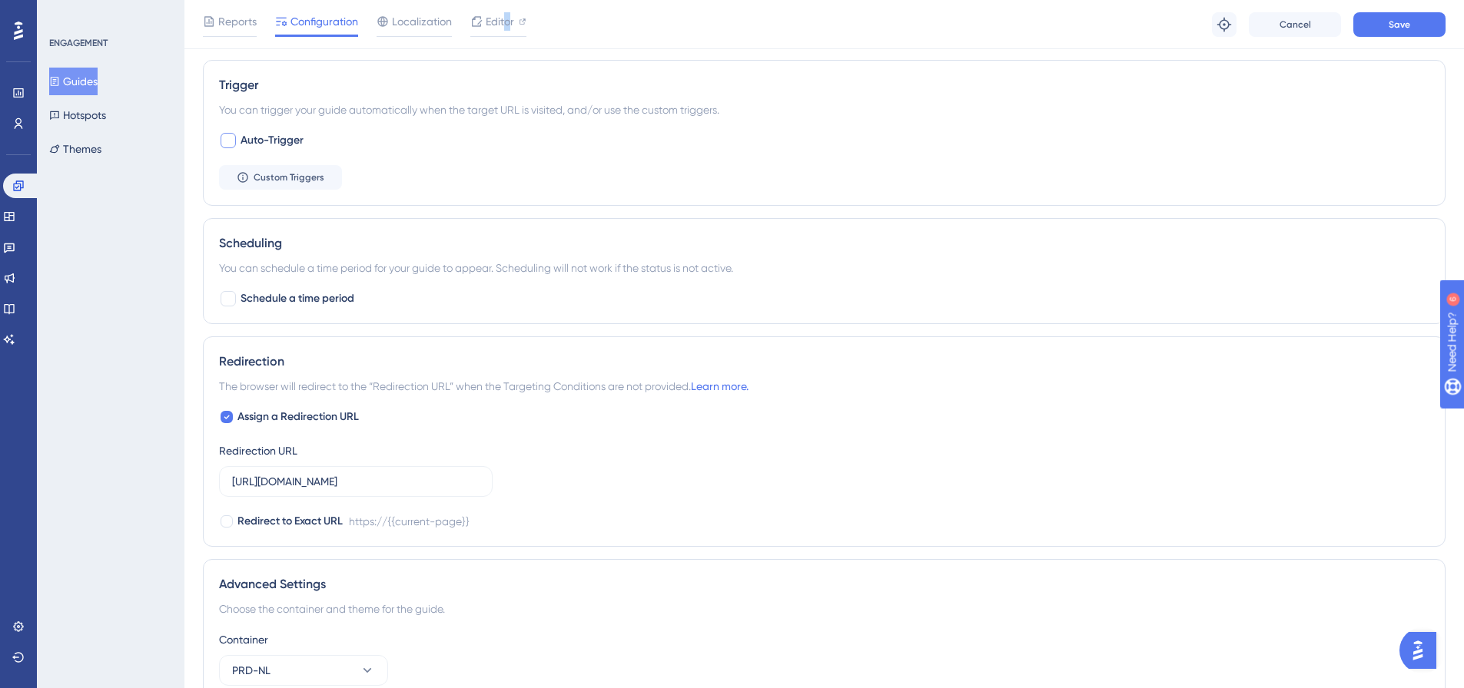
click at [283, 138] on span "Auto-Trigger" at bounding box center [271, 140] width 63 height 18
checkbox input "true"
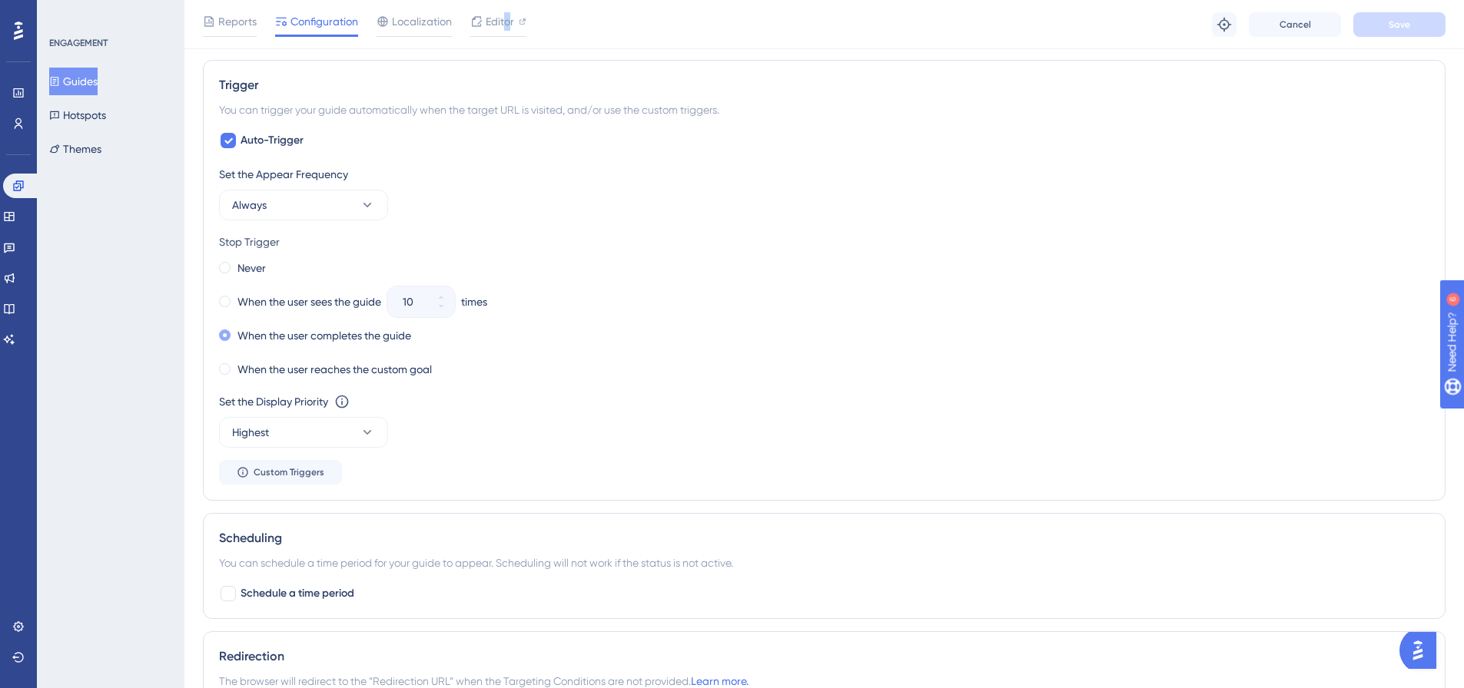
click at [373, 330] on label "When the user completes the guide" at bounding box center [324, 336] width 174 height 18
click at [264, 267] on label "Never" at bounding box center [251, 268] width 28 height 18
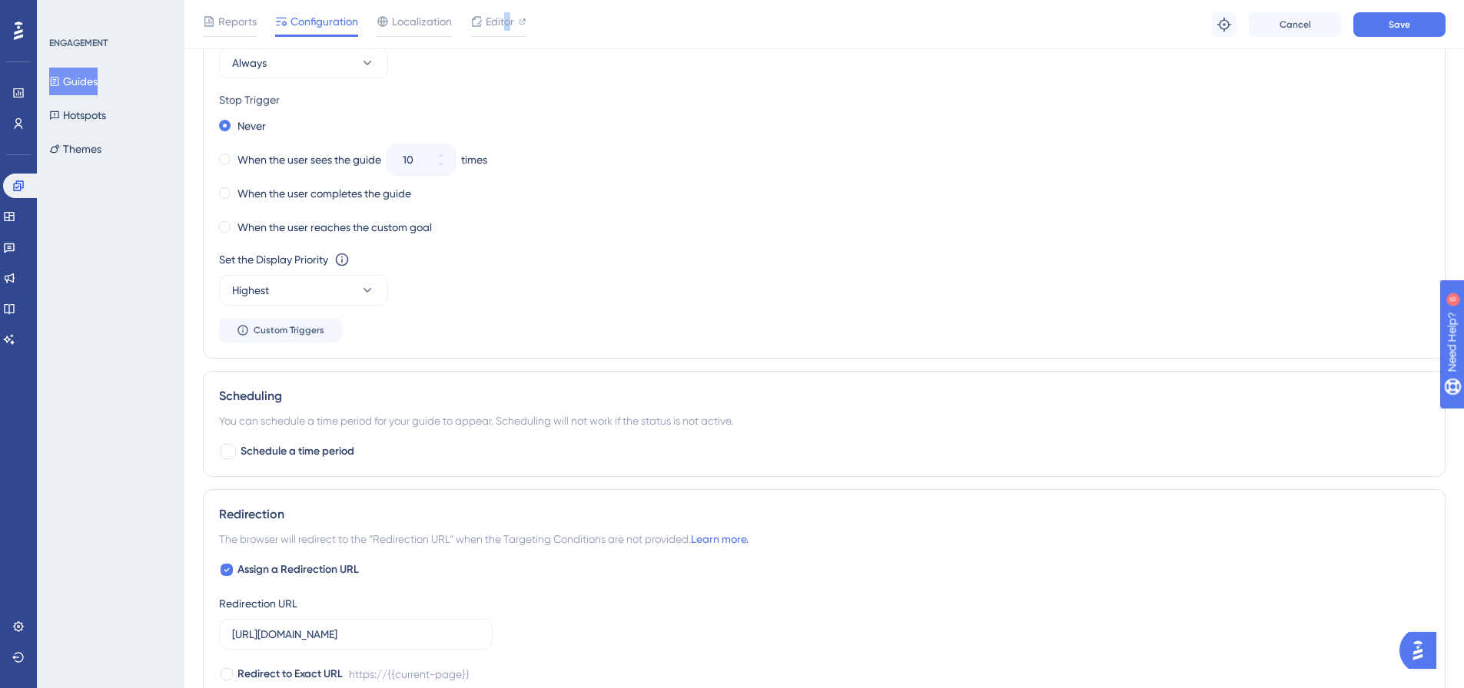
scroll to position [1085, 0]
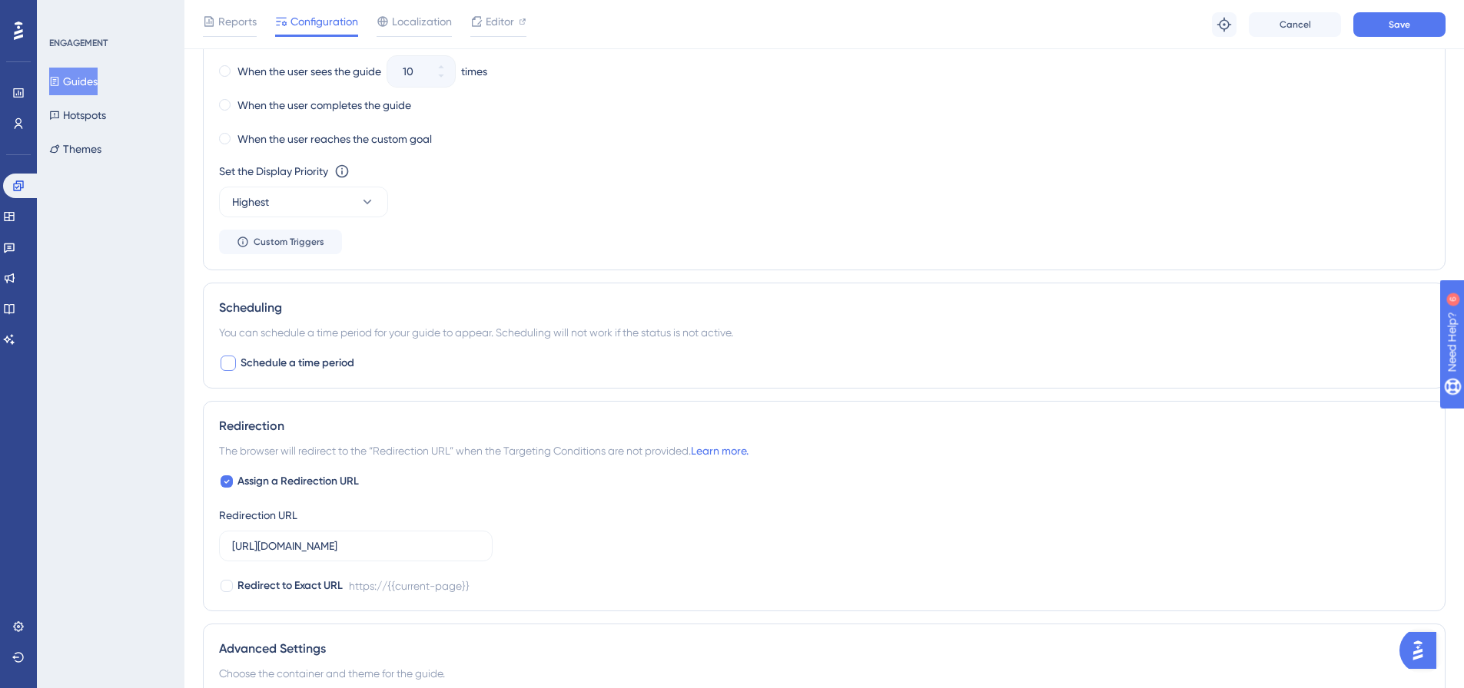
click at [233, 360] on div at bounding box center [228, 363] width 15 height 15
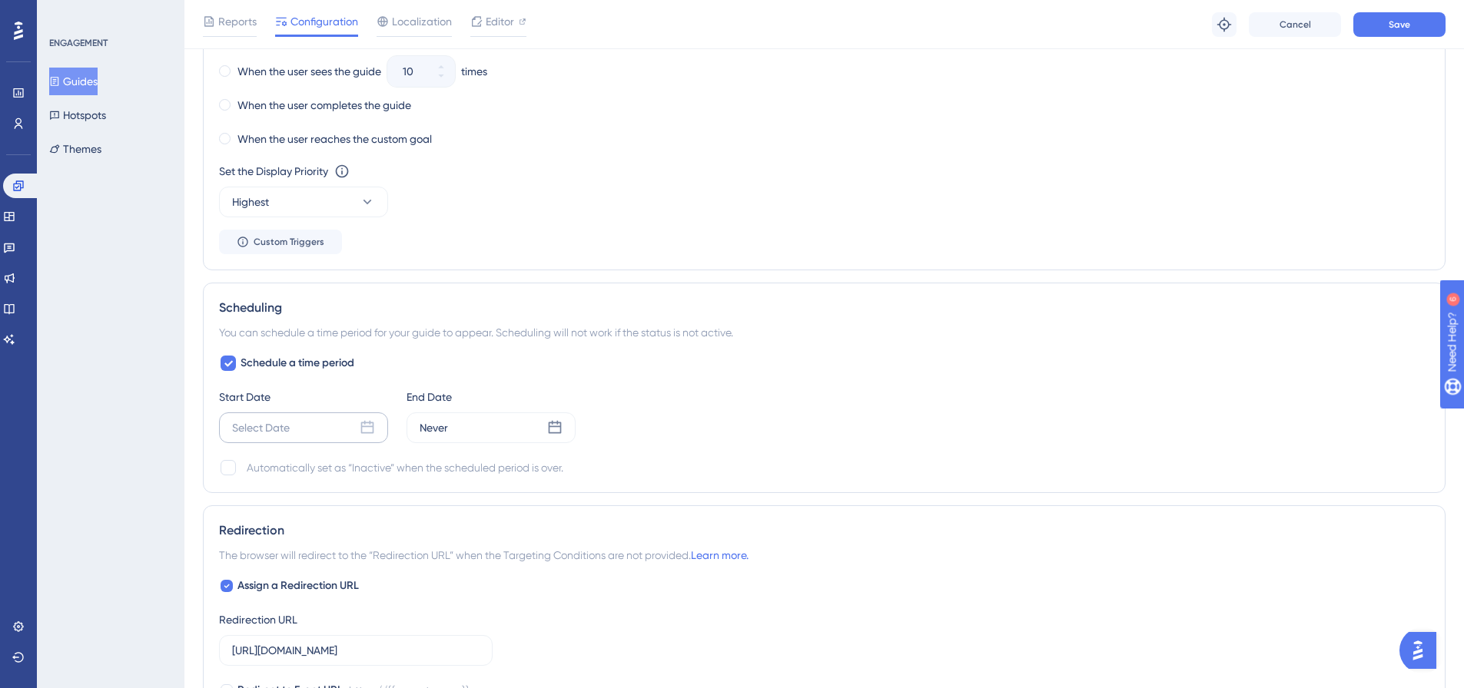
click at [372, 420] on icon at bounding box center [367, 427] width 15 height 15
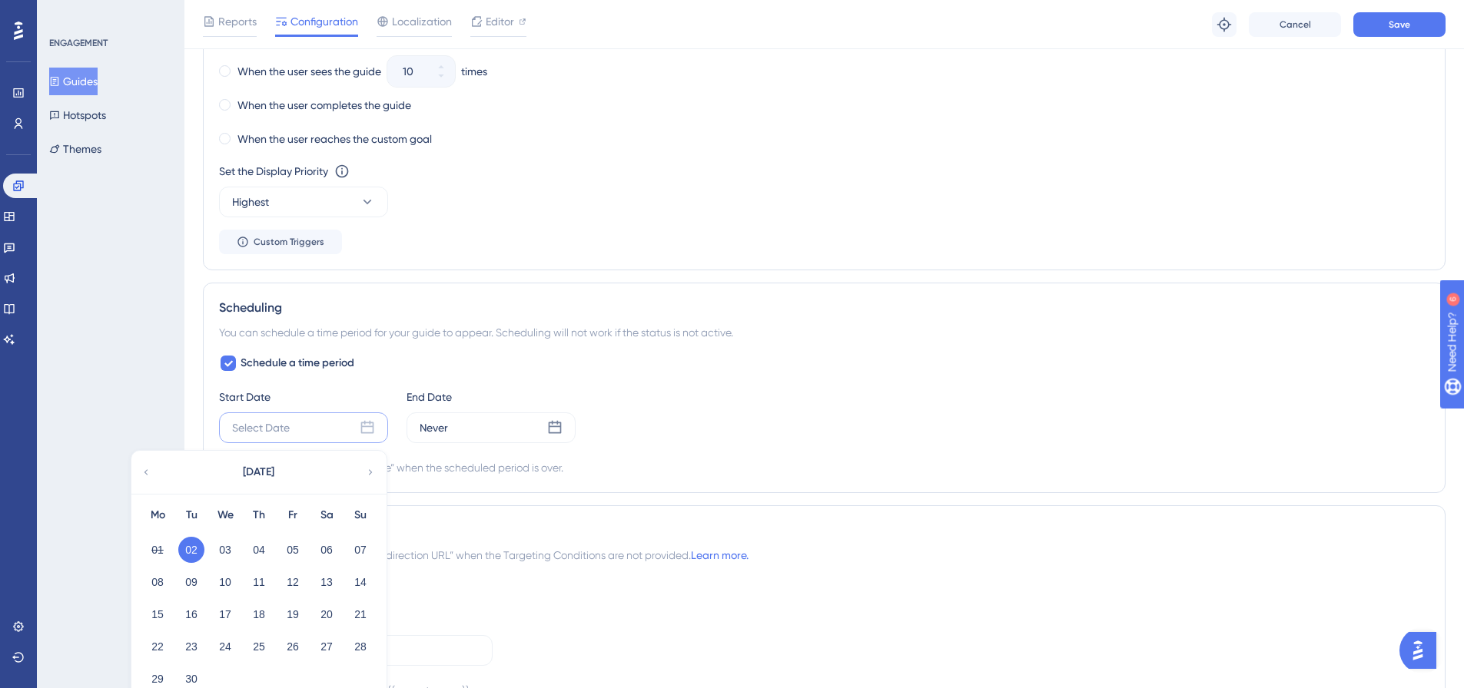
click at [195, 546] on button "02" at bounding box center [191, 550] width 26 height 26
click at [518, 362] on div "Schedule a time period Start Date Select Date September 2025 Mo Tu We Th Fr Sa …" at bounding box center [824, 415] width 1210 height 123
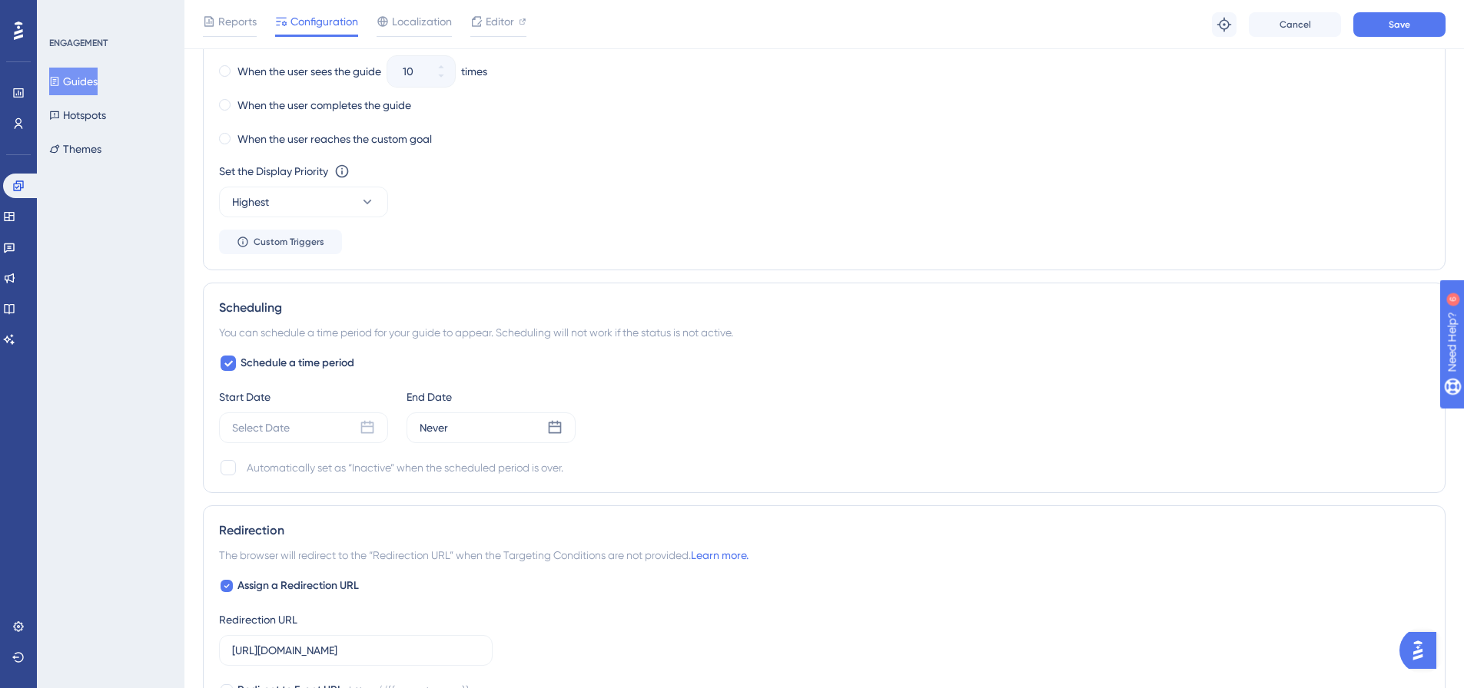
click at [361, 358] on div "Schedule a time period Start Date Select Date End Date Never Automatically set …" at bounding box center [824, 415] width 1210 height 123
click at [350, 361] on span "Schedule a time period" at bounding box center [297, 363] width 114 height 18
checkbox input "false"
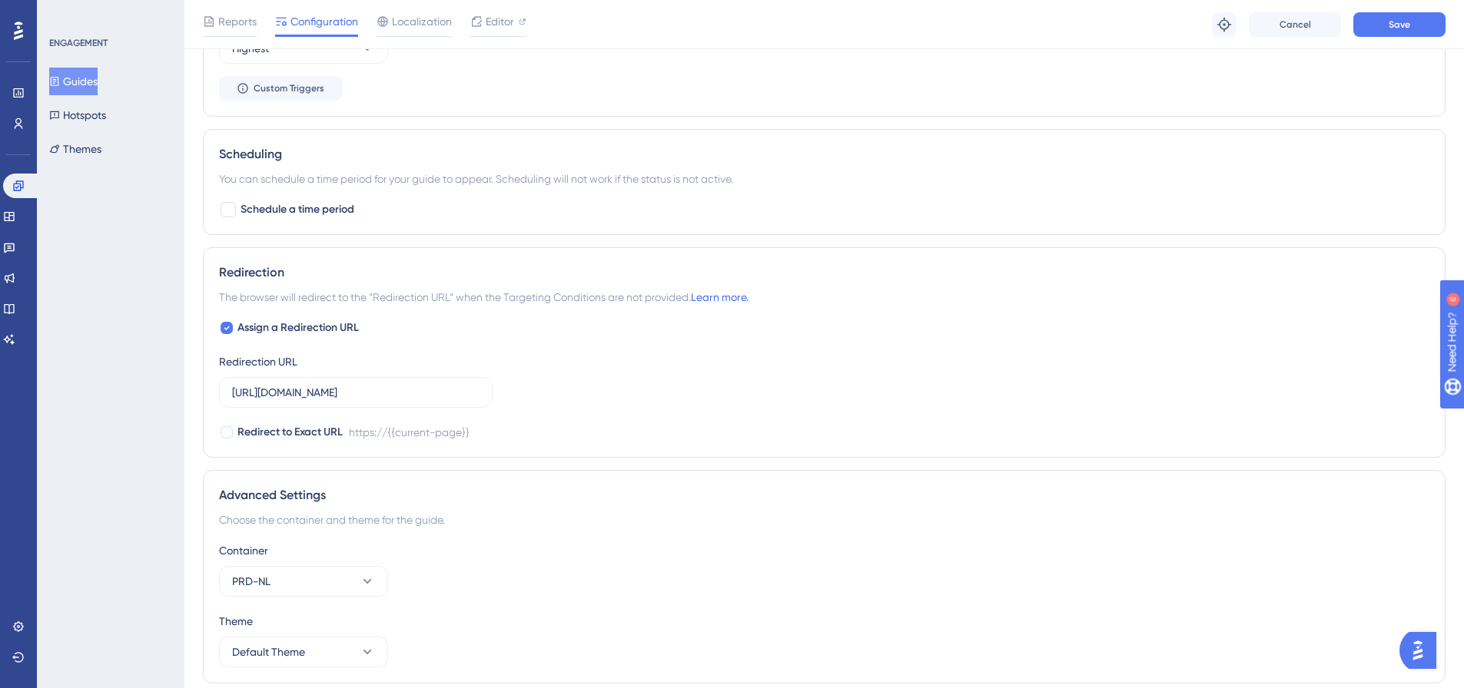
scroll to position [1295, 0]
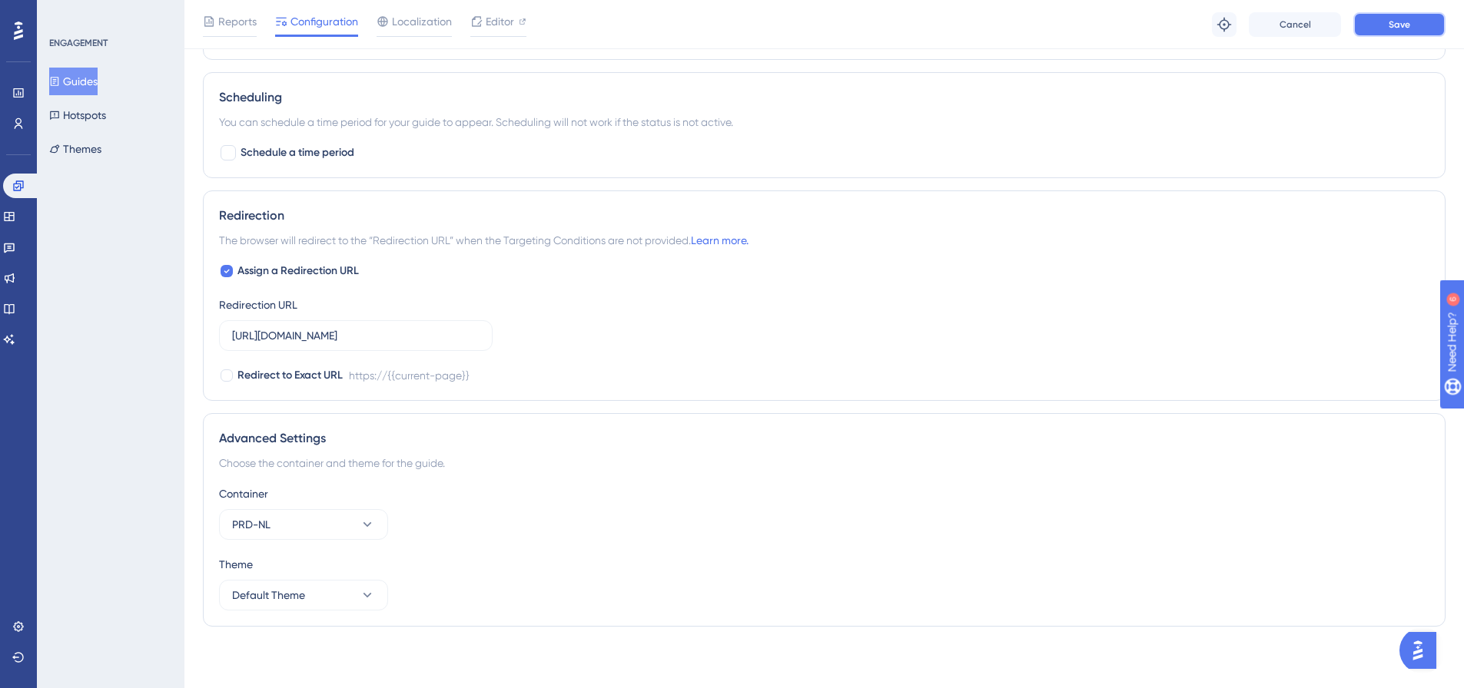
click at [1382, 23] on button "Save" at bounding box center [1399, 24] width 92 height 25
click at [97, 73] on button "Guides" at bounding box center [73, 82] width 48 height 28
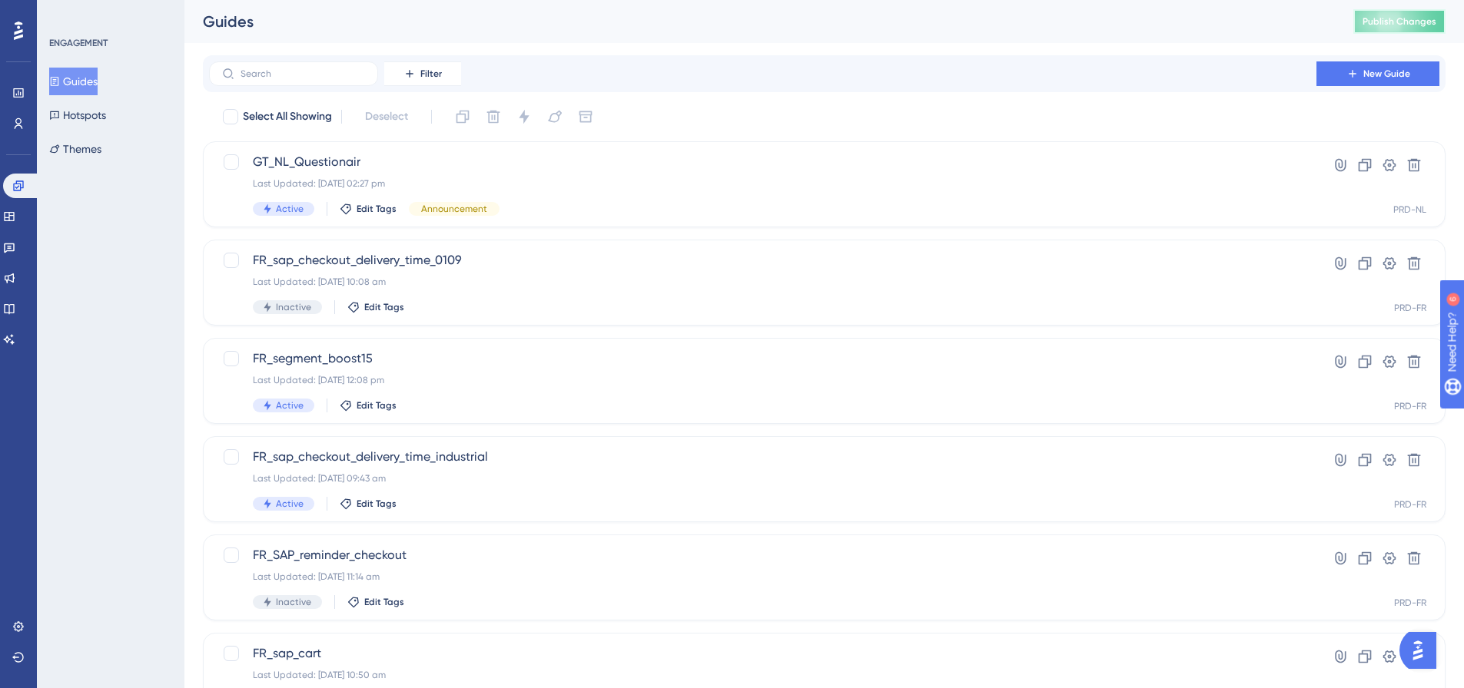
click at [1417, 22] on span "Publish Changes" at bounding box center [1399, 21] width 74 height 12
